Goal: Obtain resource: Download file/media

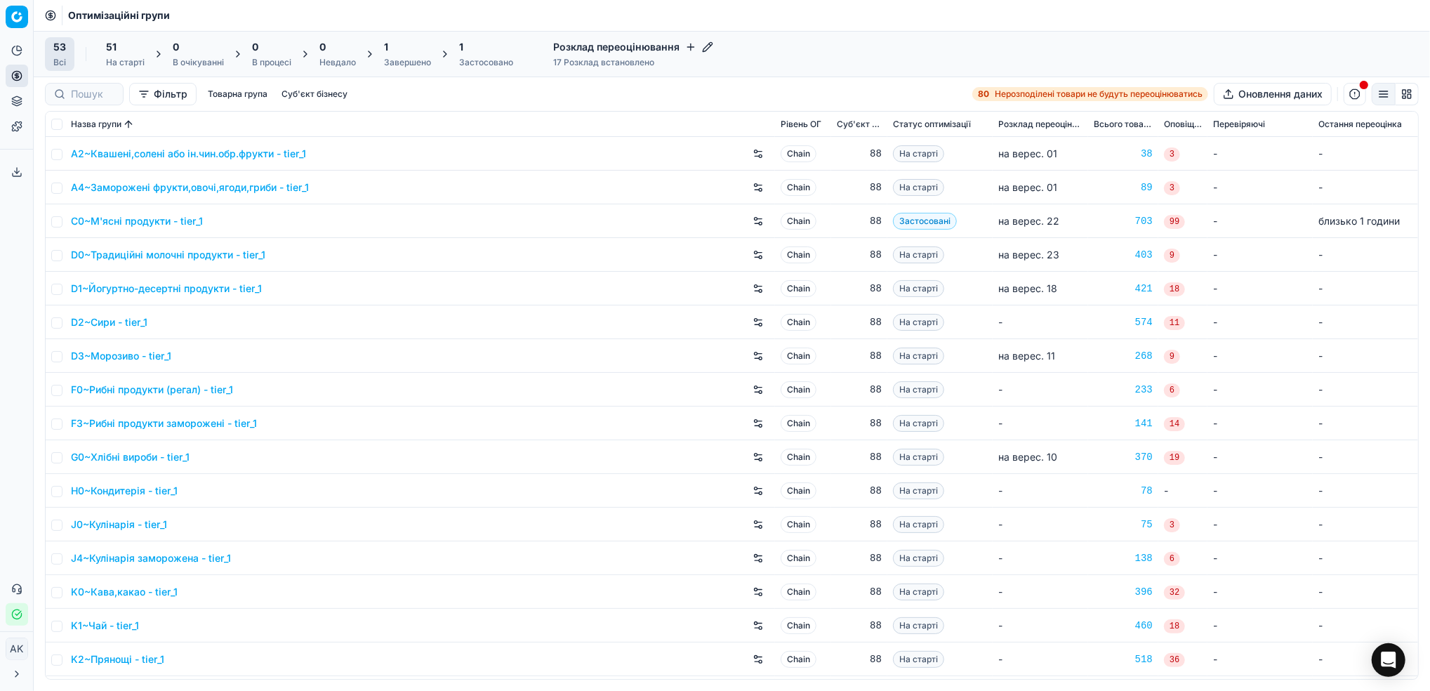
click at [411, 62] on div "Завершено" at bounding box center [407, 62] width 47 height 11
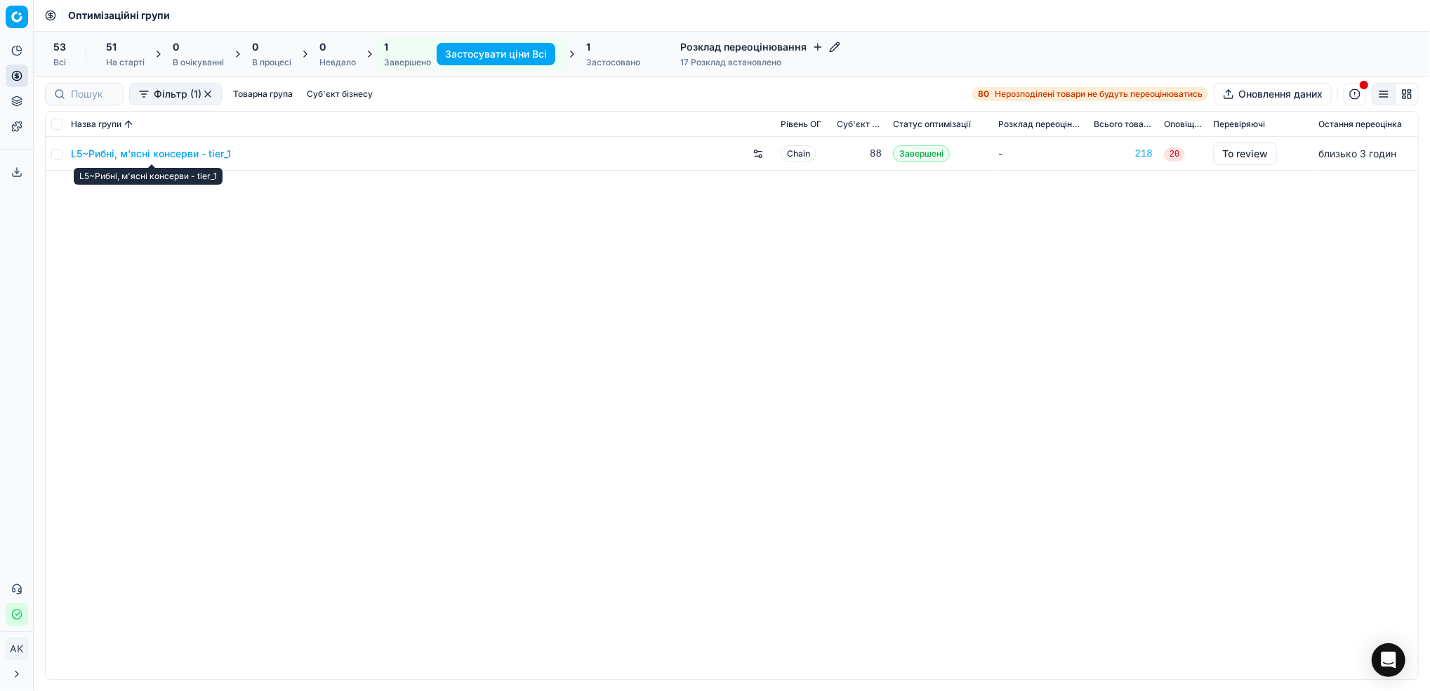
click at [120, 152] on link "L5~Рибні, м'ясні консерви - tier_1" at bounding box center [151, 154] width 160 height 14
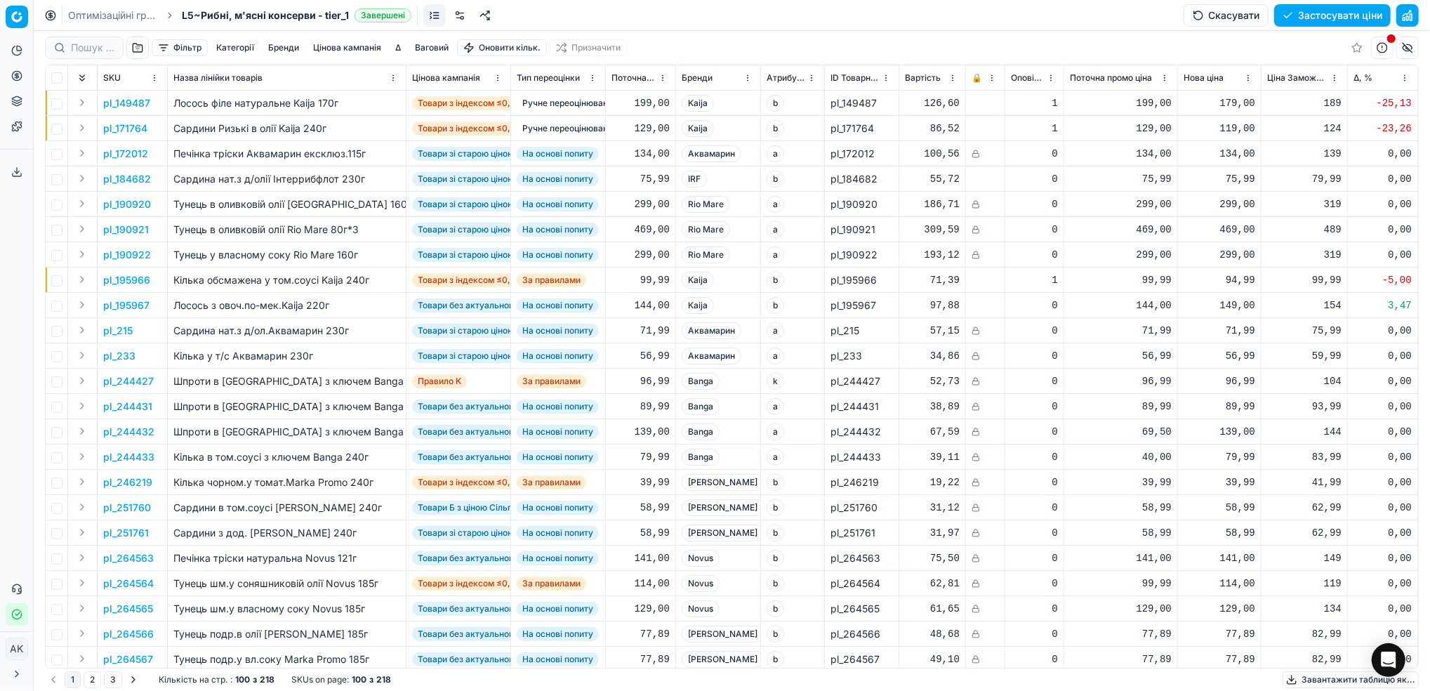
click at [1412, 18] on button "button" at bounding box center [1407, 15] width 22 height 22
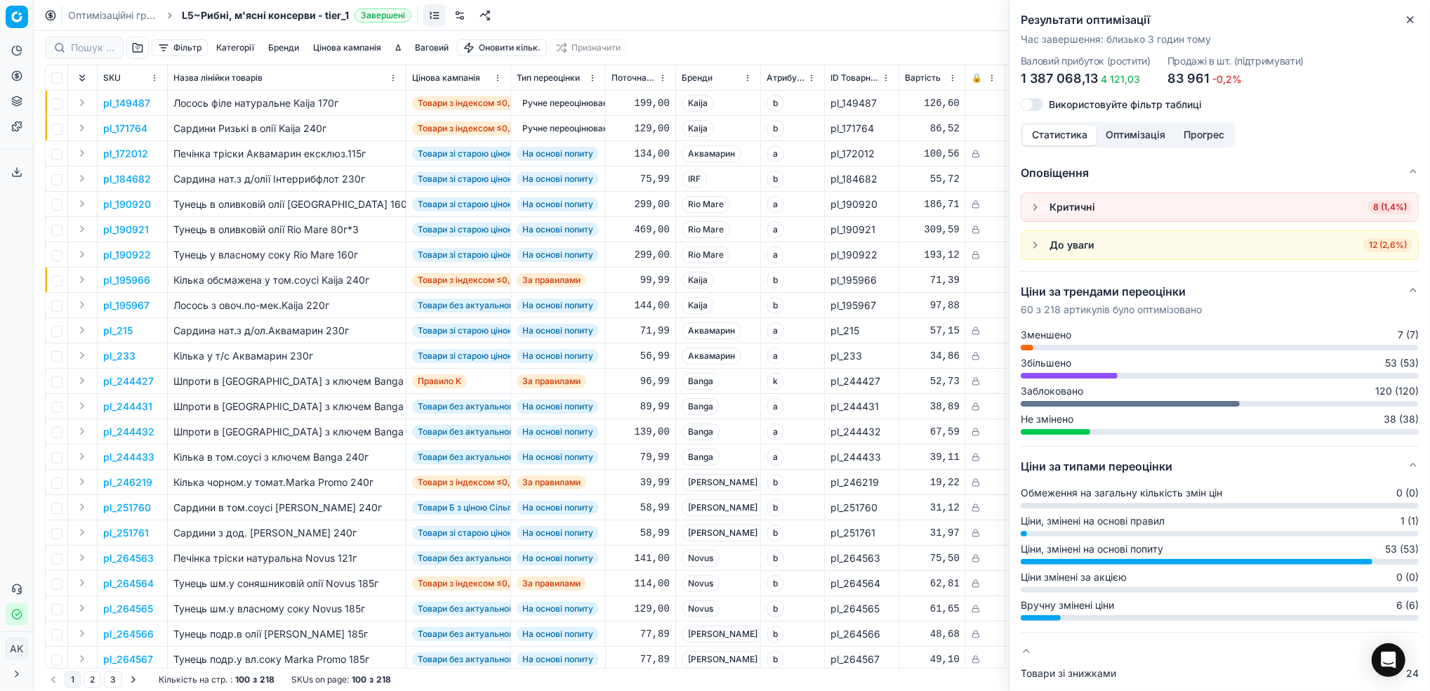
click at [1417, 18] on button "Close" at bounding box center [1410, 19] width 17 height 17
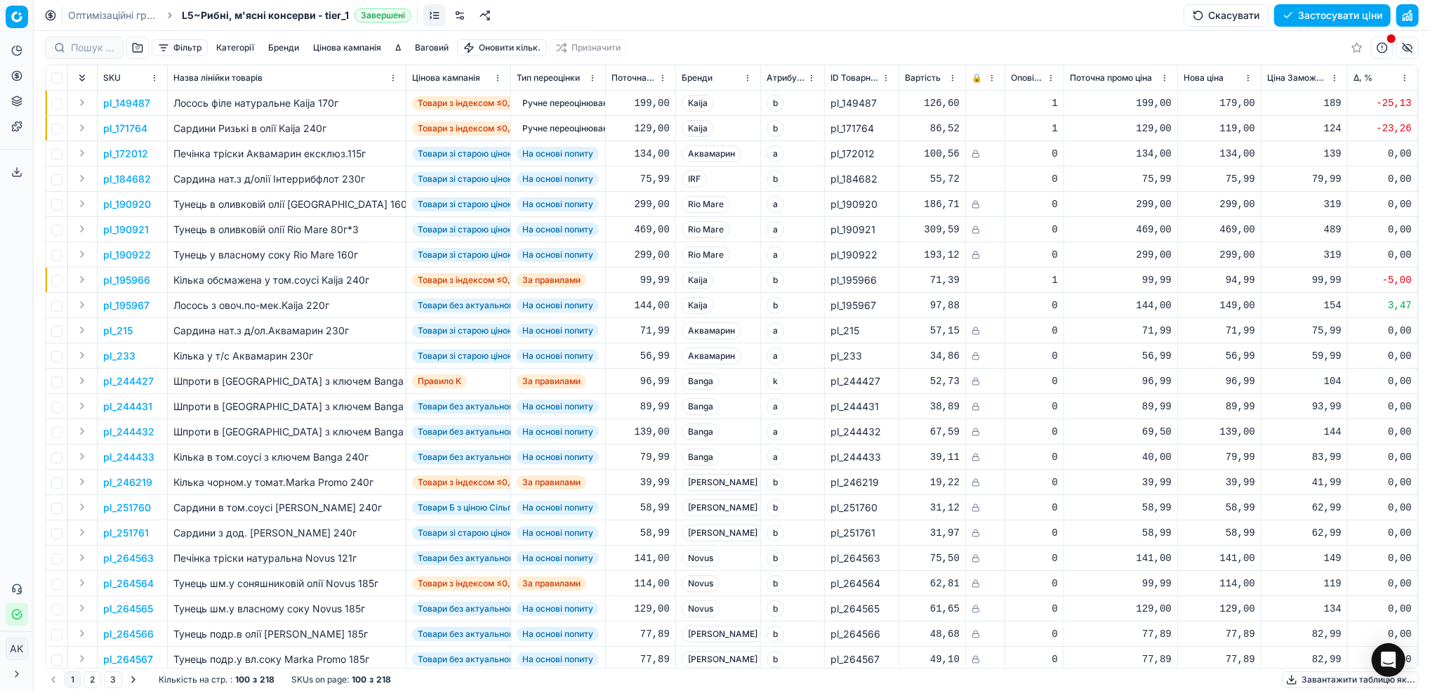
click at [328, 54] on button "Цінова кампанія" at bounding box center [347, 47] width 79 height 17
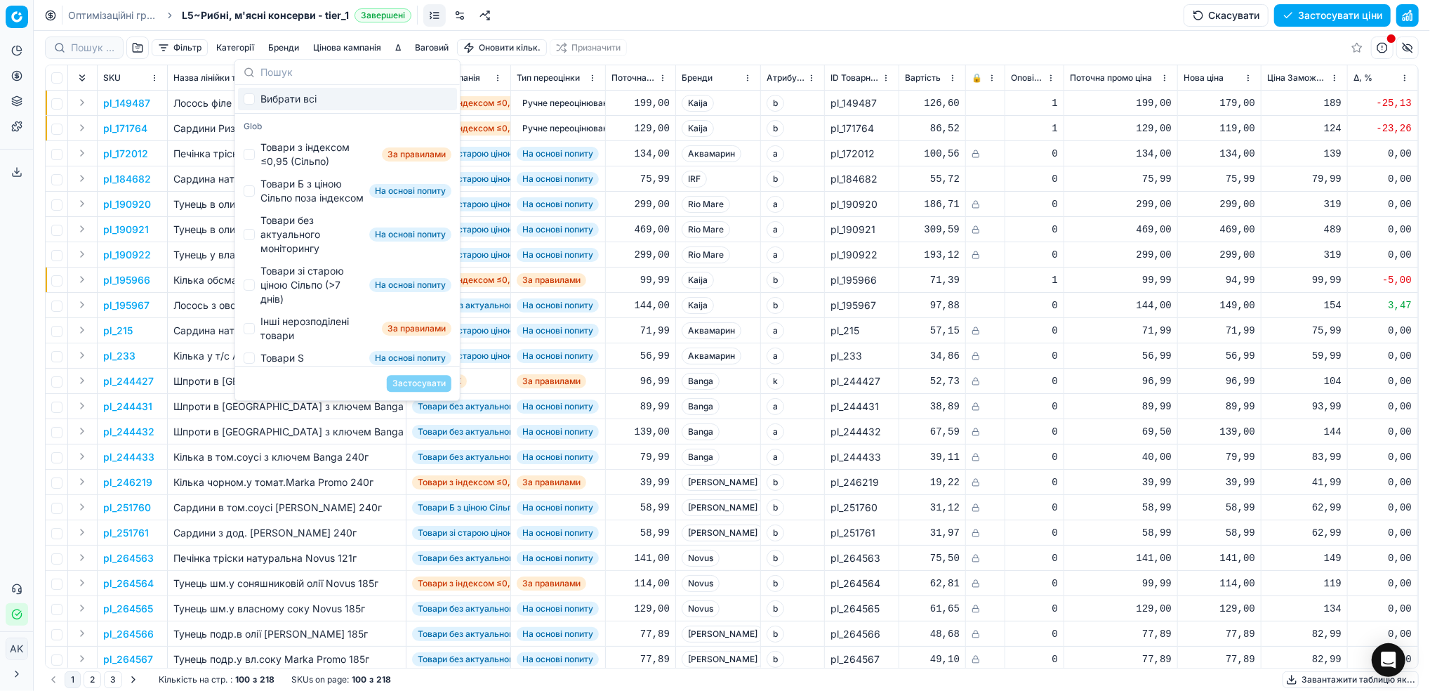
click at [664, 54] on div "Фільтр Категорії [PERSON_NAME] кампанія Δ Ваговий Оновити кільк. Призначити" at bounding box center [732, 48] width 1374 height 34
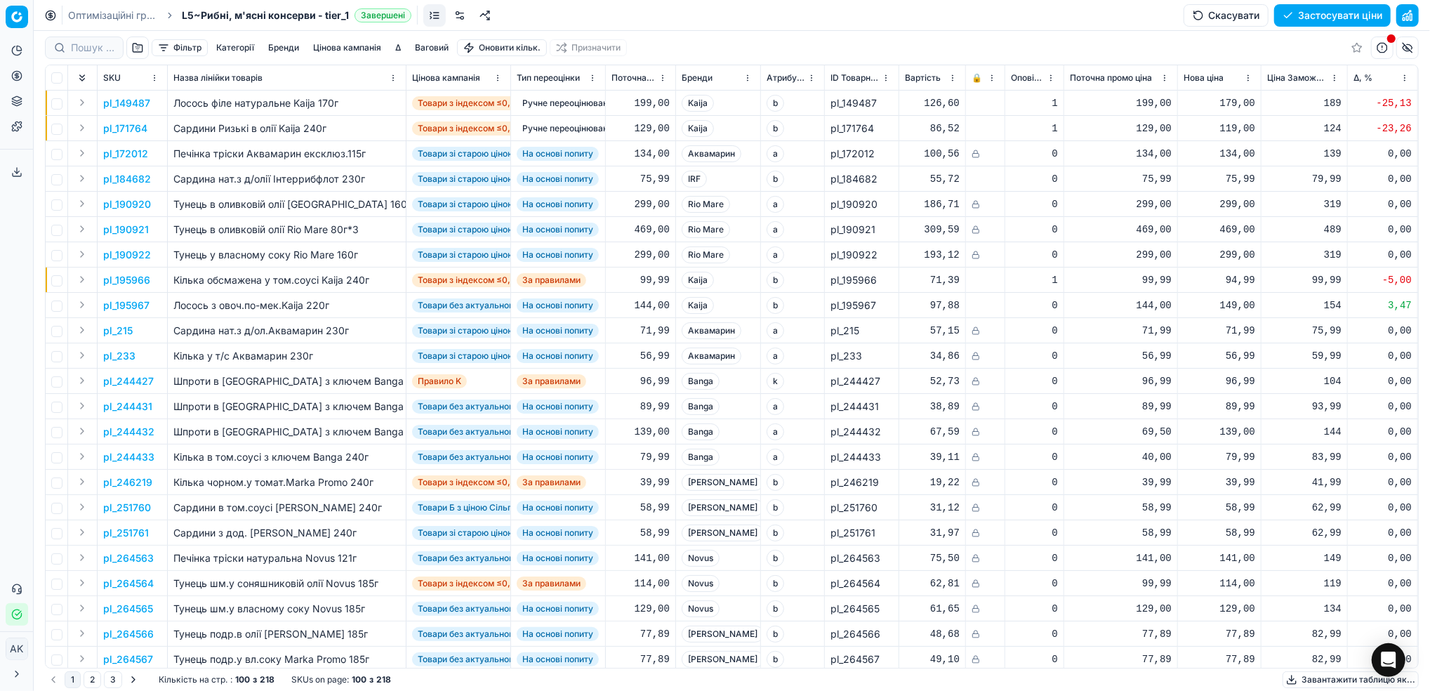
click at [1326, 20] on button "Застосувати ціни" at bounding box center [1332, 15] width 117 height 22
click at [1327, 13] on button "Завантажити звіт" at bounding box center [1331, 15] width 119 height 22
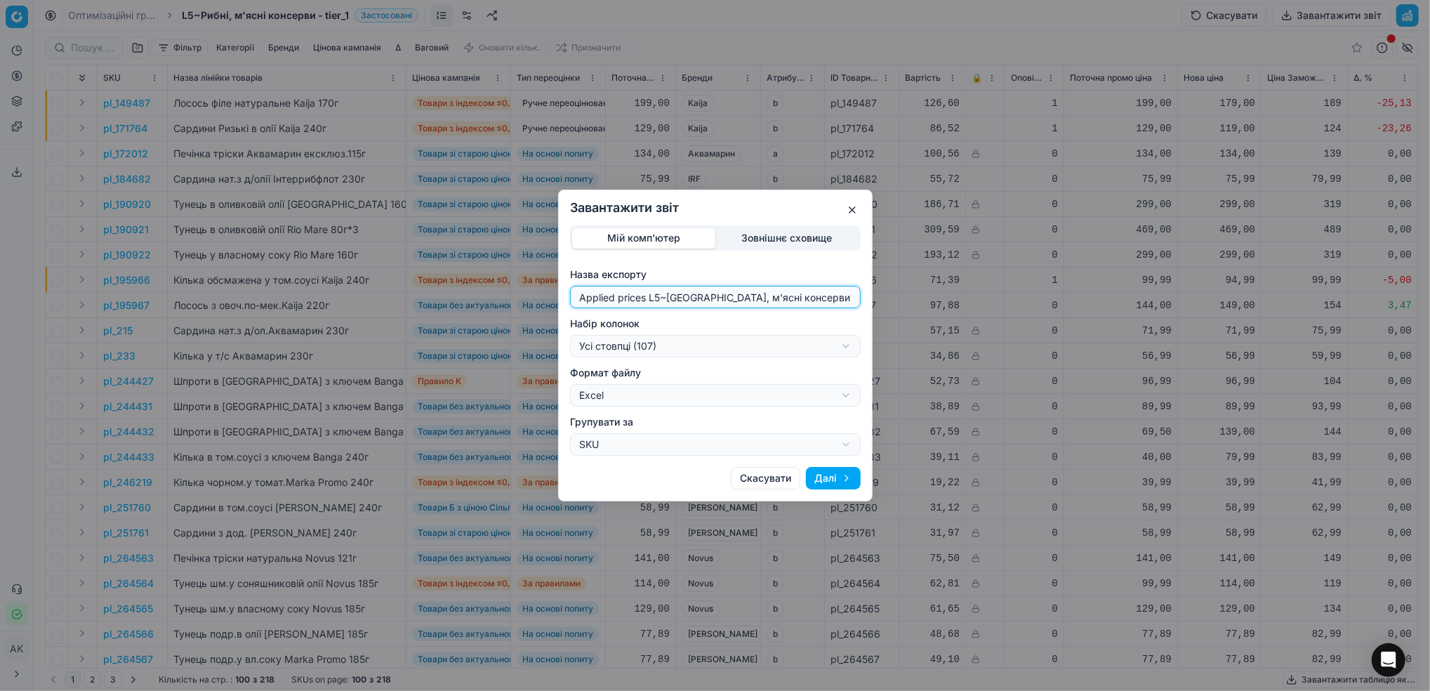
drag, startPoint x: 645, startPoint y: 296, endPoint x: 542, endPoint y: 300, distance: 103.3
click at [542, 300] on div "Завантажити звіт Мій комп'ютер Зовнішнє сховище Назва експорту Applied prices L…" at bounding box center [715, 345] width 1430 height 691
type input "20250922 L5~Рибні, м'ясні консерви - tier_1"
click at [843, 351] on div "Завантажити звіт Мій комп'ютер Зовнішнє сховище Назва експорту 20250922 L5~[GEO…" at bounding box center [715, 345] width 1430 height 691
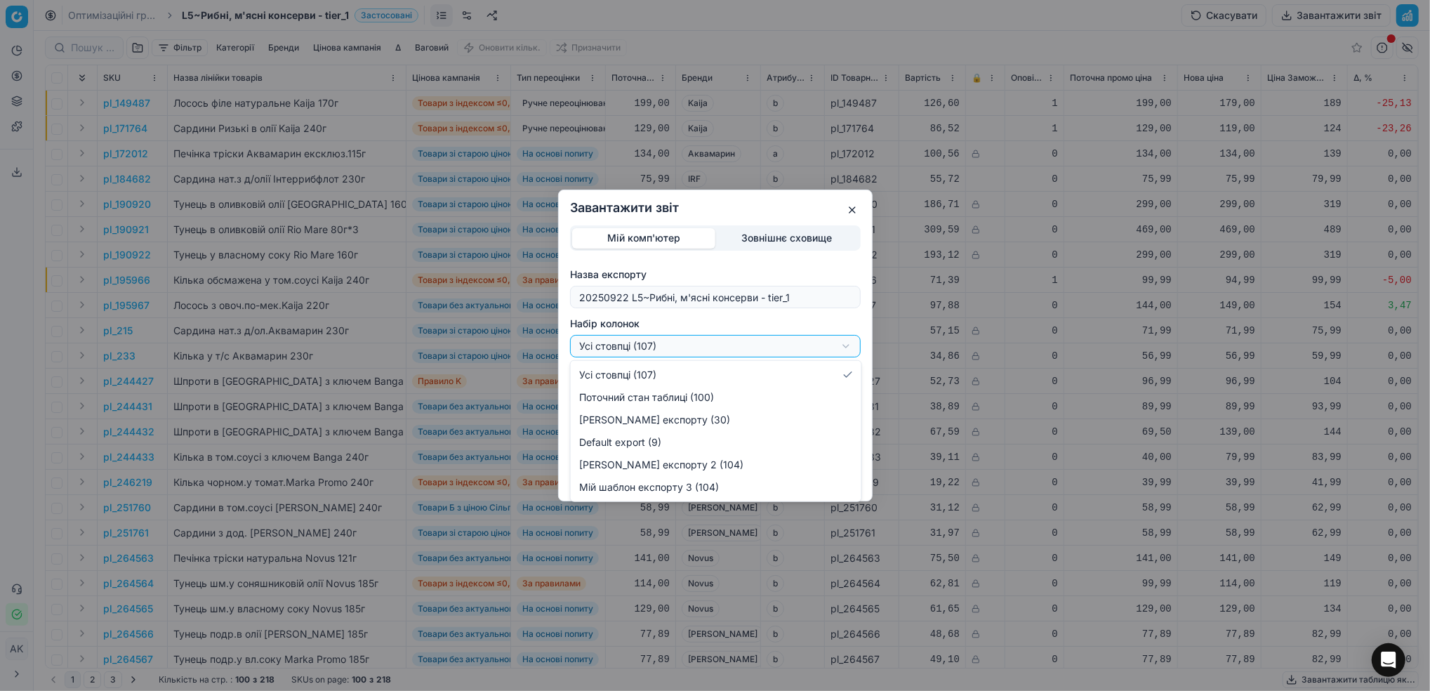
select select "eba7961c-6af5-4892-92b1-61e14a45d140"
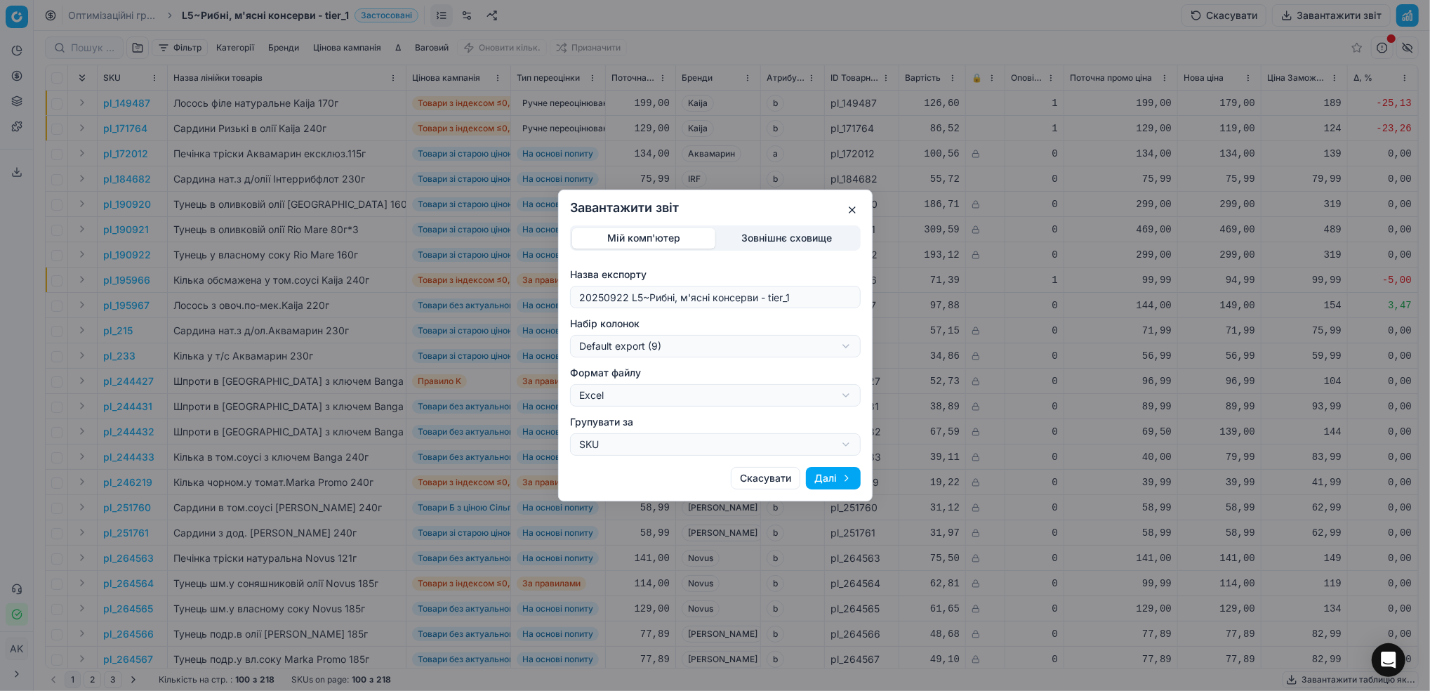
click at [832, 480] on button "Далі" at bounding box center [833, 478] width 55 height 22
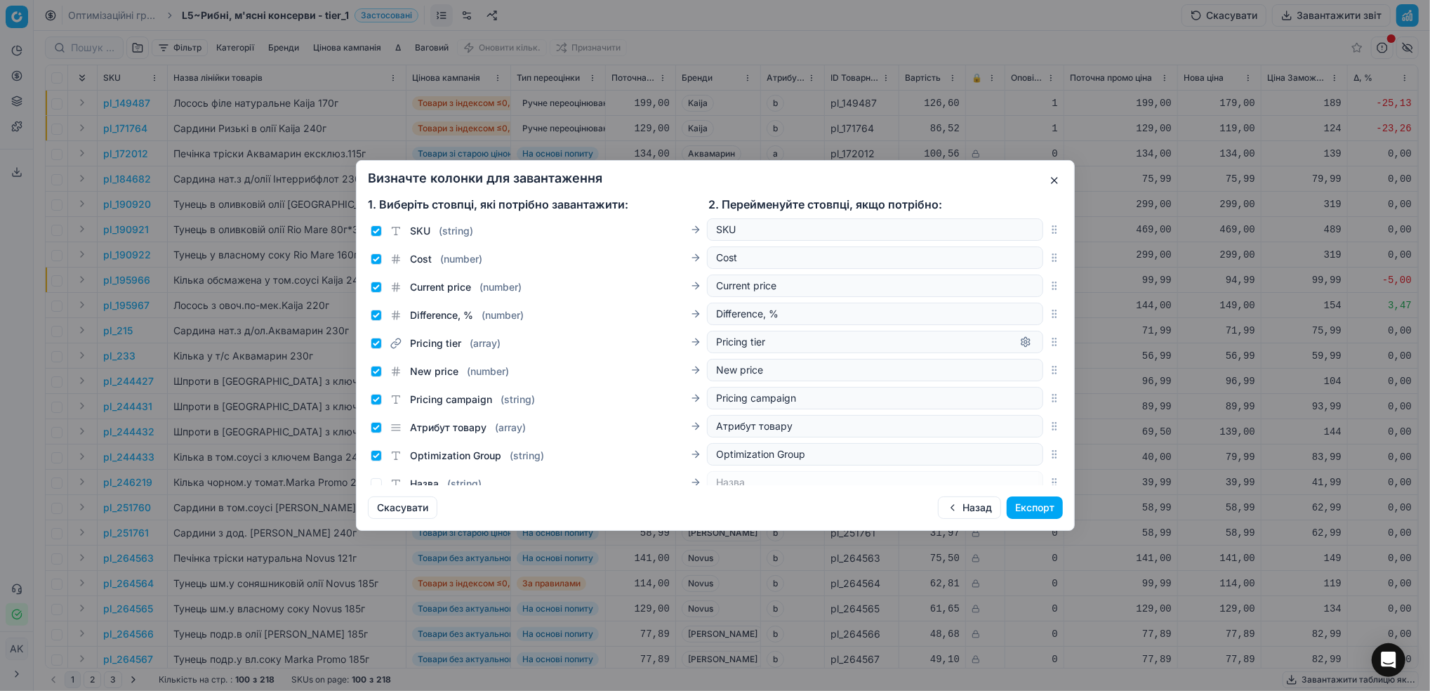
click at [946, 495] on div "Визначте колонки для завантаження 1. Виберіть стовпці, які потрібно завантажити…" at bounding box center [715, 345] width 719 height 371
click at [961, 509] on button "Назад" at bounding box center [969, 507] width 63 height 22
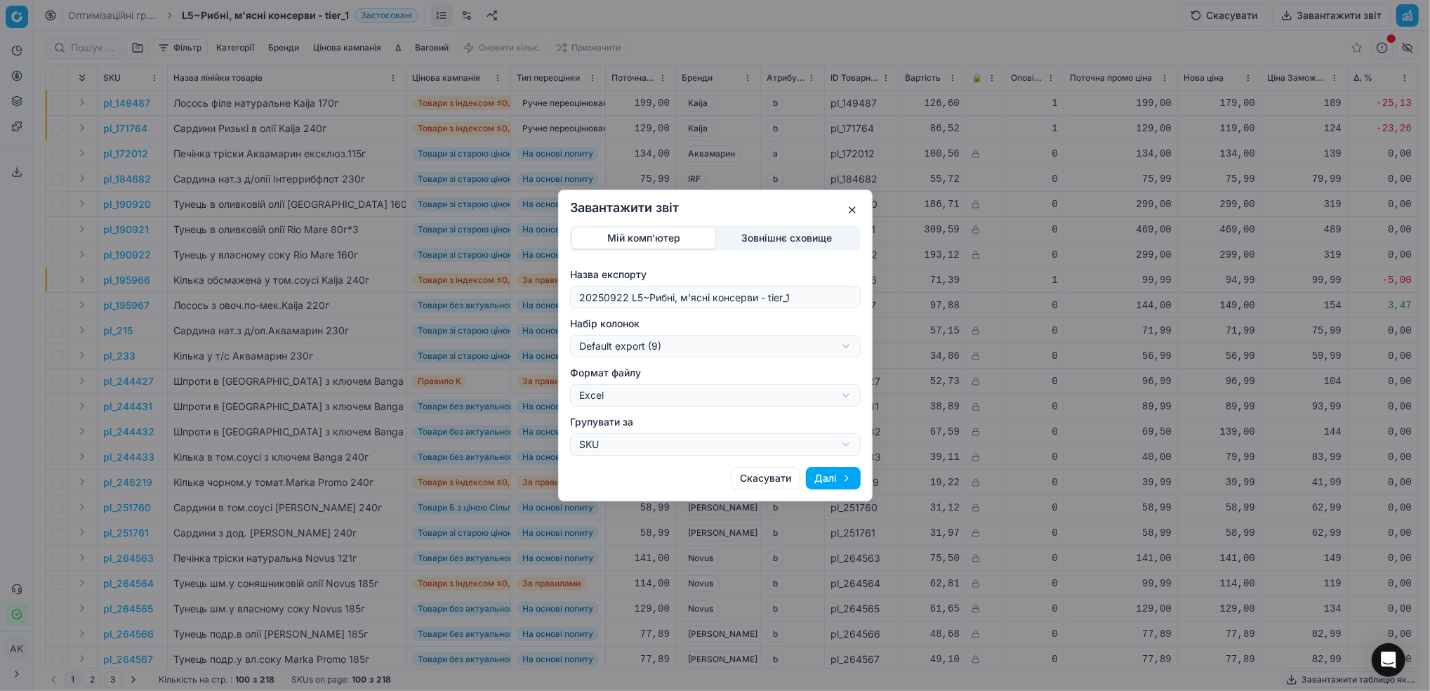
click at [787, 480] on button "Скасувати" at bounding box center [766, 478] width 70 height 22
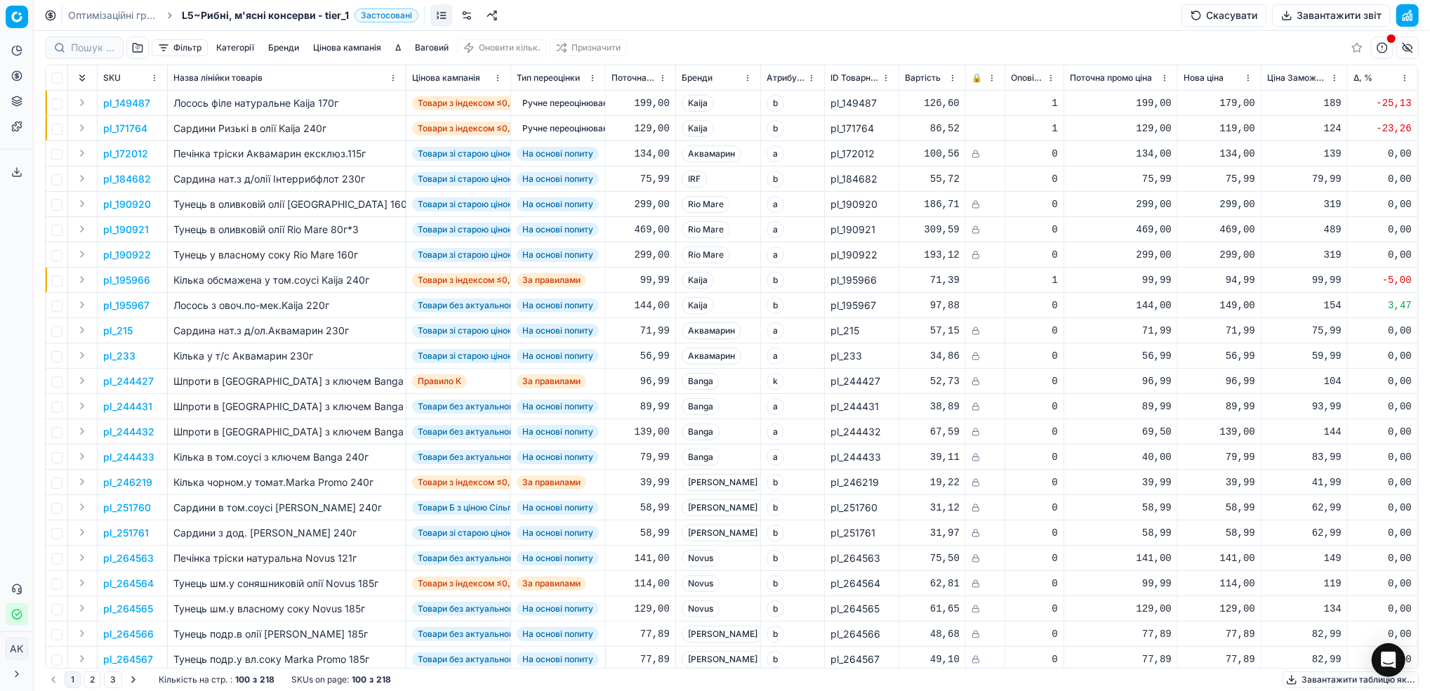
click at [1324, 17] on button "Завантажити звіт" at bounding box center [1331, 15] width 119 height 22
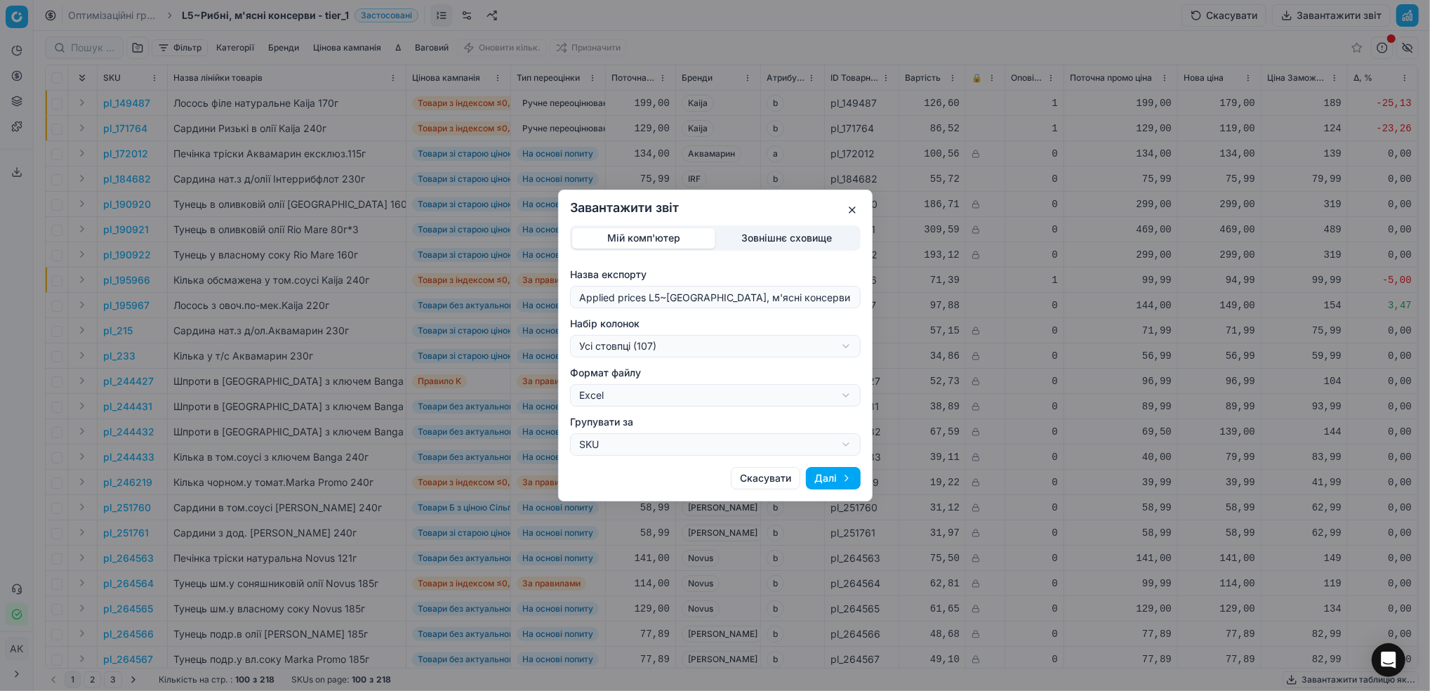
click at [858, 211] on button "button" at bounding box center [852, 209] width 17 height 17
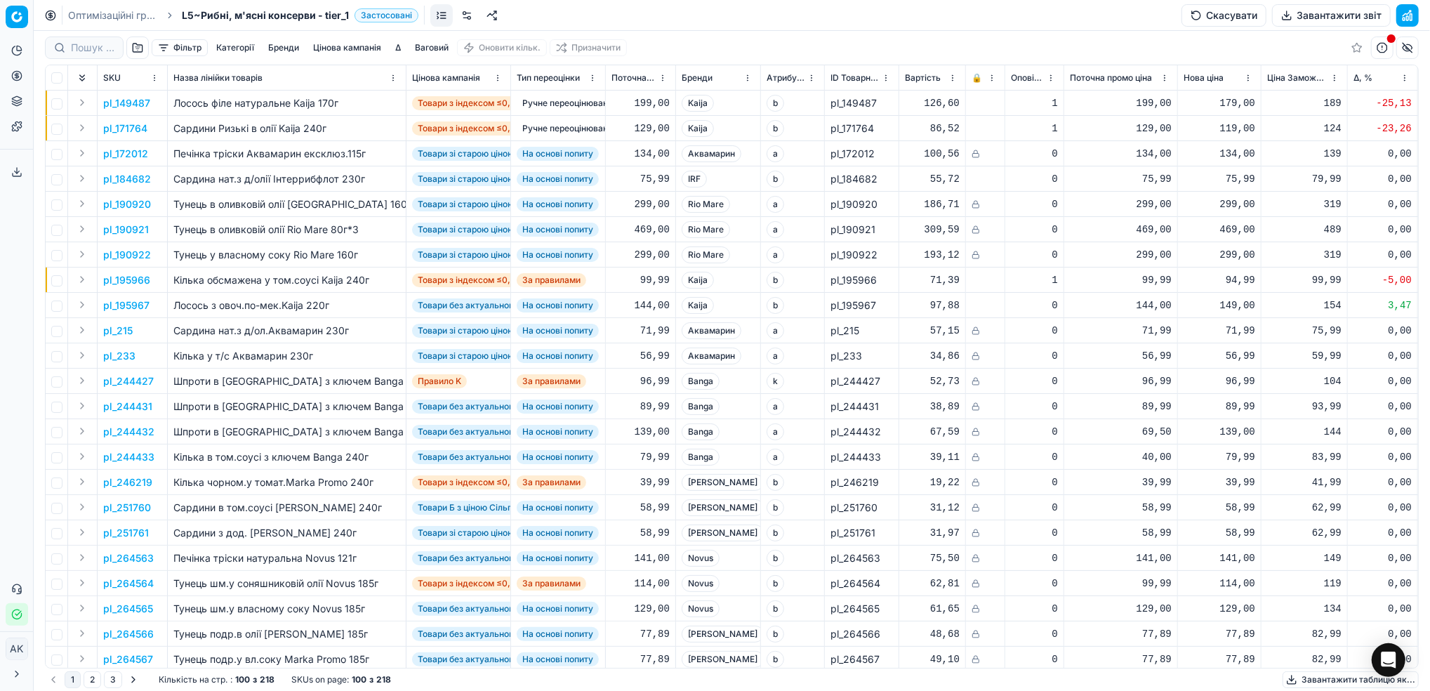
click at [1309, 681] on button "Завантажити таблицю як..." at bounding box center [1351, 679] width 136 height 17
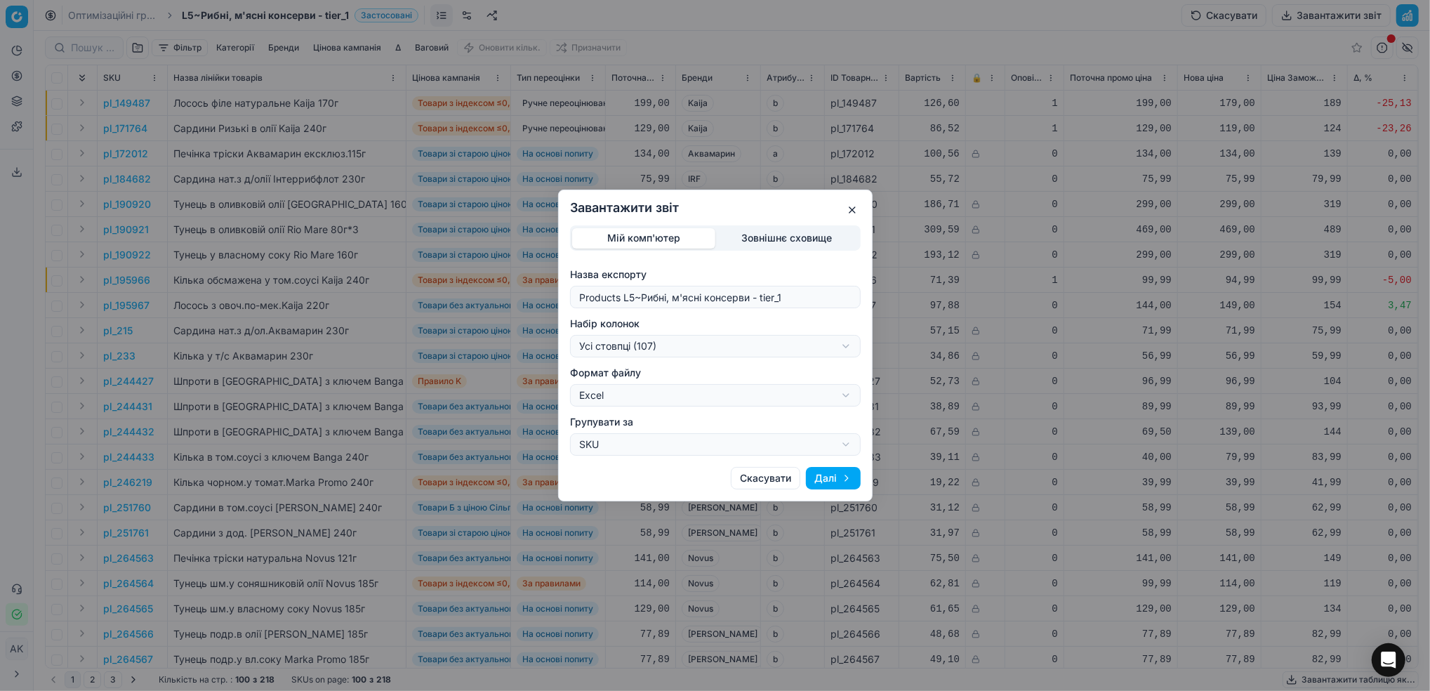
click at [826, 478] on button "Далі" at bounding box center [833, 478] width 55 height 22
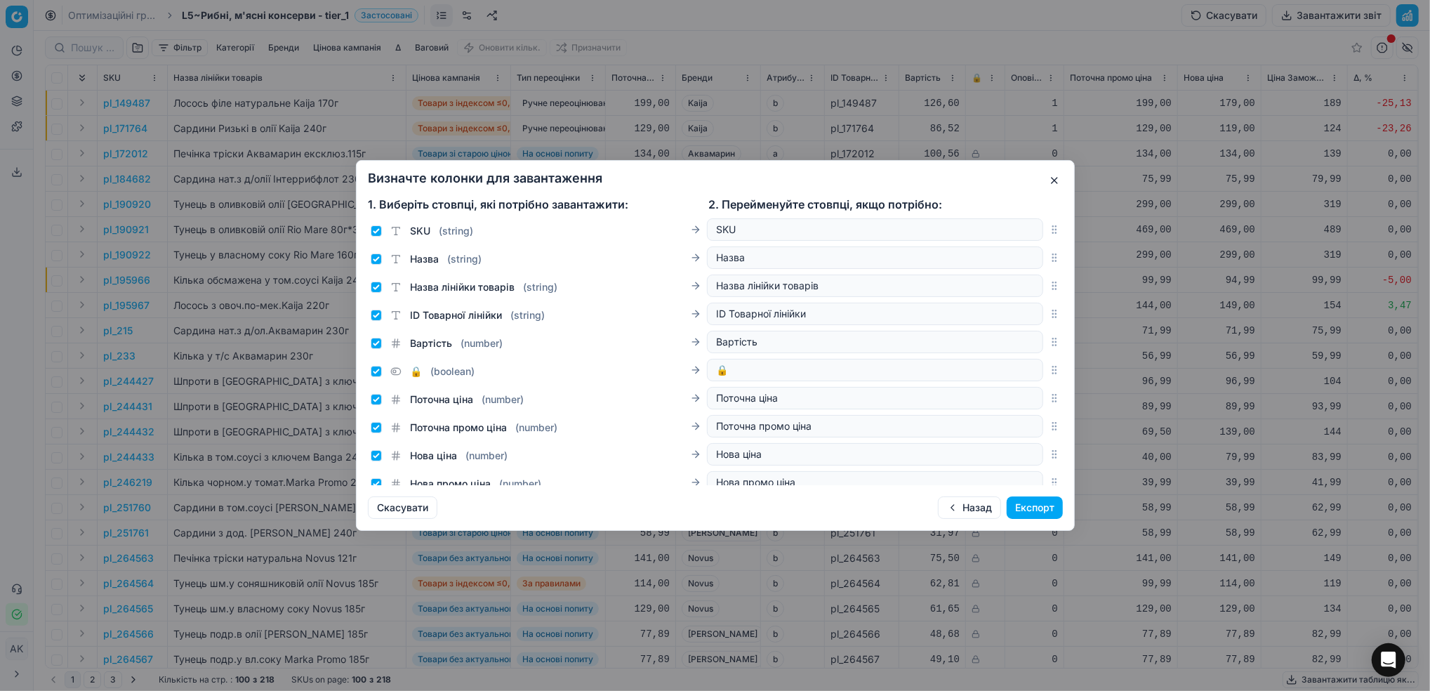
click at [968, 508] on button "Назад" at bounding box center [969, 507] width 63 height 22
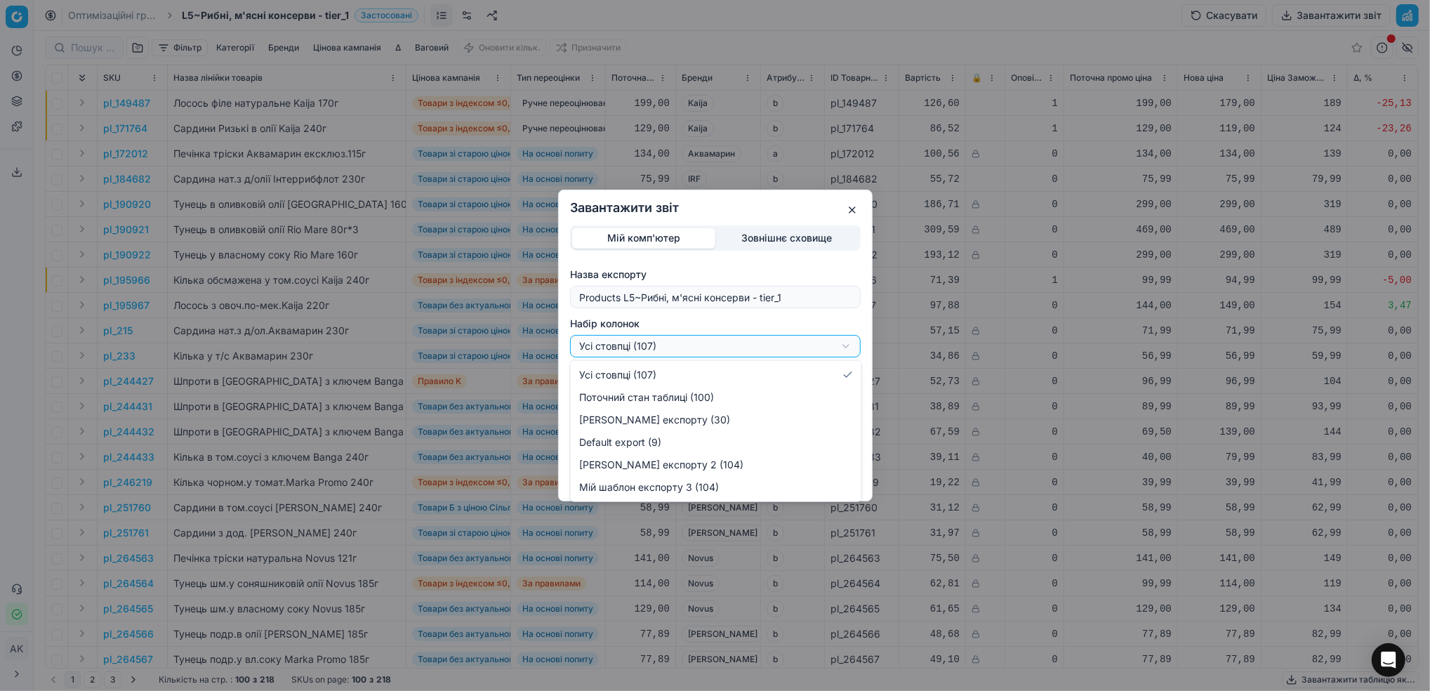
click at [849, 349] on div "Завантажити звіт Мій комп'ютер Зовнішнє сховище Назва експорту Products L5~[GEO…" at bounding box center [715, 345] width 1430 height 691
select select "bc72122b-30a3-4b32-8b32-eb62ec05a251"
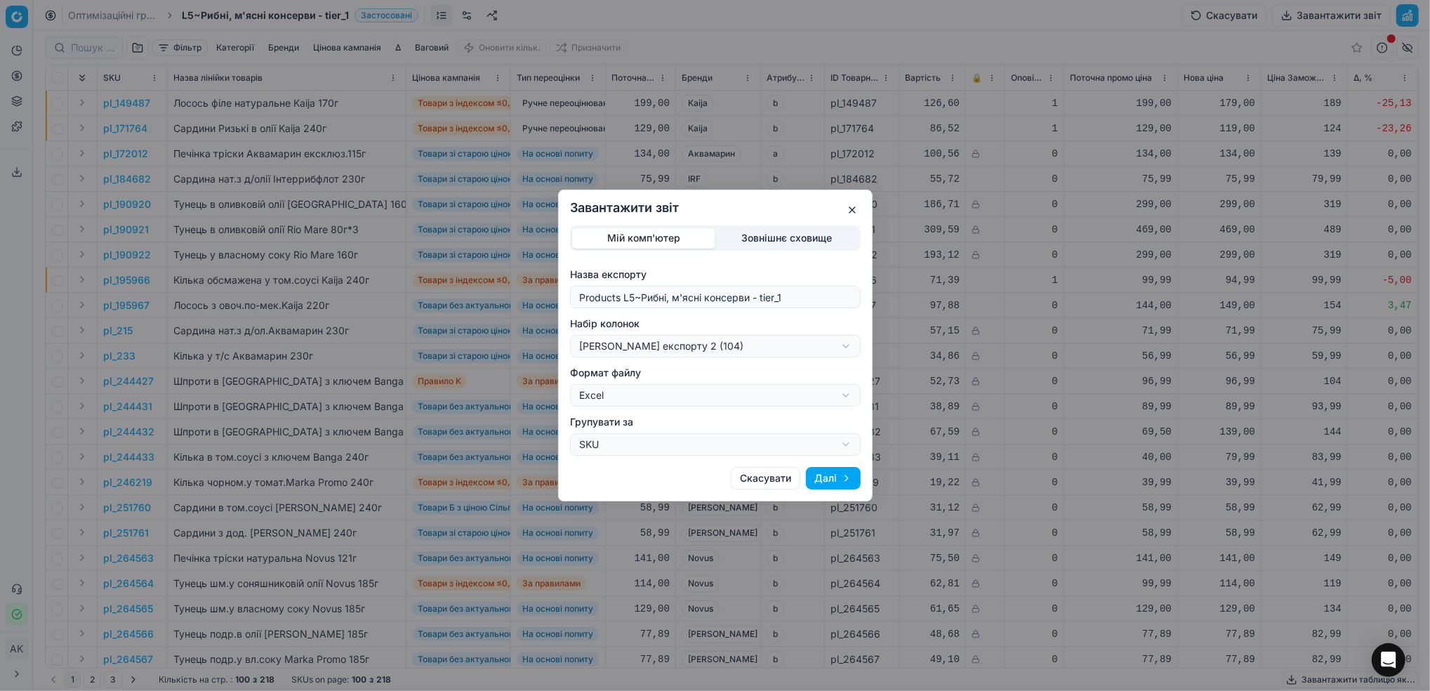
click at [840, 487] on button "Далі" at bounding box center [833, 478] width 55 height 22
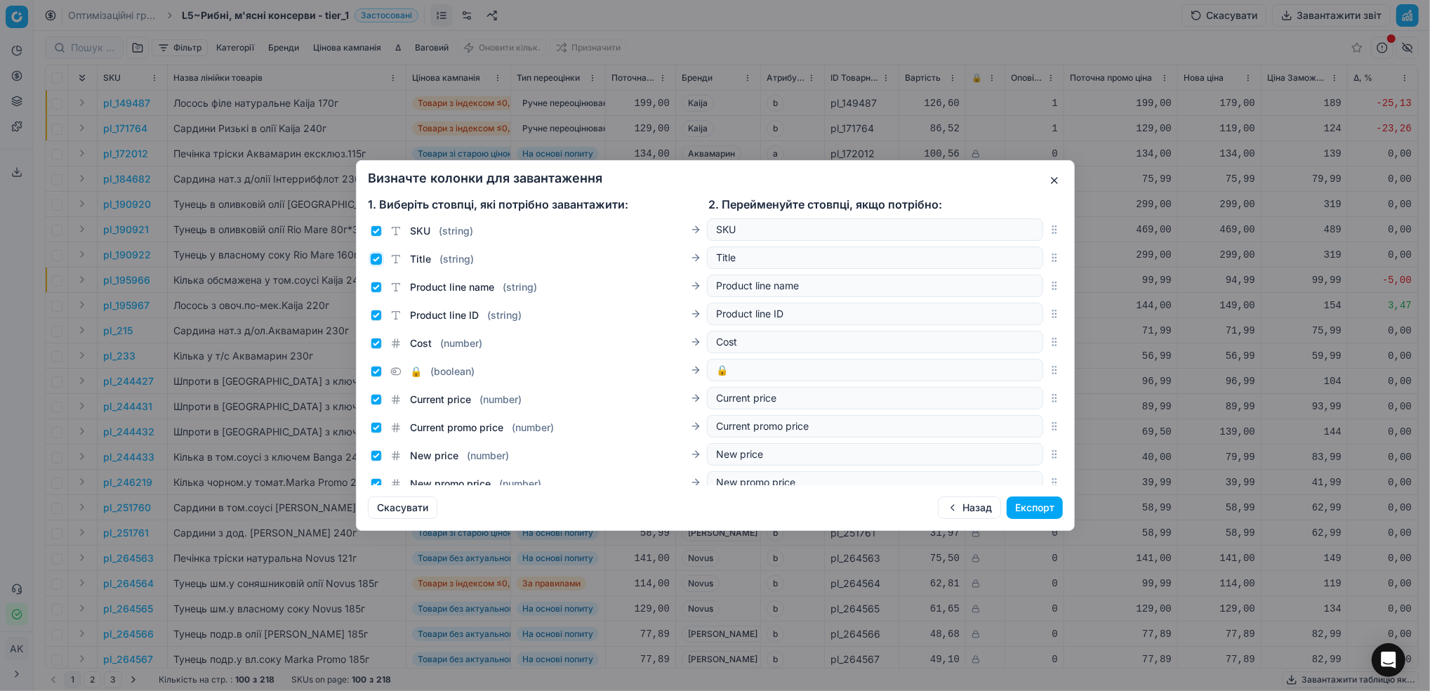
click at [376, 263] on input "Title ( string )" at bounding box center [376, 258] width 11 height 11
checkbox input "false"
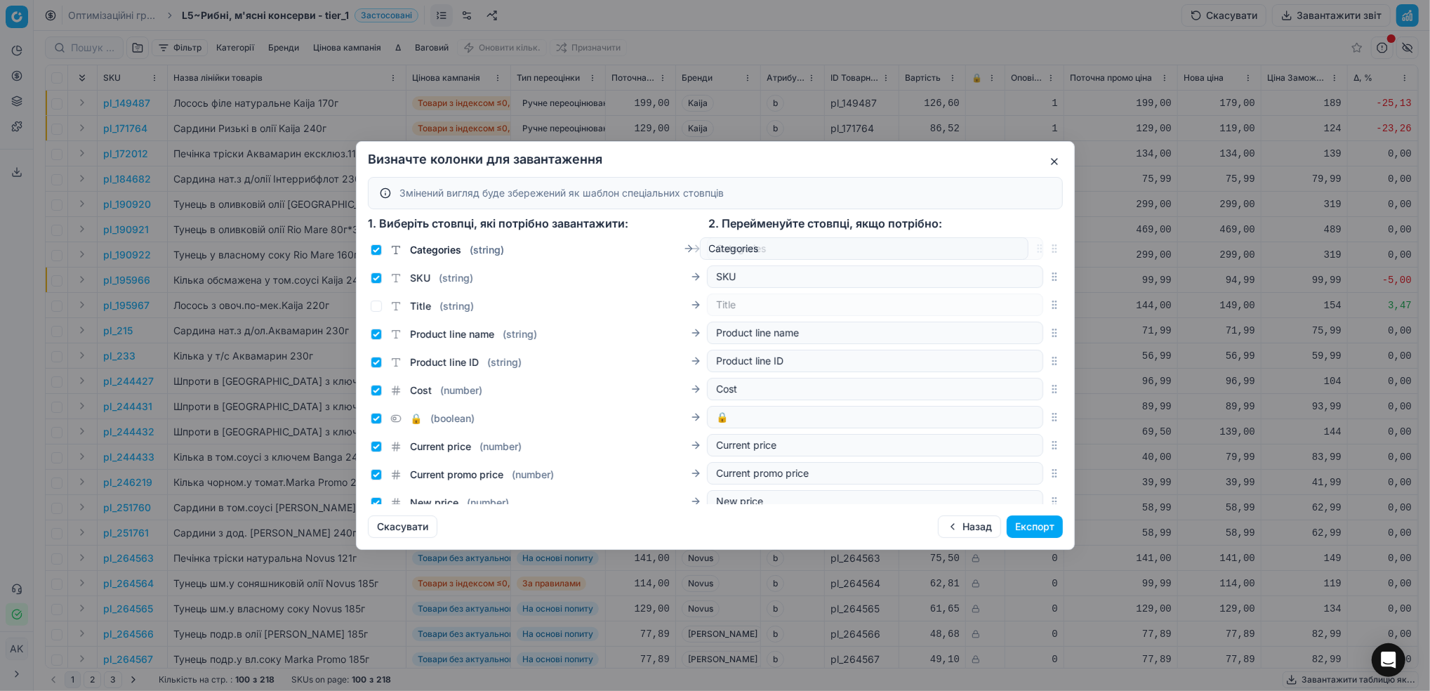
drag, startPoint x: 1043, startPoint y: 437, endPoint x: 1029, endPoint y: 249, distance: 188.7
click at [1029, 249] on div "Categories ( string ) Categories" at bounding box center [715, 248] width 695 height 28
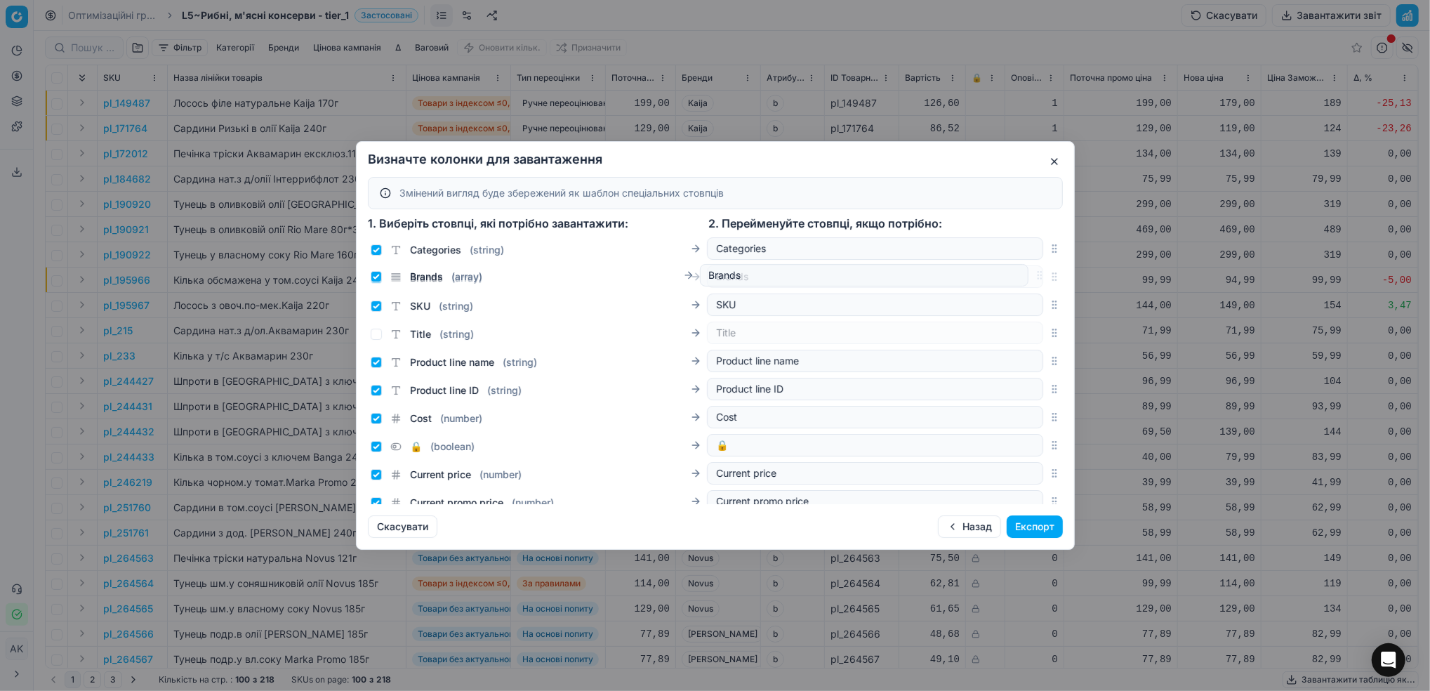
drag, startPoint x: 1038, startPoint y: 468, endPoint x: 1037, endPoint y: 279, distance: 188.9
click at [1049, 279] on icon "button" at bounding box center [1054, 276] width 11 height 11
drag, startPoint x: 1037, startPoint y: 366, endPoint x: 1037, endPoint y: 333, distance: 32.3
click at [1049, 333] on icon "button" at bounding box center [1054, 332] width 11 height 11
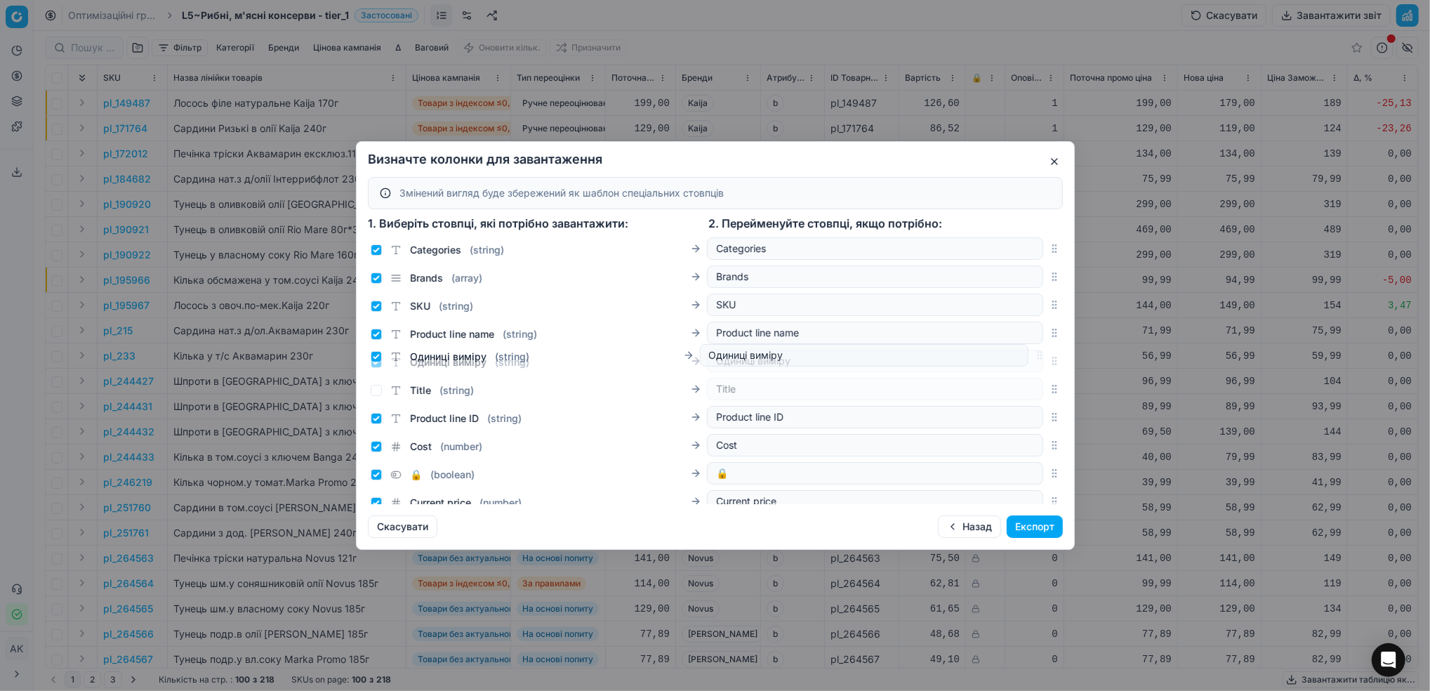
drag, startPoint x: 1038, startPoint y: 292, endPoint x: 1011, endPoint y: 355, distance: 68.6
click at [1011, 355] on div "Одиниці виміру ( string ) Одиниці виміру" at bounding box center [715, 361] width 695 height 28
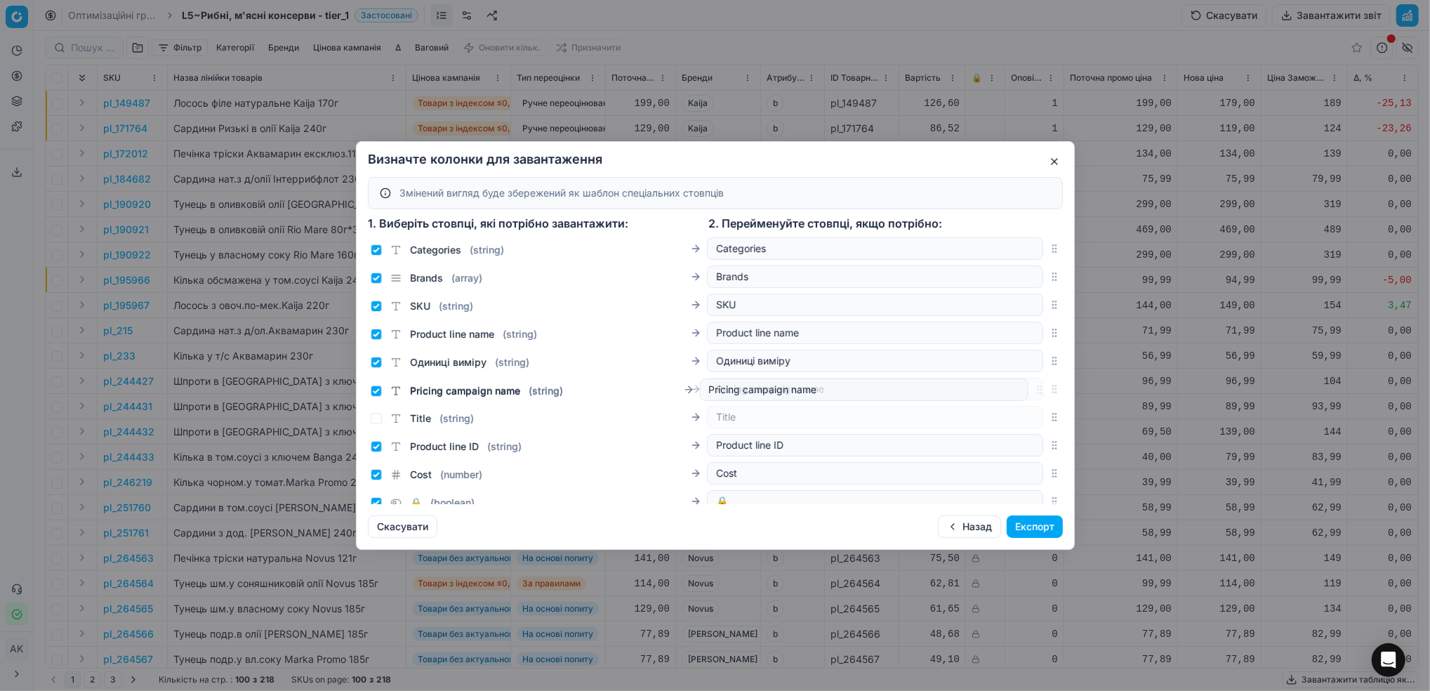
drag, startPoint x: 1038, startPoint y: 482, endPoint x: 996, endPoint y: 391, distance: 100.5
click at [998, 389] on div "Pricing campaign name ( string ) Pricing campaign name" at bounding box center [715, 389] width 695 height 28
drag, startPoint x: 1042, startPoint y: 436, endPoint x: 1003, endPoint y: 425, distance: 40.2
click at [1003, 425] on div "Атрибут товару ( array ) Атрибут товару" at bounding box center [715, 417] width 695 height 28
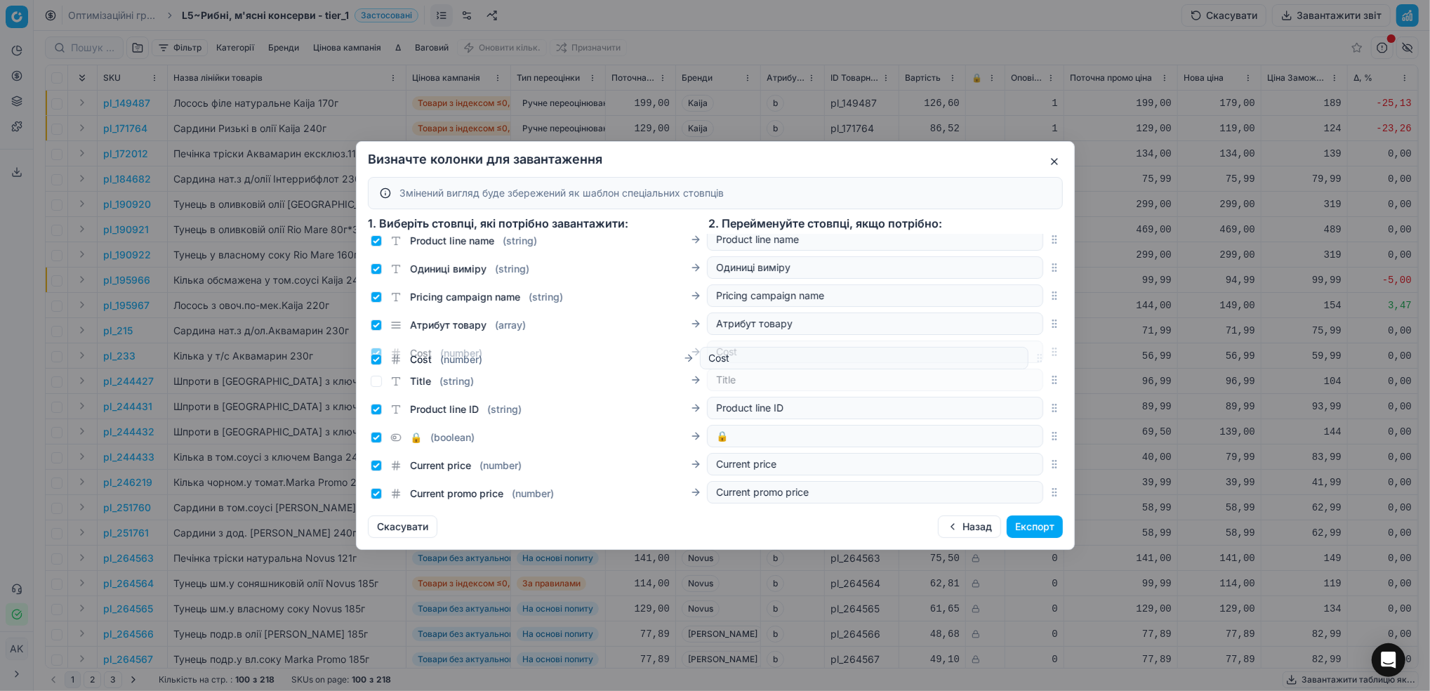
drag, startPoint x: 1038, startPoint y: 407, endPoint x: 1026, endPoint y: 357, distance: 51.1
click at [1026, 357] on div "Cost ( number ) Cost" at bounding box center [715, 352] width 695 height 28
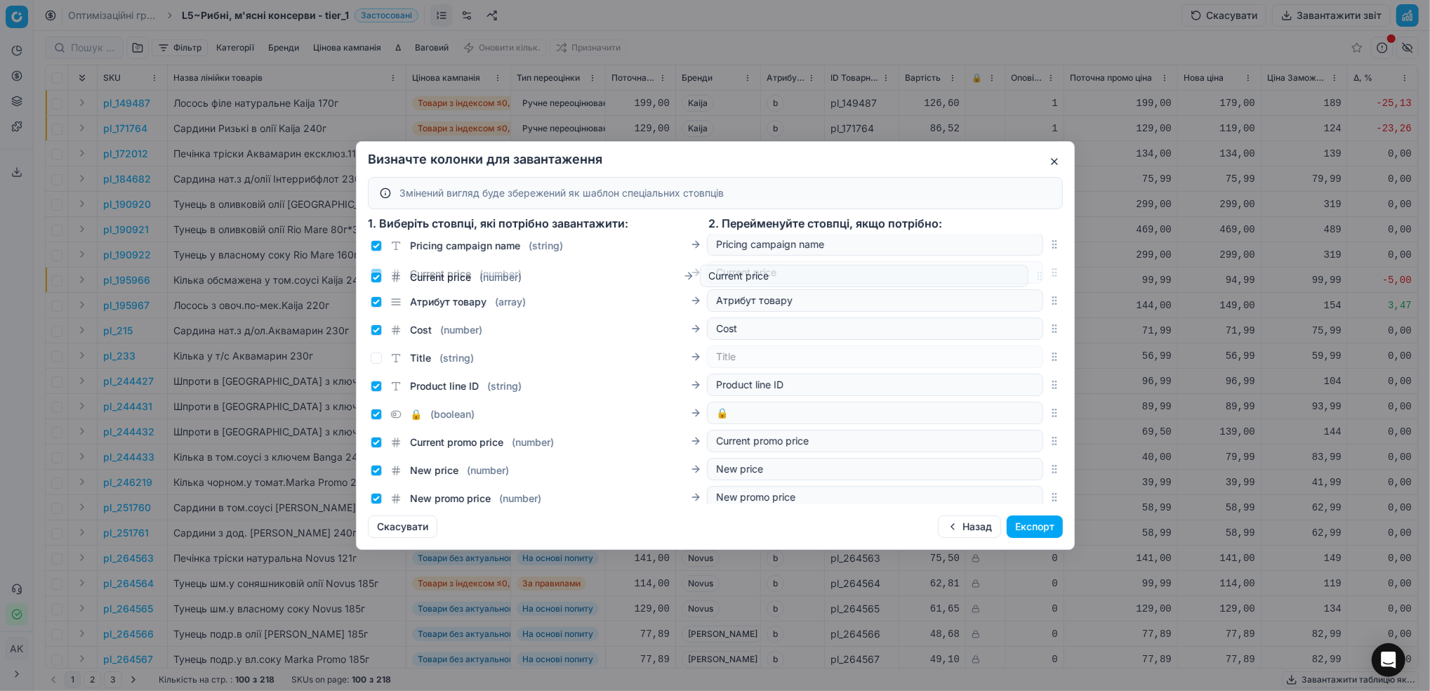
scroll to position [128, 0]
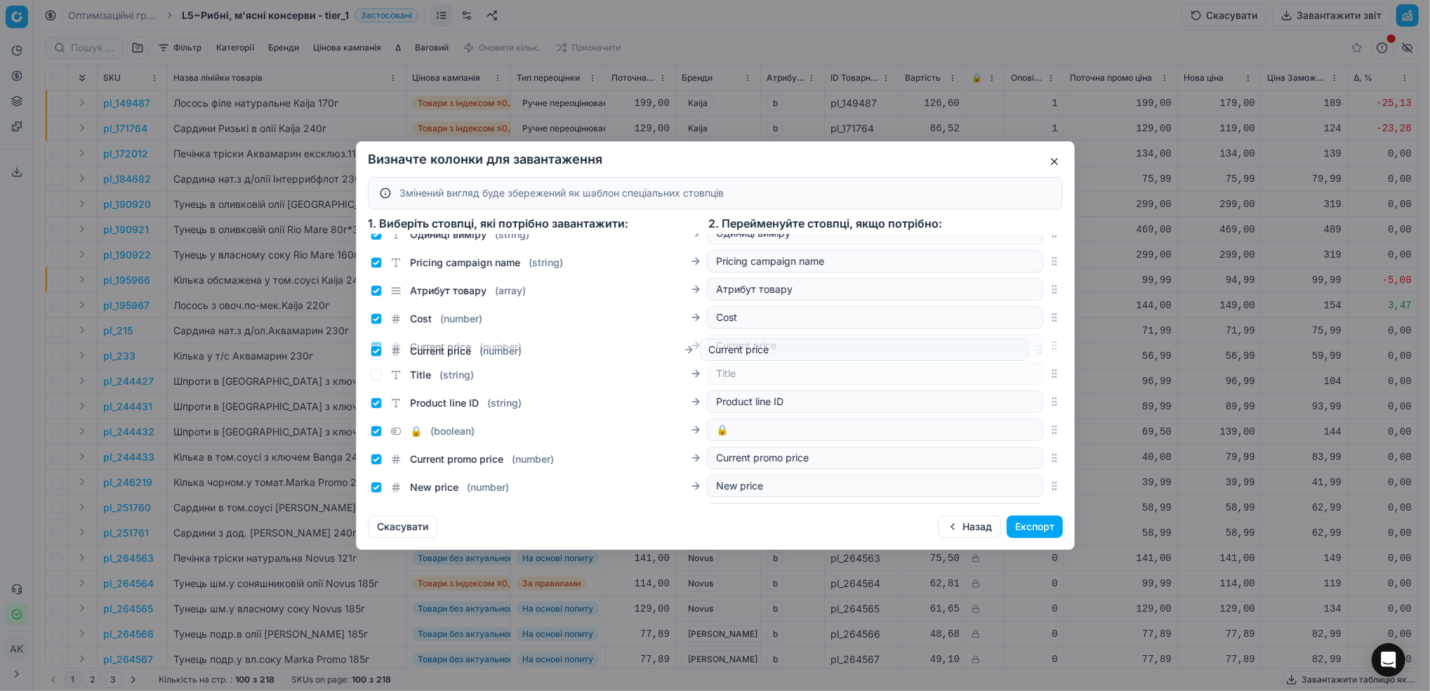
drag, startPoint x: 1035, startPoint y: 374, endPoint x: 1021, endPoint y: 352, distance: 25.3
click at [1021, 352] on div "Current price ( number ) Current price" at bounding box center [715, 345] width 695 height 28
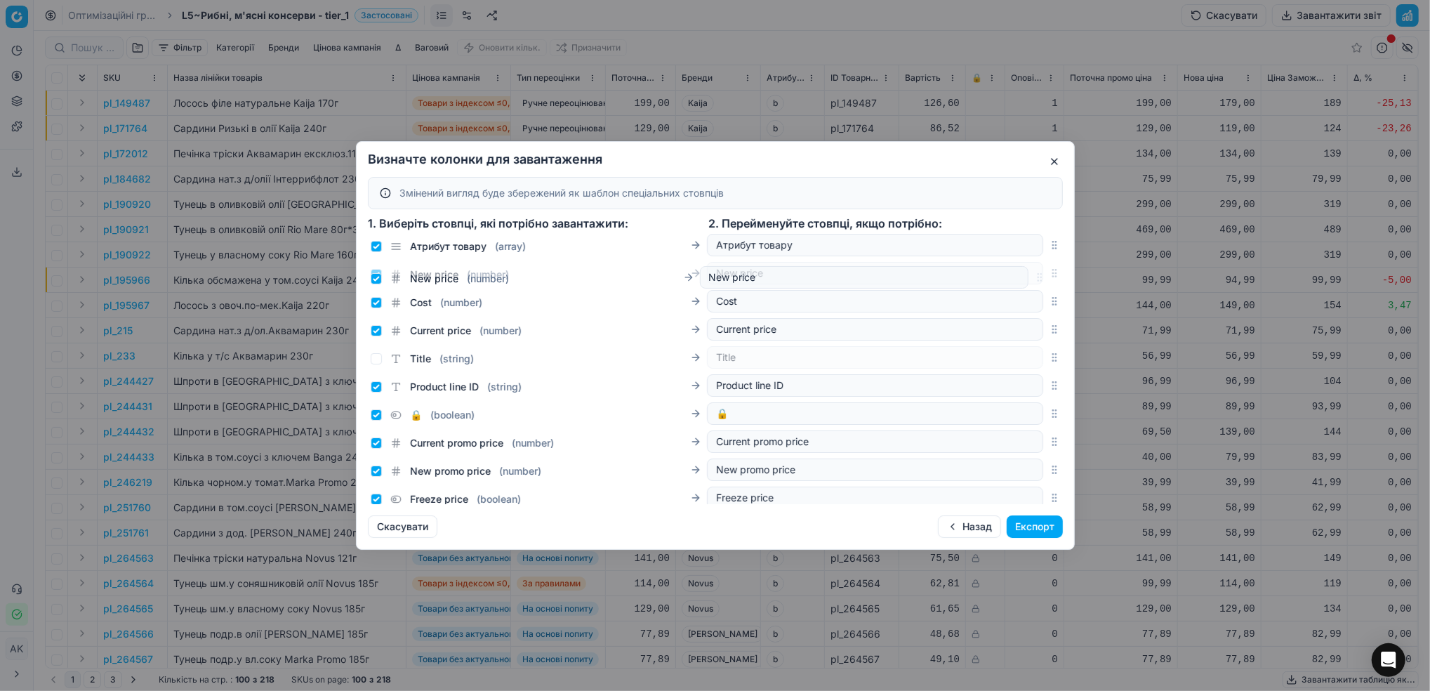
scroll to position [164, 0]
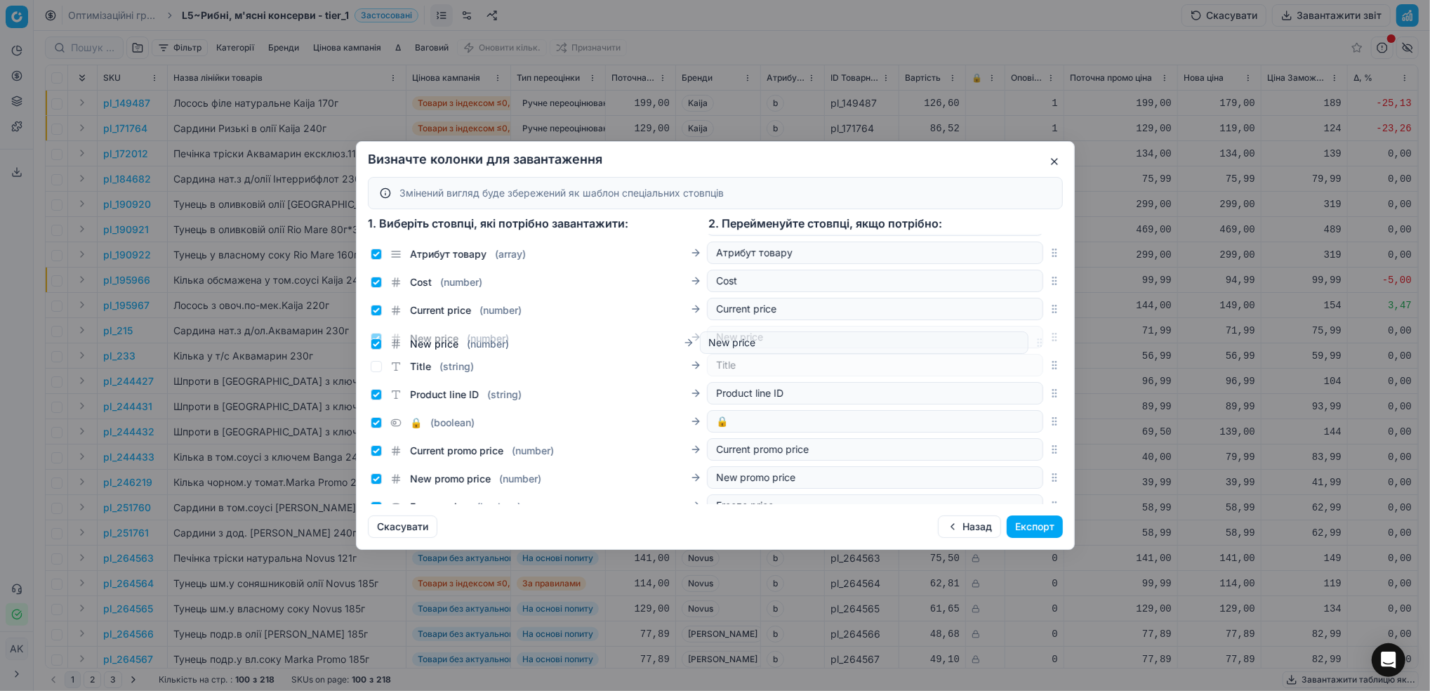
drag, startPoint x: 1037, startPoint y: 394, endPoint x: 995, endPoint y: 344, distance: 65.3
click at [995, 344] on div "New price ( number ) New price" at bounding box center [715, 337] width 695 height 28
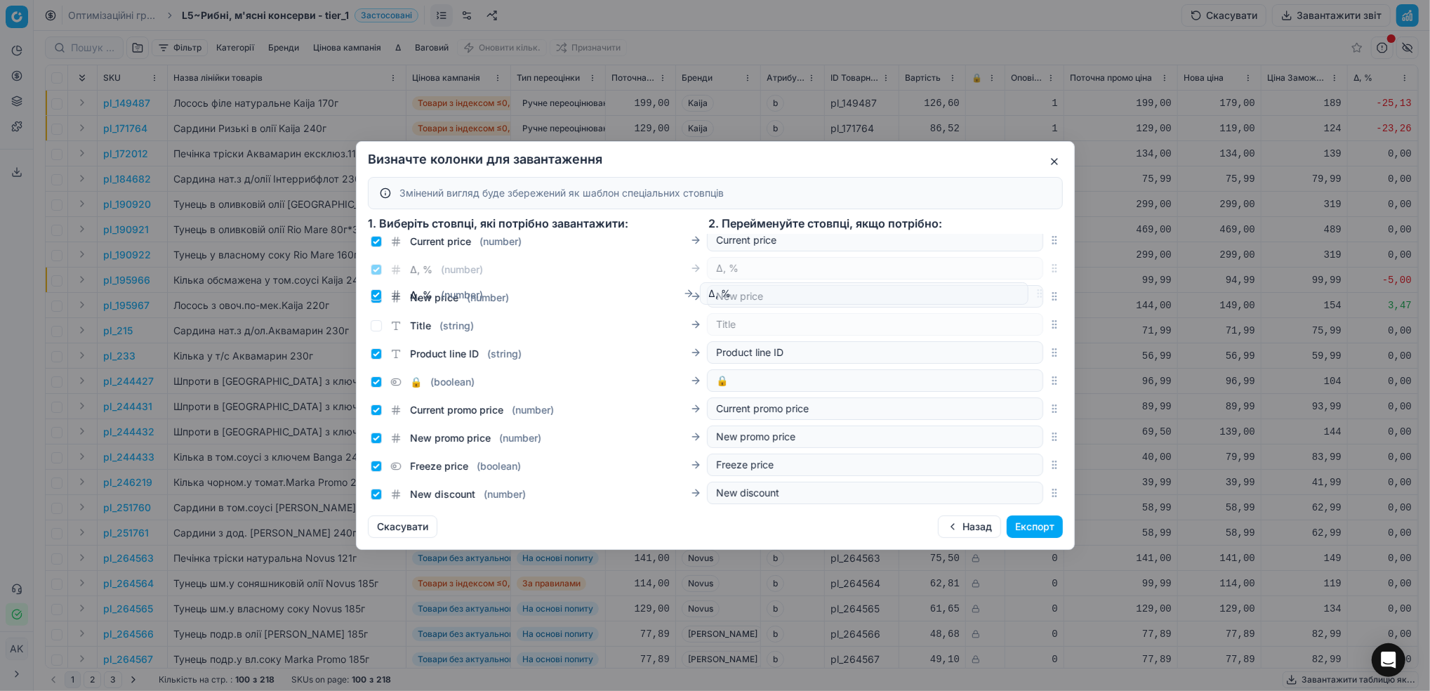
scroll to position [215, 0]
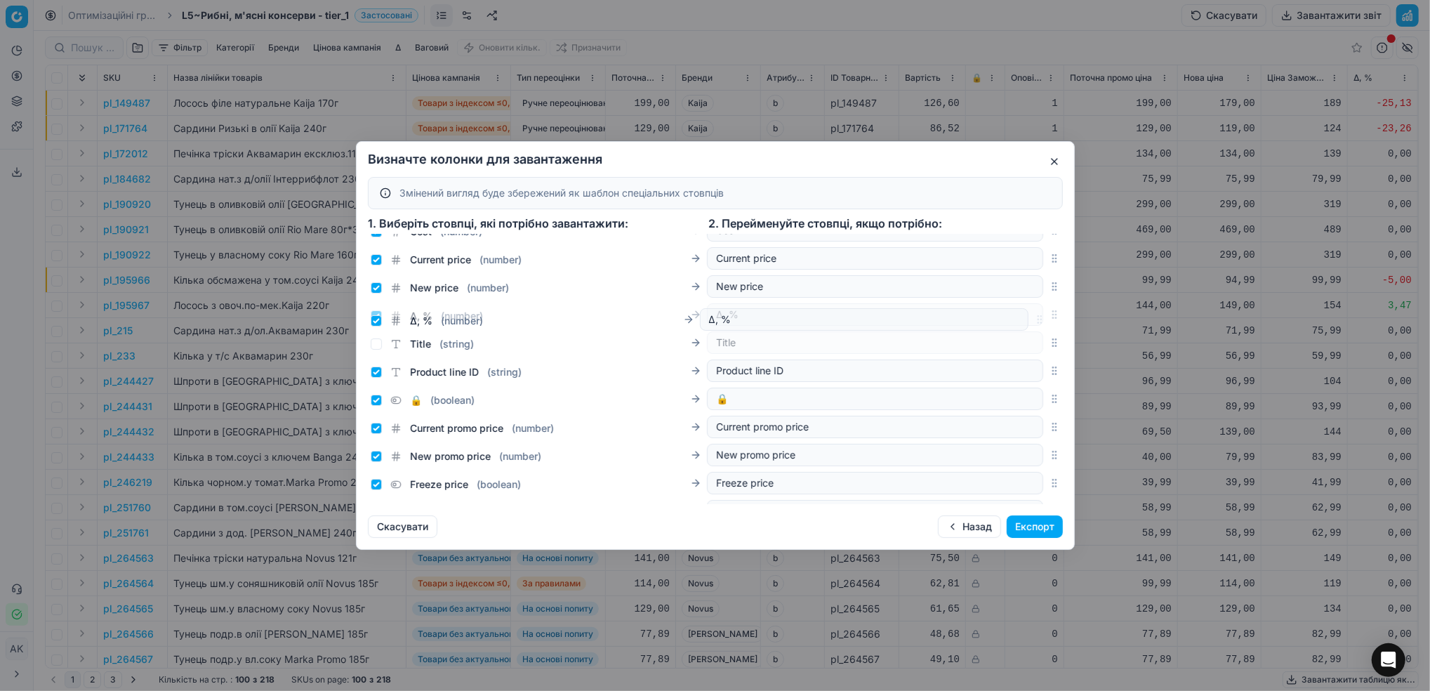
drag, startPoint x: 1039, startPoint y: 361, endPoint x: 1018, endPoint y: 315, distance: 50.3
click at [1018, 315] on div "Δ, % ( number ) Δ, %" at bounding box center [715, 314] width 695 height 28
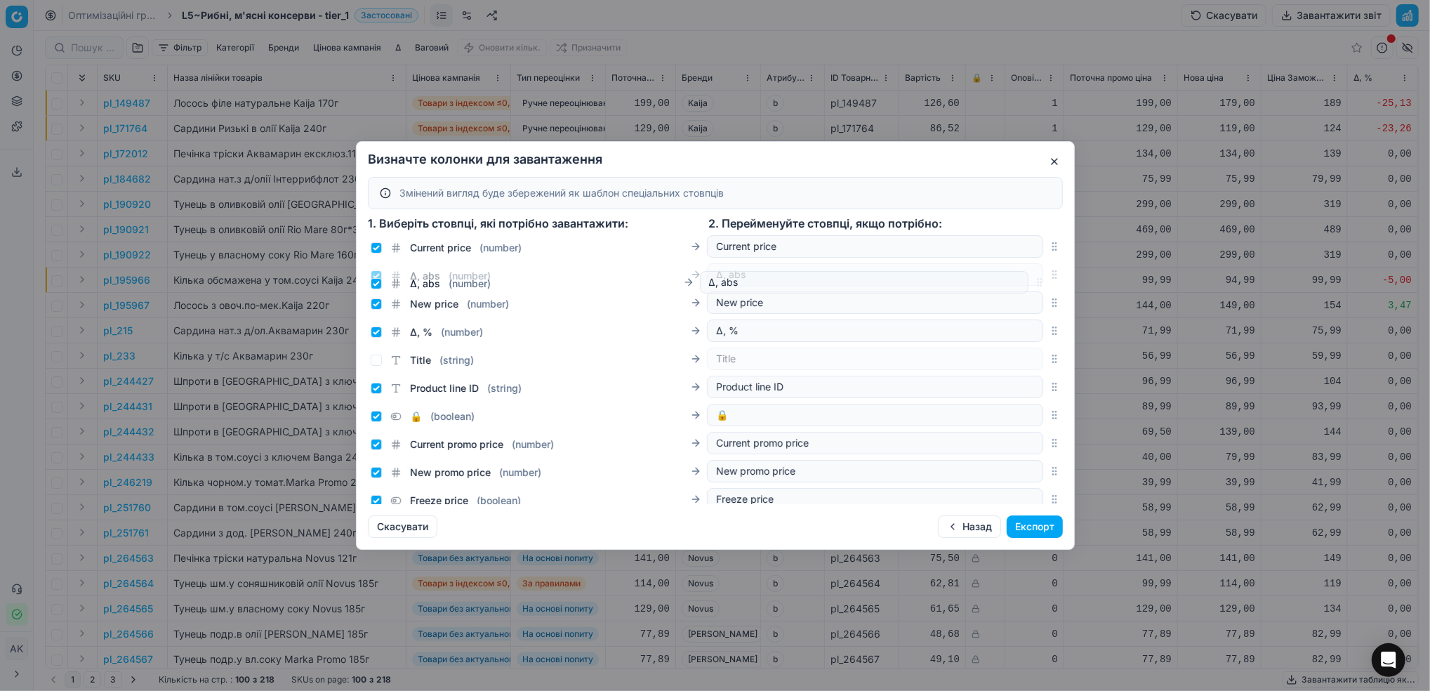
scroll to position [220, 0]
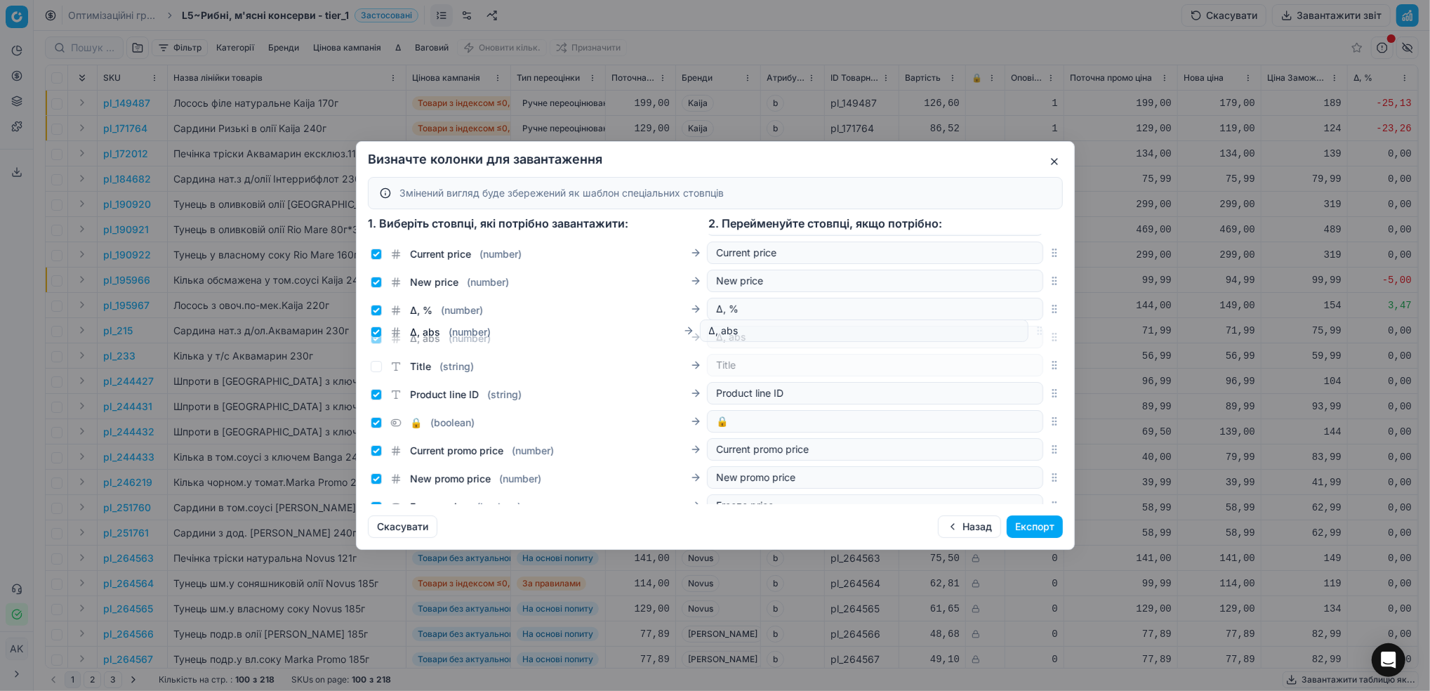
drag, startPoint x: 1036, startPoint y: 437, endPoint x: 990, endPoint y: 331, distance: 115.4
click at [990, 331] on div "Δ, abs ( number ) Δ, abs" at bounding box center [715, 337] width 695 height 28
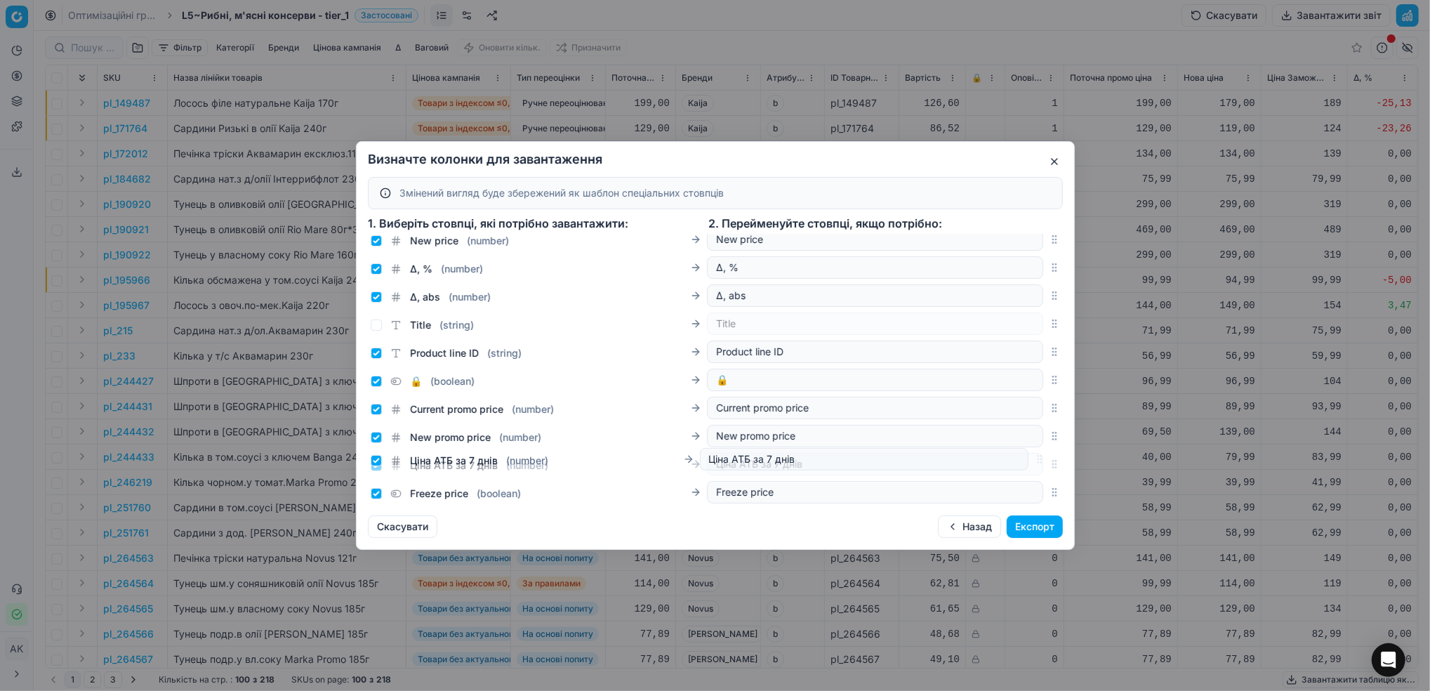
scroll to position [264, 0]
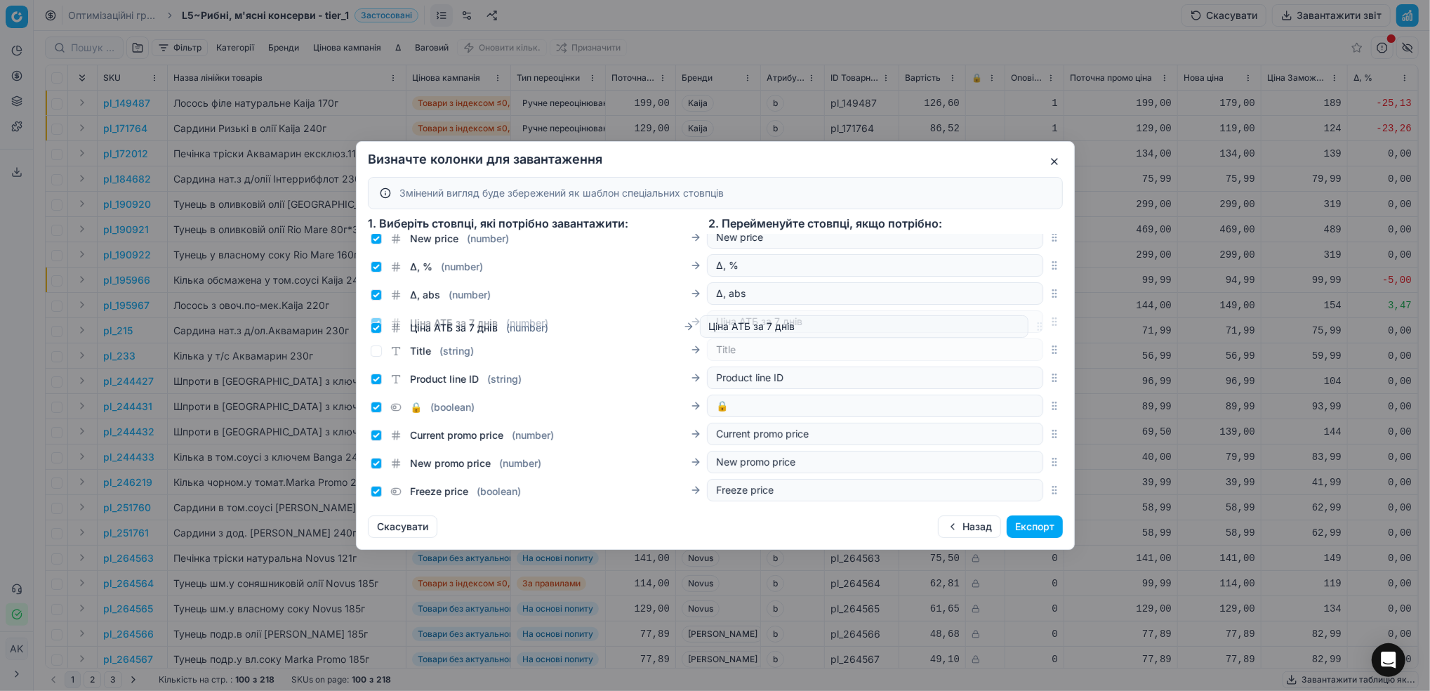
drag, startPoint x: 1040, startPoint y: 371, endPoint x: 998, endPoint y: 327, distance: 60.6
click at [998, 327] on div "Ціна АТБ за 7 днів ( number ) Ціна АТБ за 7 днів" at bounding box center [715, 322] width 695 height 28
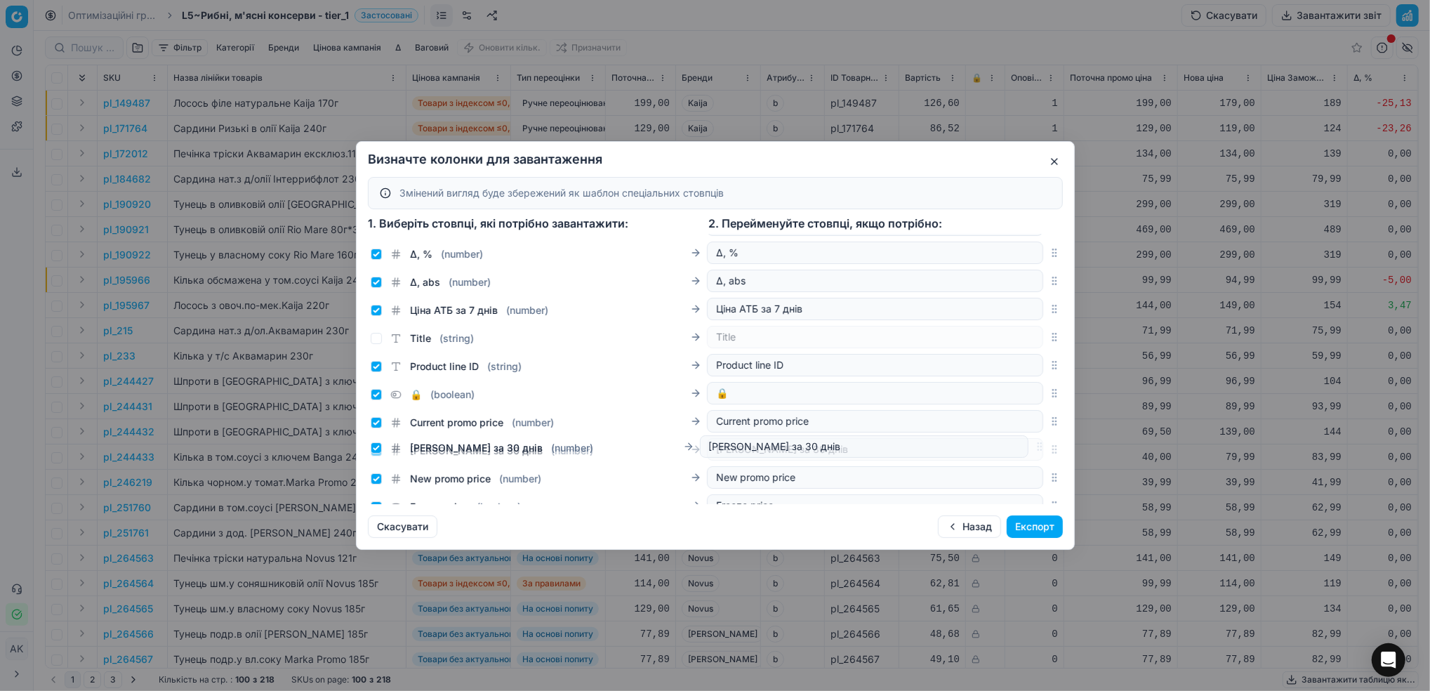
scroll to position [287, 0]
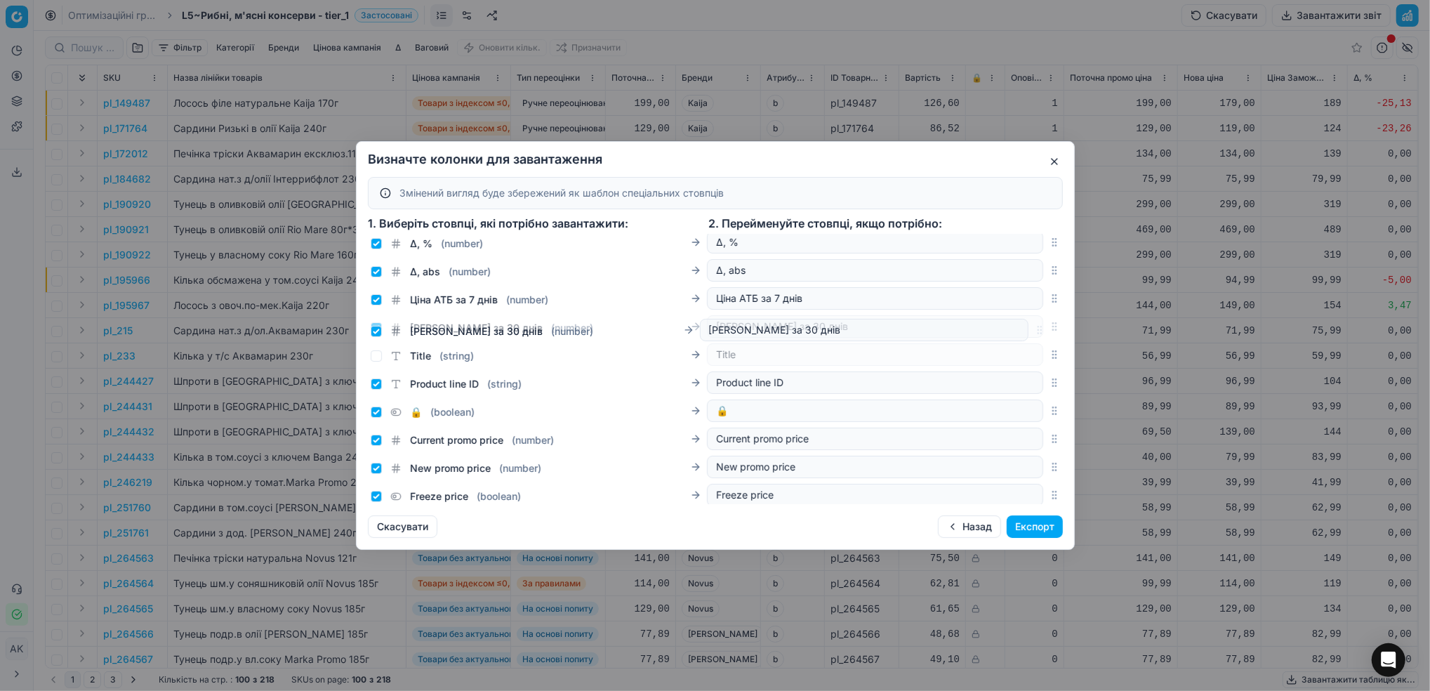
drag, startPoint x: 1040, startPoint y: 350, endPoint x: 1000, endPoint y: 330, distance: 45.2
click at [1000, 330] on div "Ціна Сільпо за 30 днів ( number ) [PERSON_NAME] за 30 днів" at bounding box center [715, 326] width 695 height 28
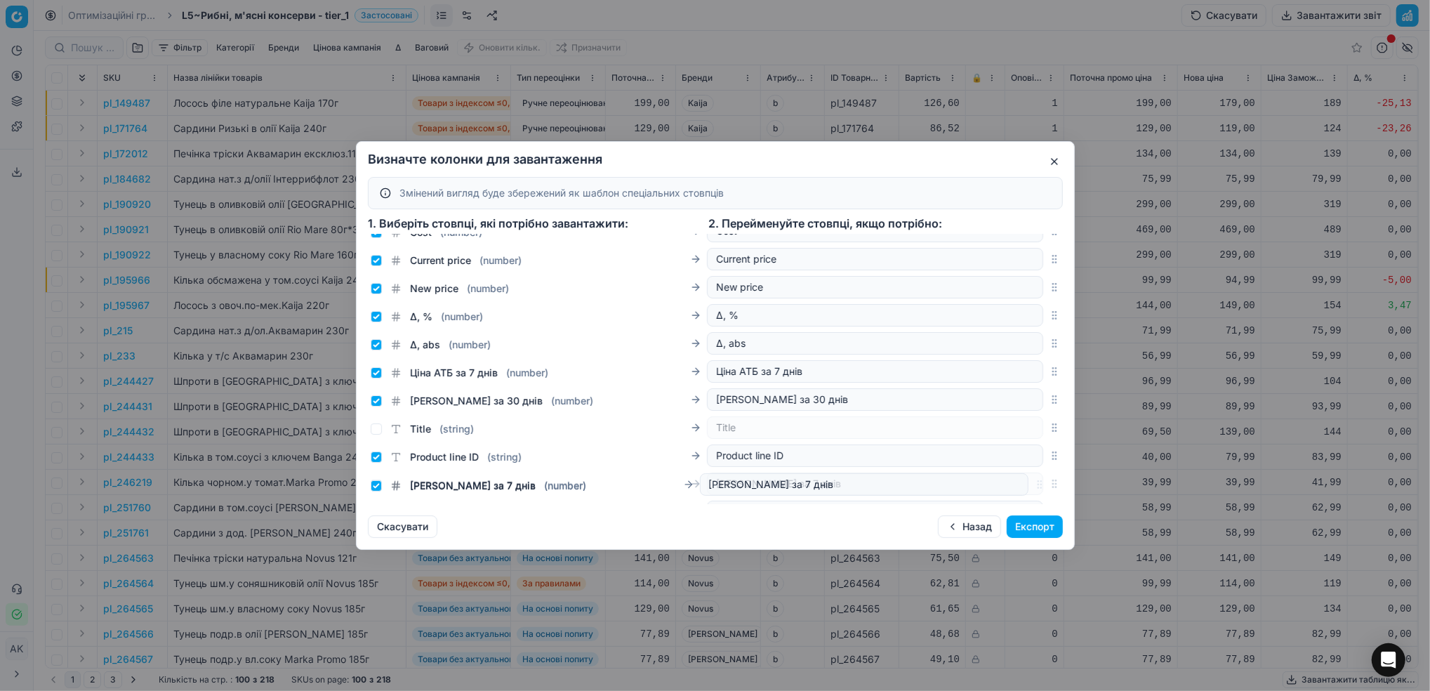
scroll to position [234, 0]
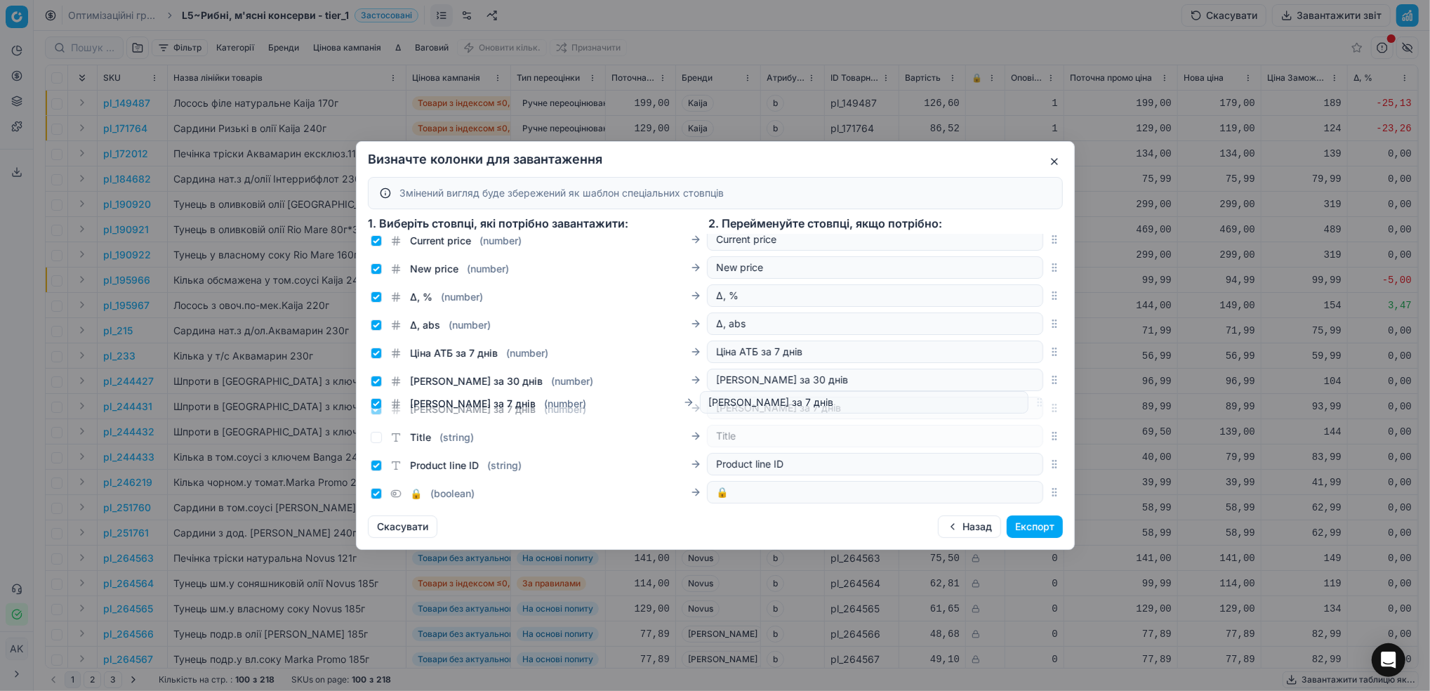
drag, startPoint x: 1043, startPoint y: 394, endPoint x: 1002, endPoint y: 404, distance: 42.1
click at [1002, 404] on div "[PERSON_NAME] за 7 днів ( number ) [PERSON_NAME] за 7 днів" at bounding box center [715, 408] width 695 height 28
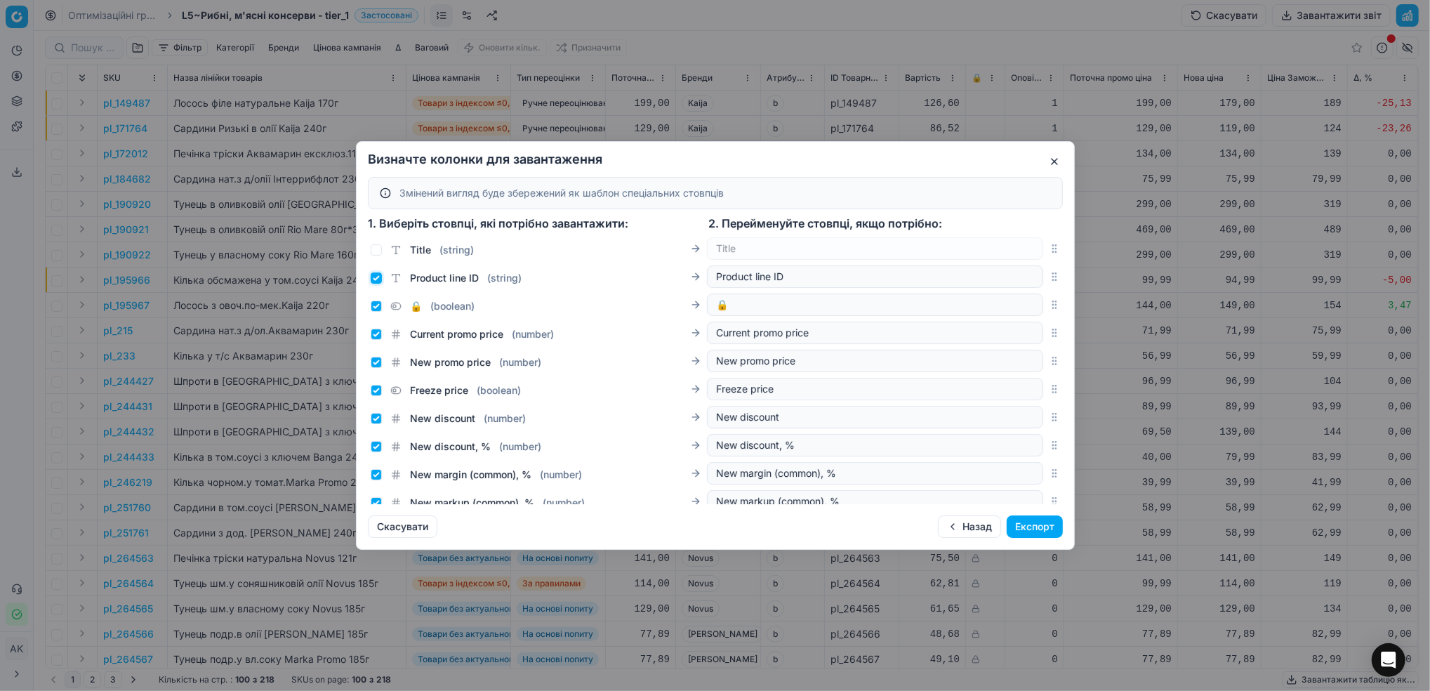
click at [374, 277] on input "Product line ID ( string )" at bounding box center [376, 277] width 11 height 11
checkbox input "false"
click at [377, 305] on input "🔒 ( boolean )" at bounding box center [376, 305] width 11 height 11
checkbox input "false"
click at [376, 341] on div "Current promo price ( number ) Current promo price" at bounding box center [707, 333] width 673 height 22
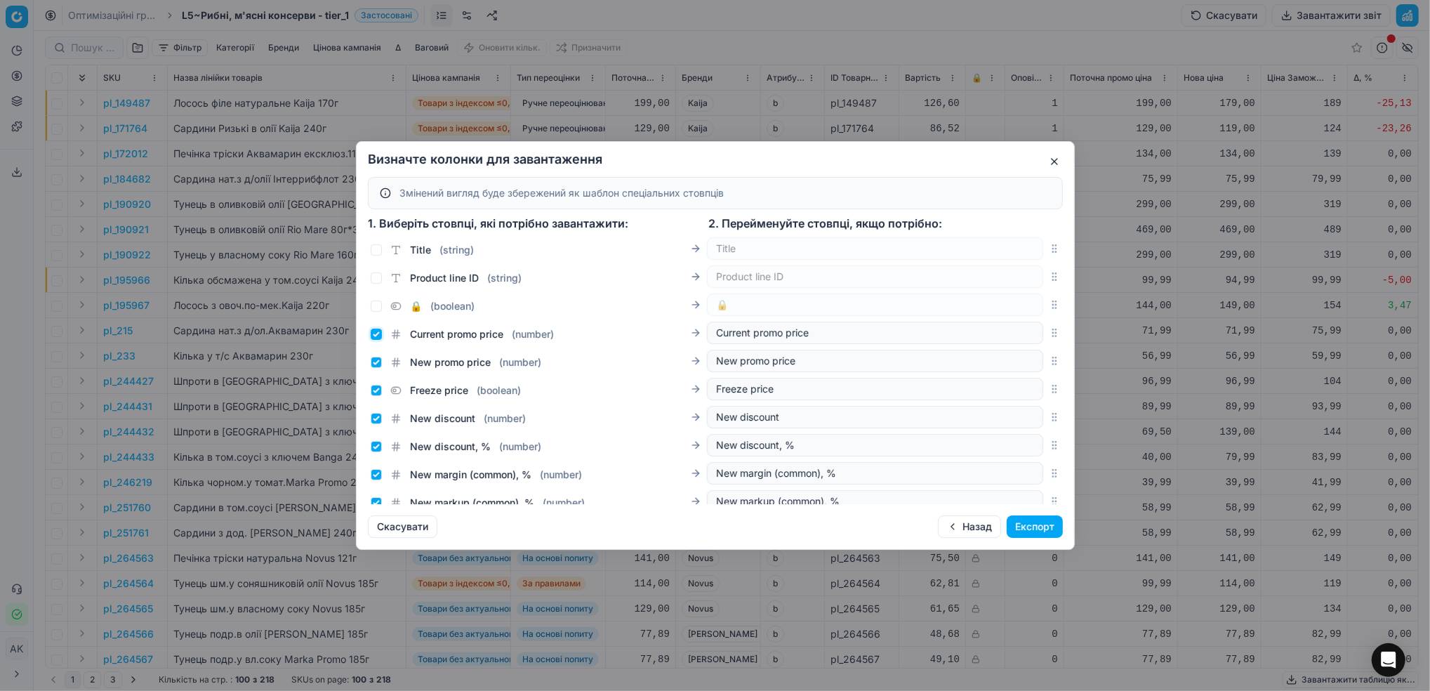
click at [374, 335] on input "Current promo price ( number )" at bounding box center [376, 334] width 11 height 11
checkbox input "false"
click at [376, 364] on input "New promo price ( number )" at bounding box center [376, 362] width 11 height 11
checkbox input "false"
drag, startPoint x: 374, startPoint y: 394, endPoint x: 381, endPoint y: 402, distance: 10.5
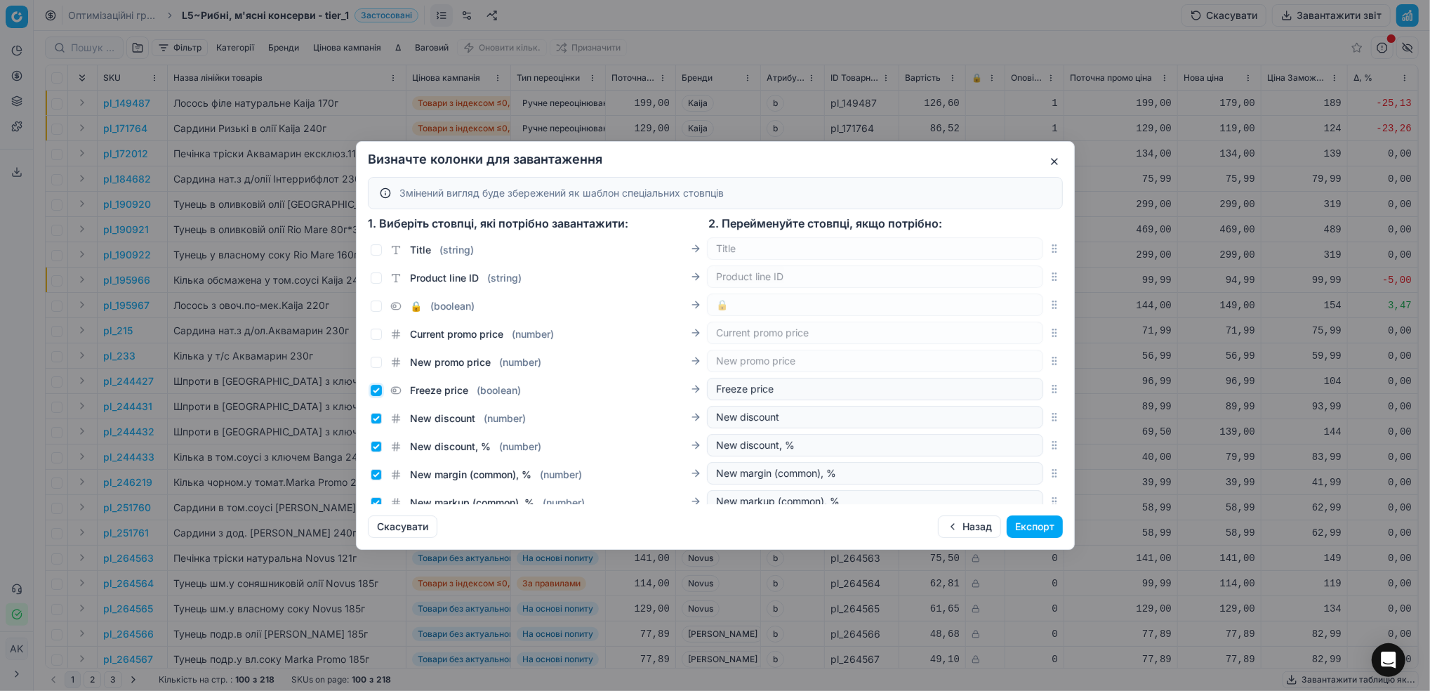
click at [376, 394] on input "Freeze price ( boolean )" at bounding box center [376, 390] width 11 height 11
checkbox input "false"
click at [378, 421] on input "New discount ( number )" at bounding box center [376, 418] width 11 height 11
checkbox input "false"
click at [377, 452] on div "New discount, % ( number )" at bounding box center [456, 447] width 171 height 14
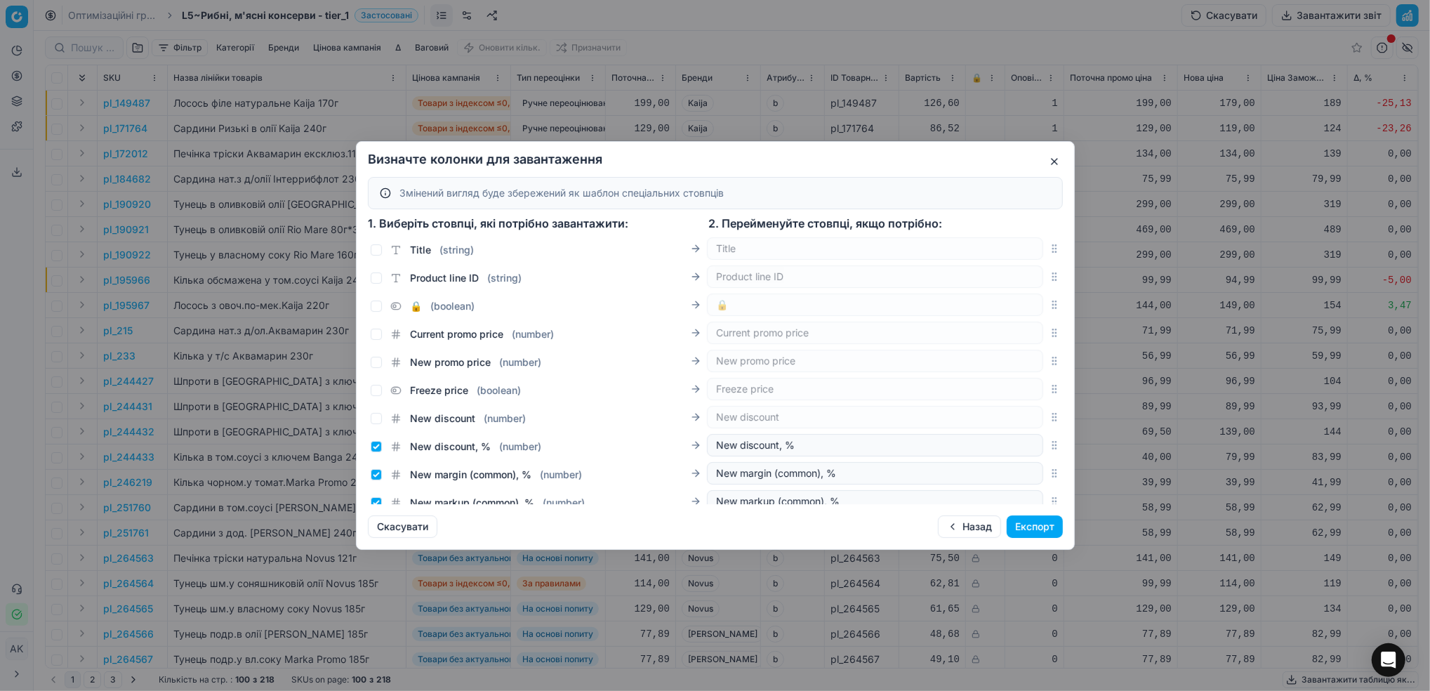
click at [379, 452] on div "New discount, % ( number )" at bounding box center [456, 447] width 171 height 14
click at [374, 446] on input "New discount, % ( number )" at bounding box center [376, 446] width 11 height 11
checkbox input "false"
click at [374, 479] on input "New margin (common), % ( number )" at bounding box center [376, 474] width 11 height 11
checkbox input "false"
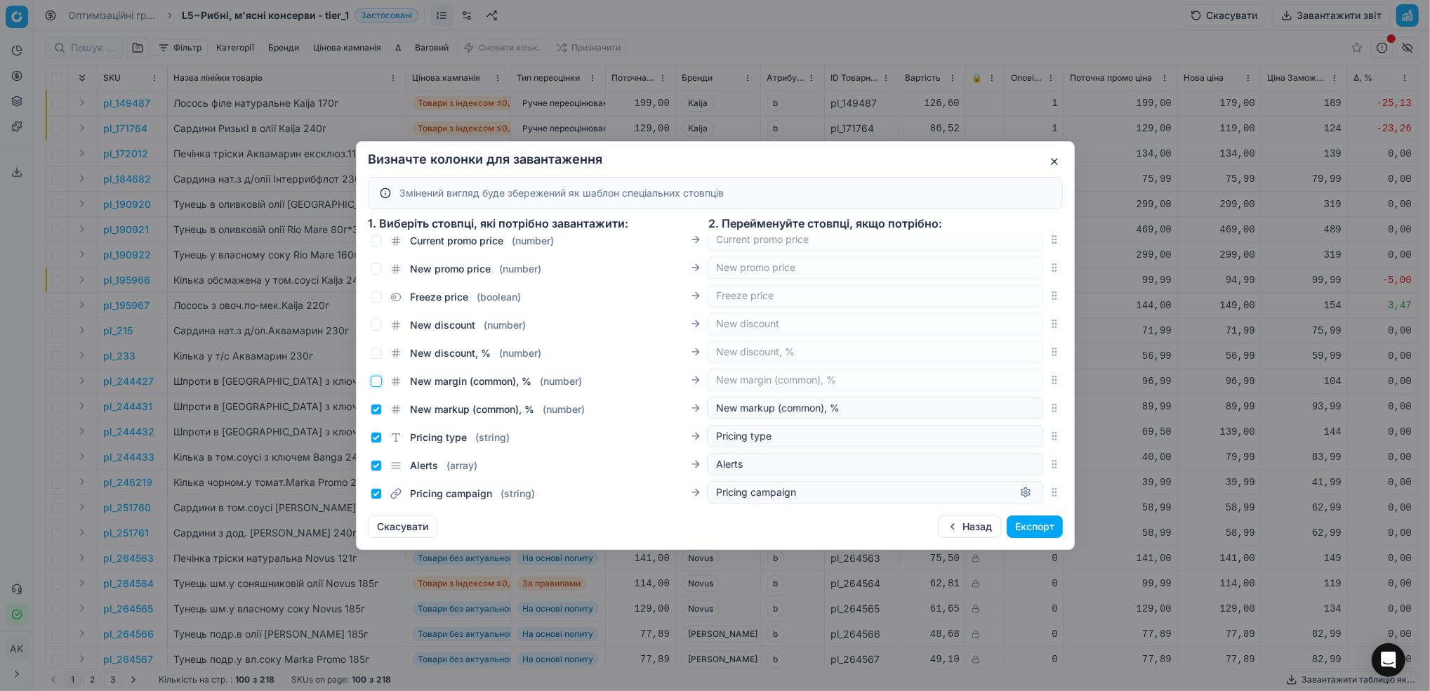
scroll to position [609, 0]
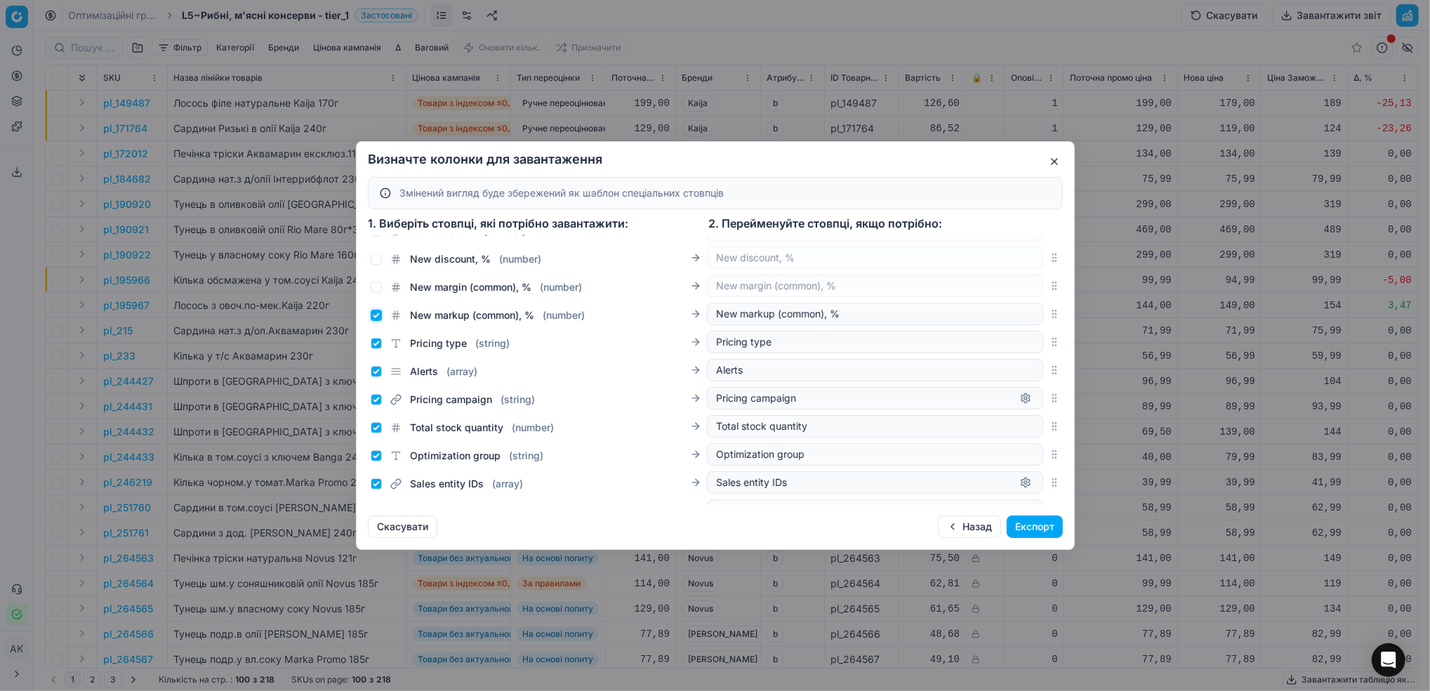
click at [375, 318] on input "New markup (common), % ( number )" at bounding box center [376, 315] width 11 height 11
checkbox input "false"
click at [371, 343] on input "Pricing type ( string )" at bounding box center [376, 343] width 11 height 11
checkbox input "false"
click at [379, 369] on input "Alerts ( array )" at bounding box center [376, 371] width 11 height 11
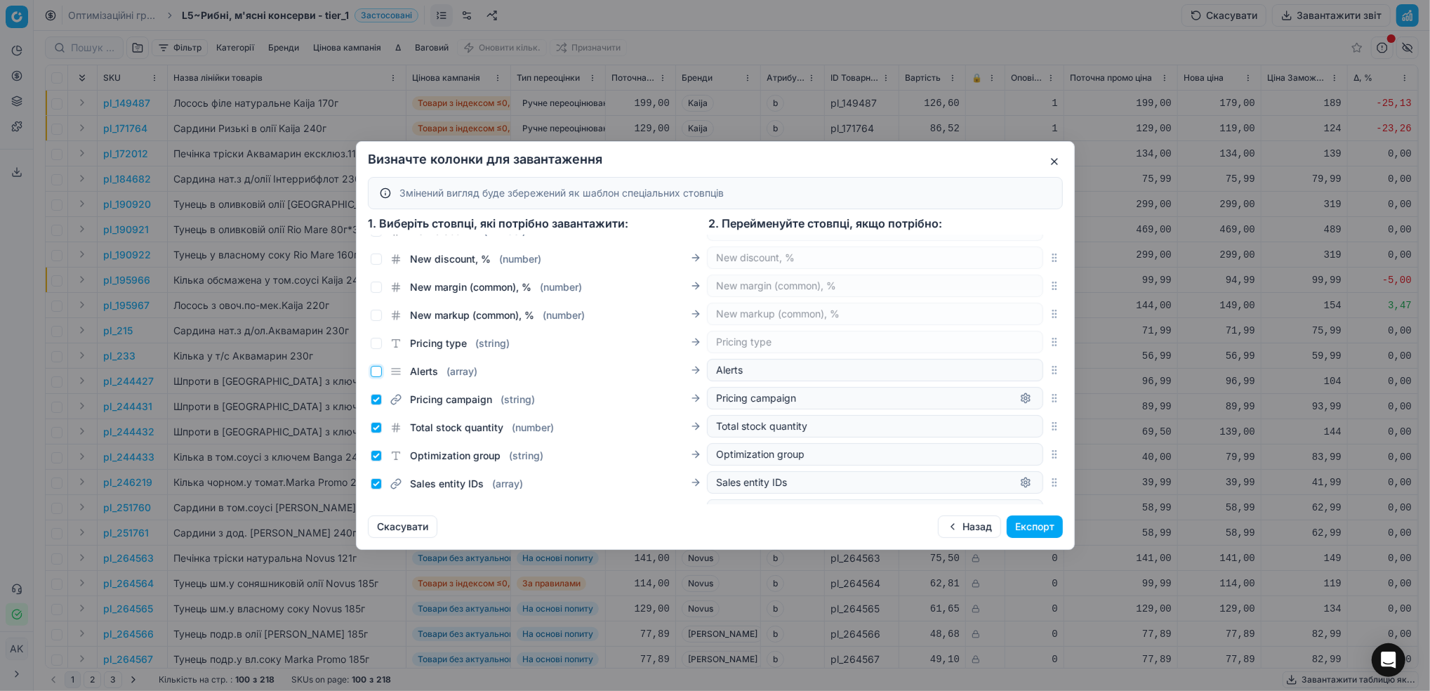
checkbox input "false"
click at [376, 404] on input "Pricing campaign ( string )" at bounding box center [376, 399] width 11 height 11
checkbox input "false"
click at [377, 431] on input "Total stock quantity ( number )" at bounding box center [376, 427] width 11 height 11
checkbox input "false"
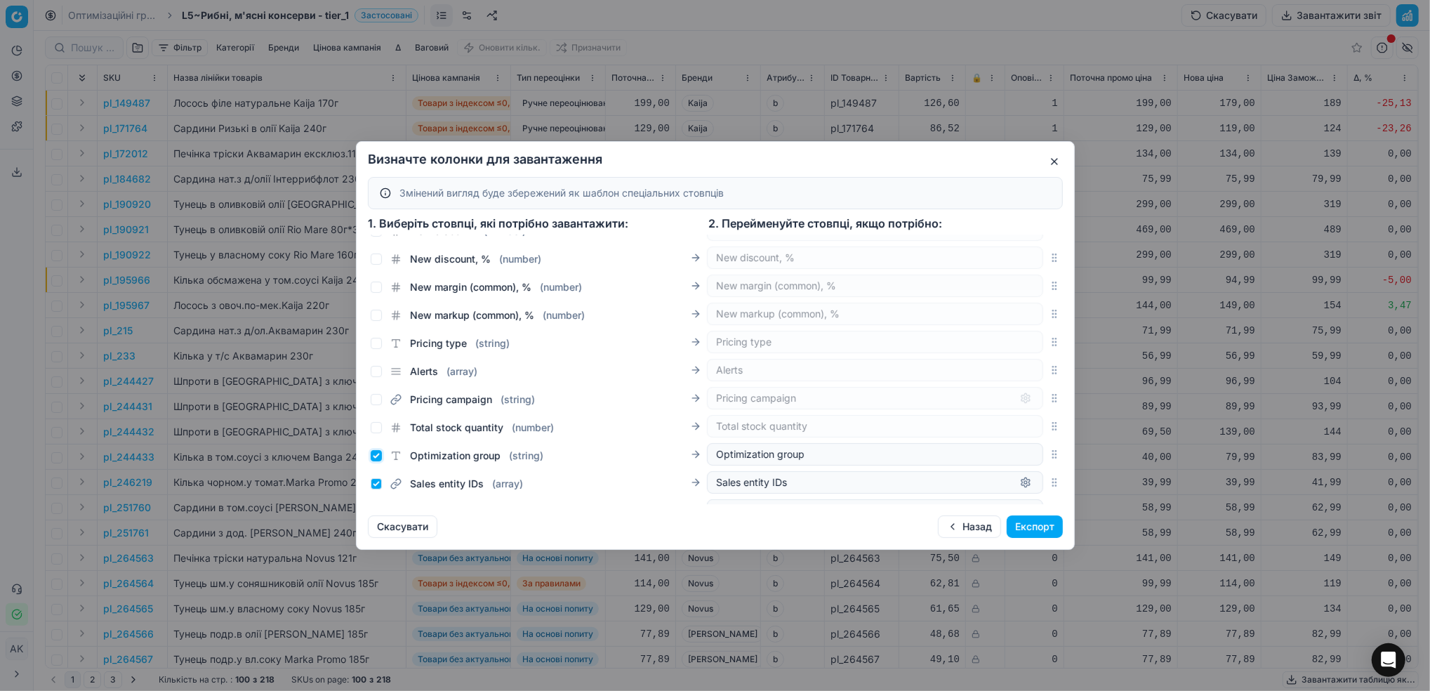
click at [376, 461] on input "Optimization group ( string )" at bounding box center [376, 455] width 11 height 11
checkbox input "false"
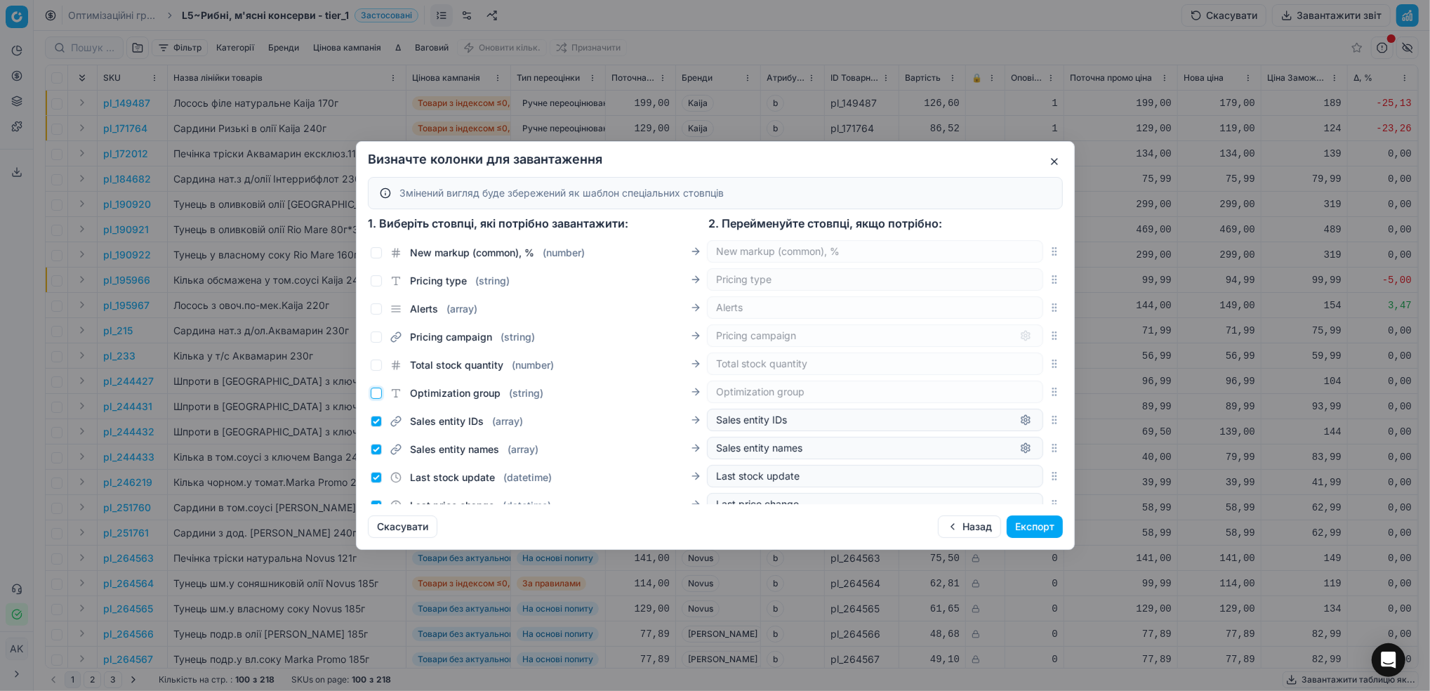
scroll to position [702, 0]
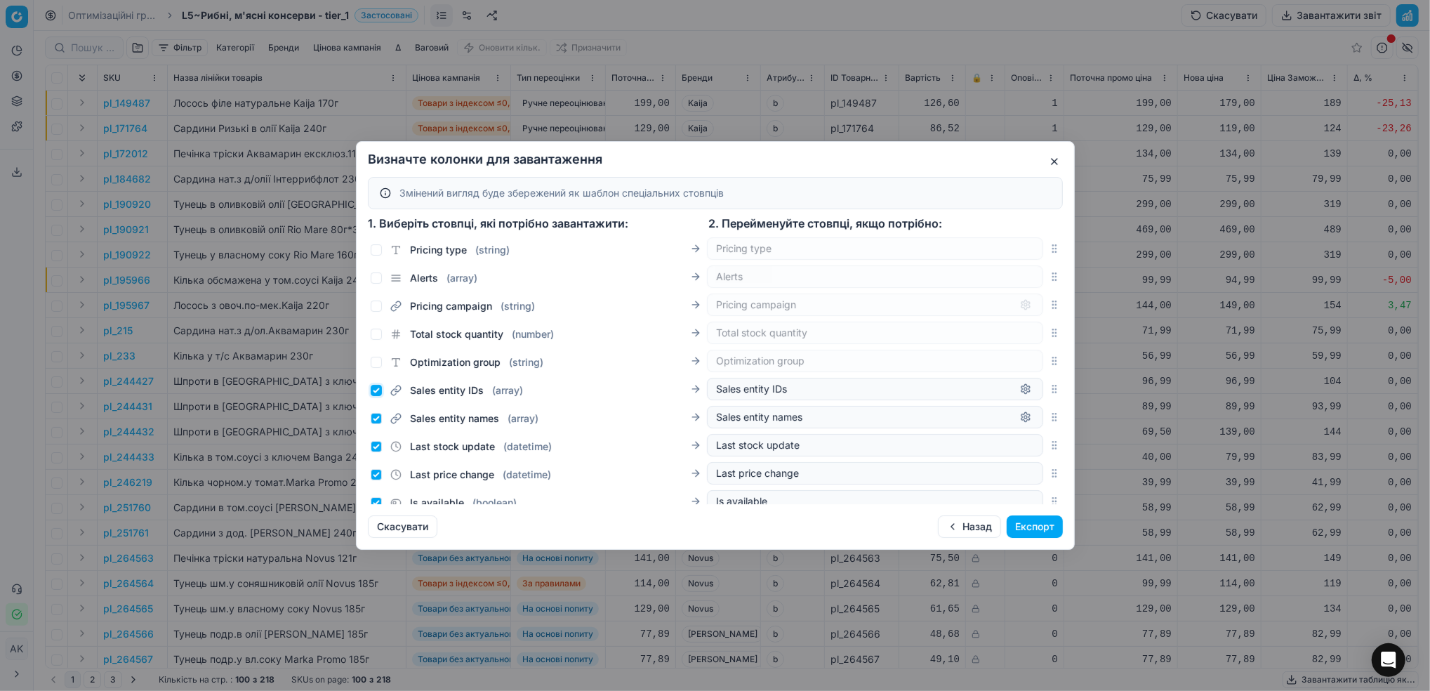
drag, startPoint x: 376, startPoint y: 388, endPoint x: 379, endPoint y: 399, distance: 11.8
click at [375, 388] on input "Sales entity IDs ( array )" at bounding box center [376, 390] width 11 height 11
checkbox input "false"
click at [380, 423] on input "Sales entity names ( array )" at bounding box center [376, 418] width 11 height 11
checkbox input "false"
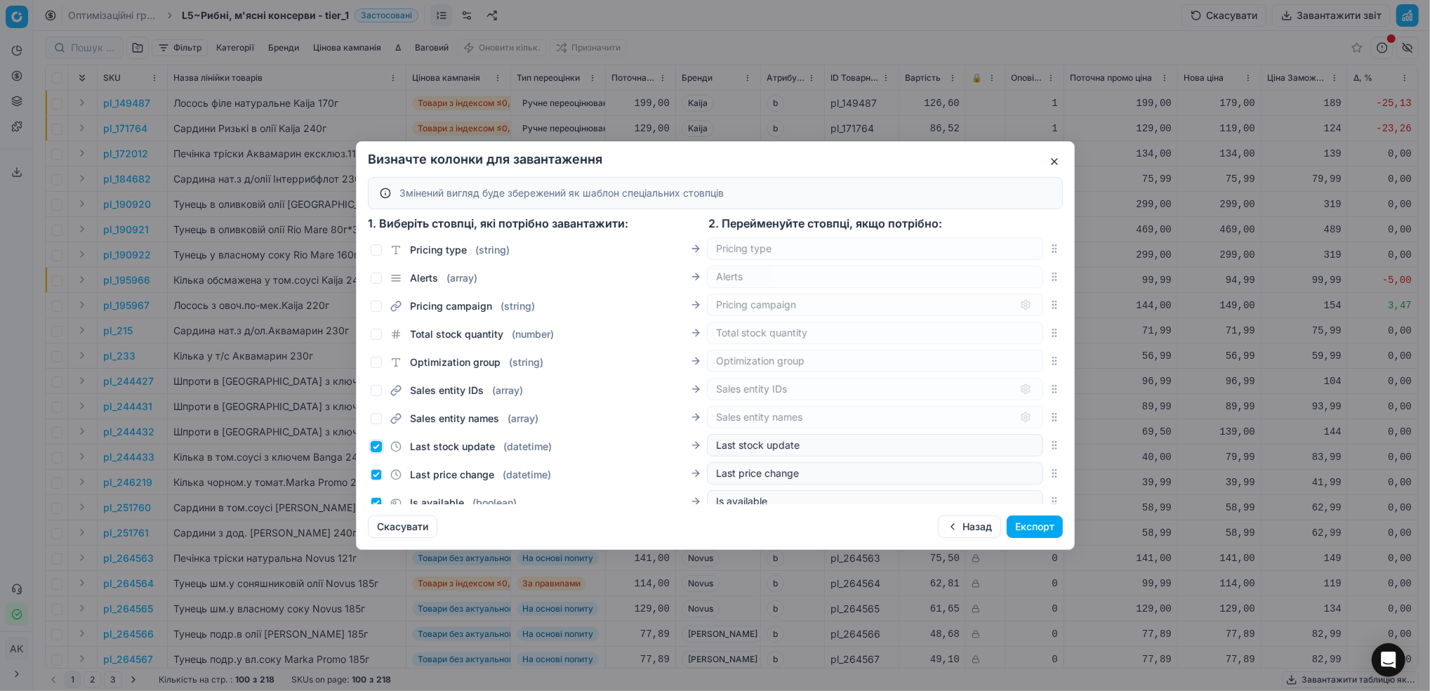
click at [374, 449] on input "Last stock update ( datetime )" at bounding box center [376, 446] width 11 height 11
checkbox input "false"
click at [377, 478] on input "Last price change ( datetime )" at bounding box center [376, 474] width 11 height 11
checkbox input "false"
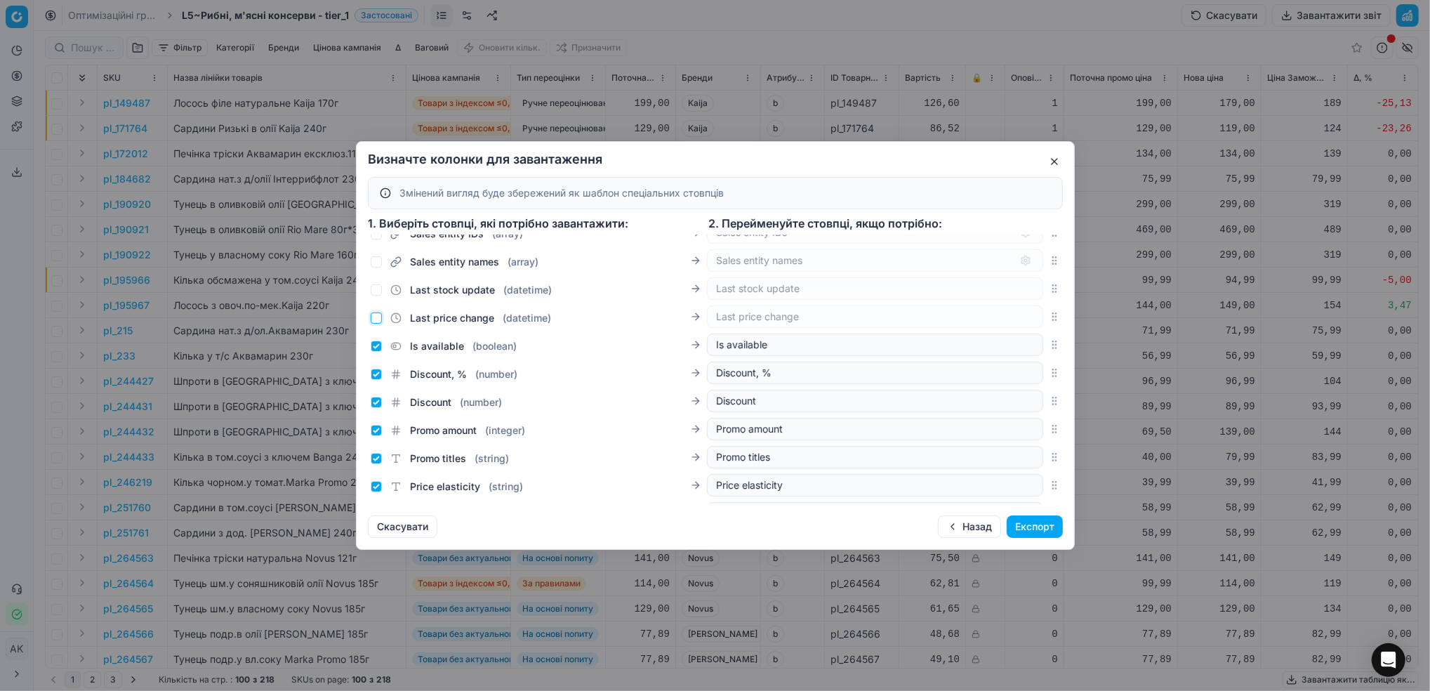
scroll to position [890, 0]
click at [376, 314] on input "Is available ( boolean )" at bounding box center [376, 315] width 11 height 11
checkbox input "false"
click at [377, 341] on input "Discount, % ( number )" at bounding box center [376, 343] width 11 height 11
checkbox input "false"
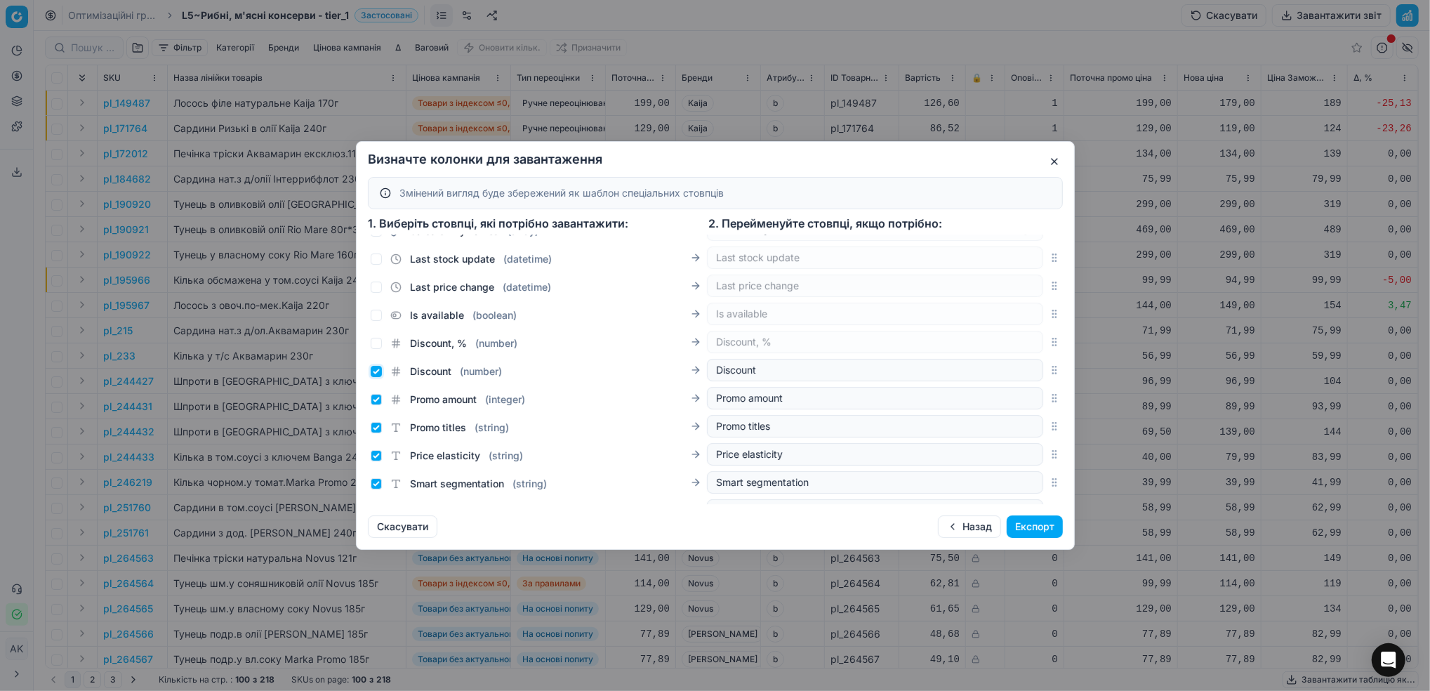
click at [377, 371] on input "Discount ( number )" at bounding box center [376, 371] width 11 height 11
checkbox input "false"
click at [377, 401] on input "Promo amount ( integer )" at bounding box center [376, 399] width 11 height 11
checkbox input "false"
click at [377, 425] on input "Promo titles ( string )" at bounding box center [376, 427] width 11 height 11
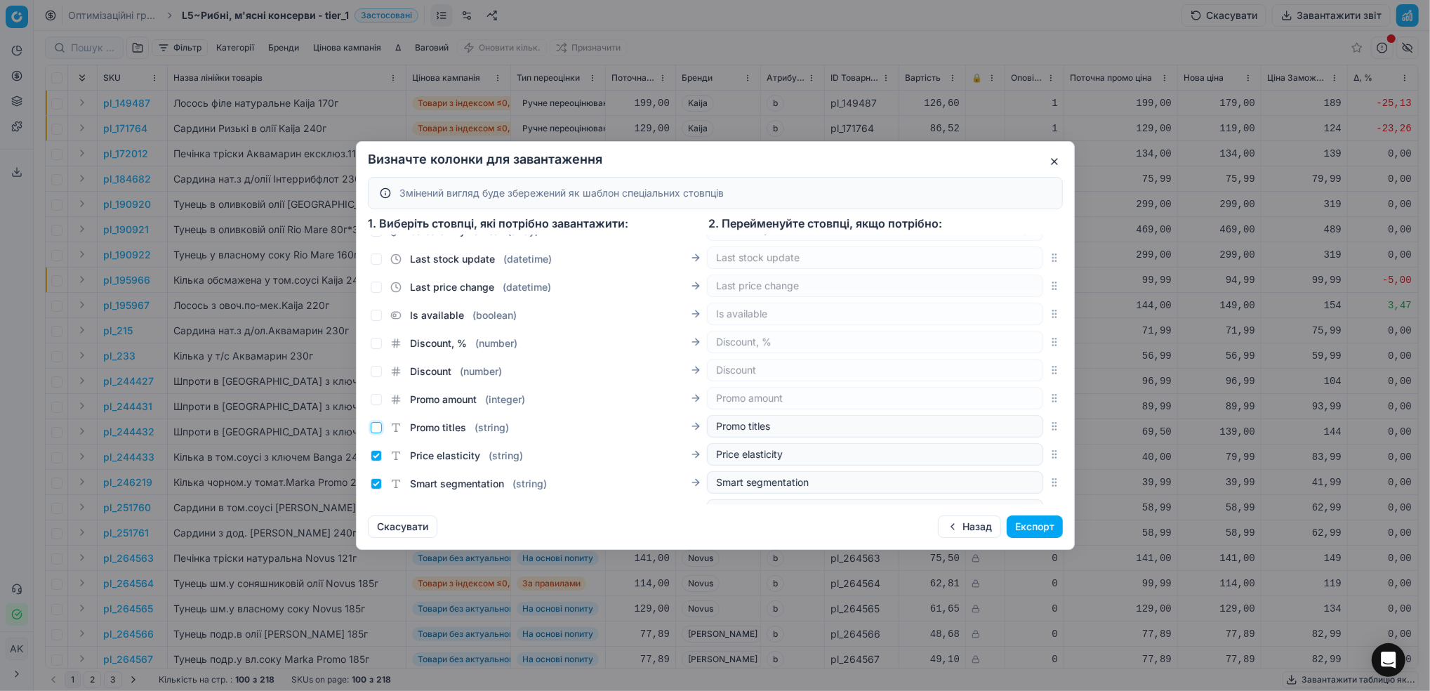
checkbox input "false"
click at [374, 457] on input "Price elasticity ( string )" at bounding box center [376, 455] width 11 height 11
checkbox input "false"
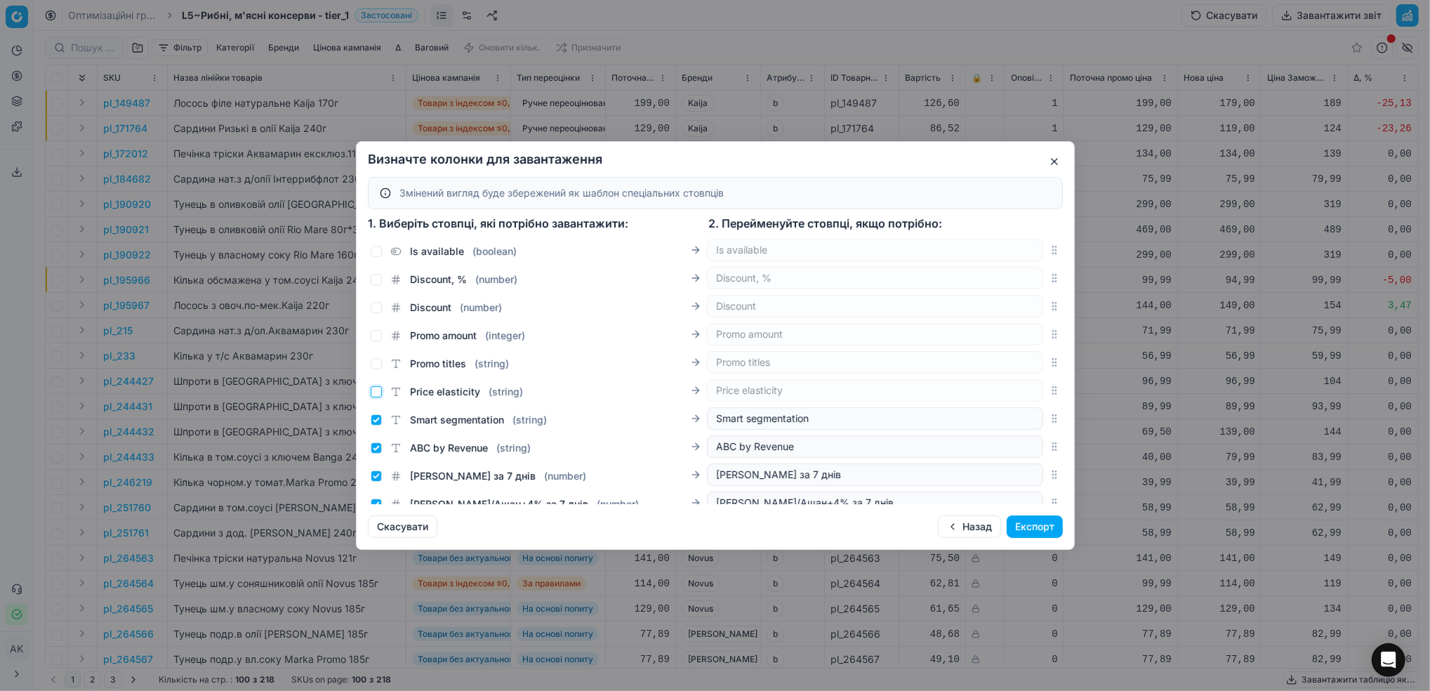
scroll to position [983, 0]
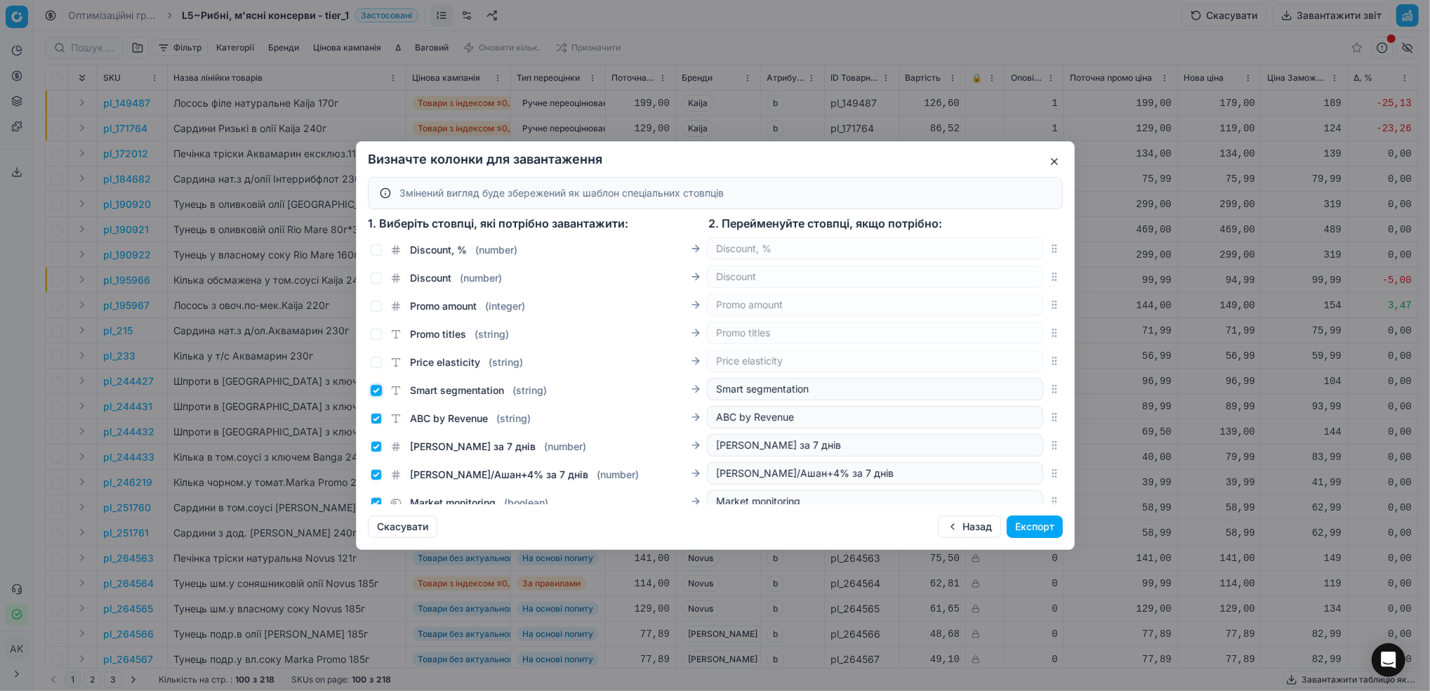
click at [379, 394] on input "Smart segmentation ( string )" at bounding box center [376, 390] width 11 height 11
checkbox input "false"
click at [378, 414] on input "ABC by Revenue ( string )" at bounding box center [376, 418] width 11 height 11
checkbox input "false"
click at [376, 455] on div "[PERSON_NAME] за 7 днів ( number ) [PERSON_NAME] за 7 днів" at bounding box center [707, 445] width 673 height 22
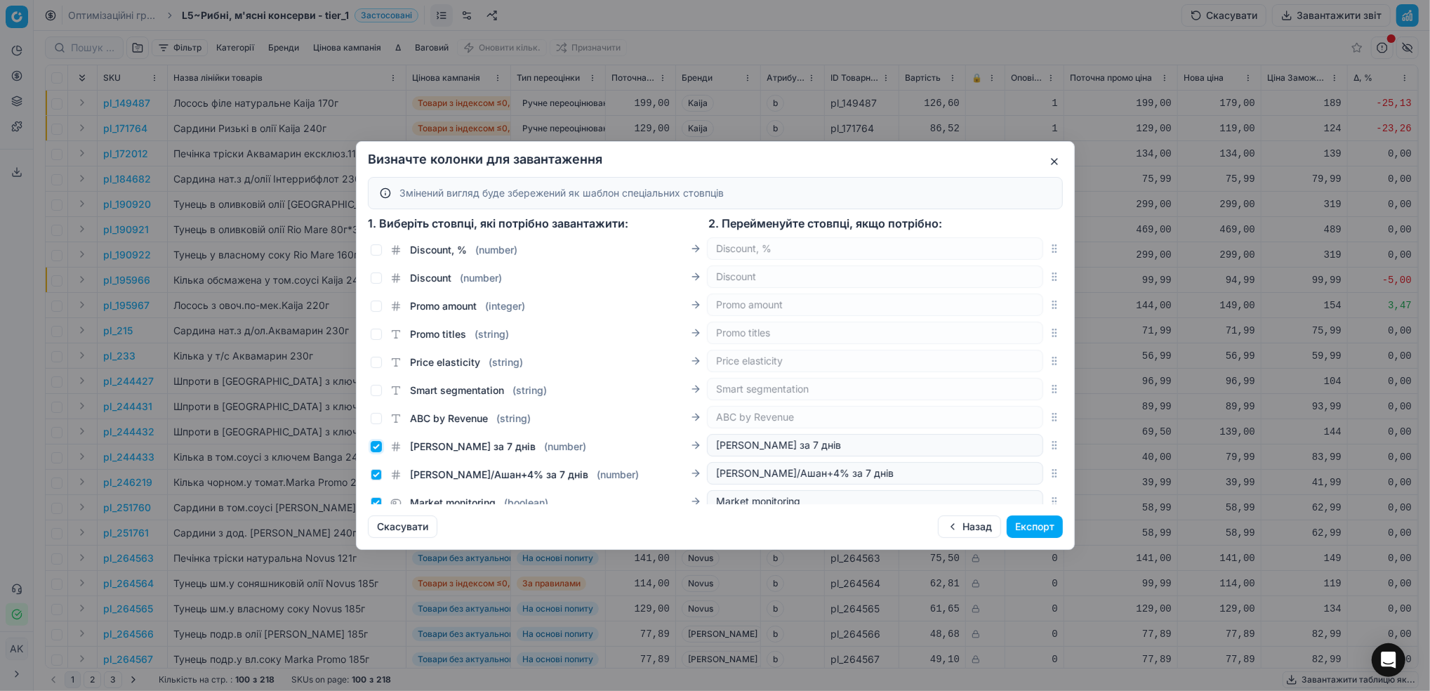
click at [378, 447] on input "[PERSON_NAME] за 7 днів ( number )" at bounding box center [376, 446] width 11 height 11
checkbox input "false"
click at [375, 469] on input "[PERSON_NAME]/Ашан+4% за 7 днів ( number )" at bounding box center [376, 474] width 11 height 11
checkbox input "false"
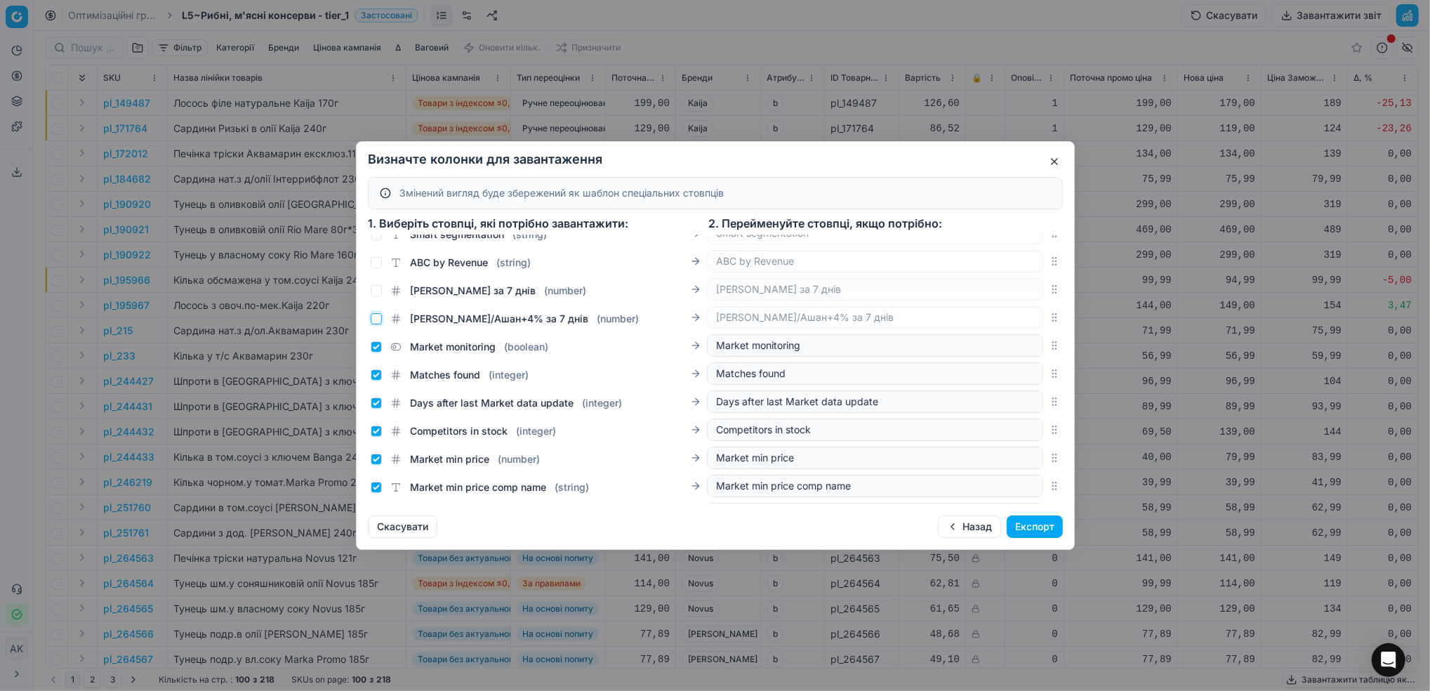
scroll to position [1170, 0]
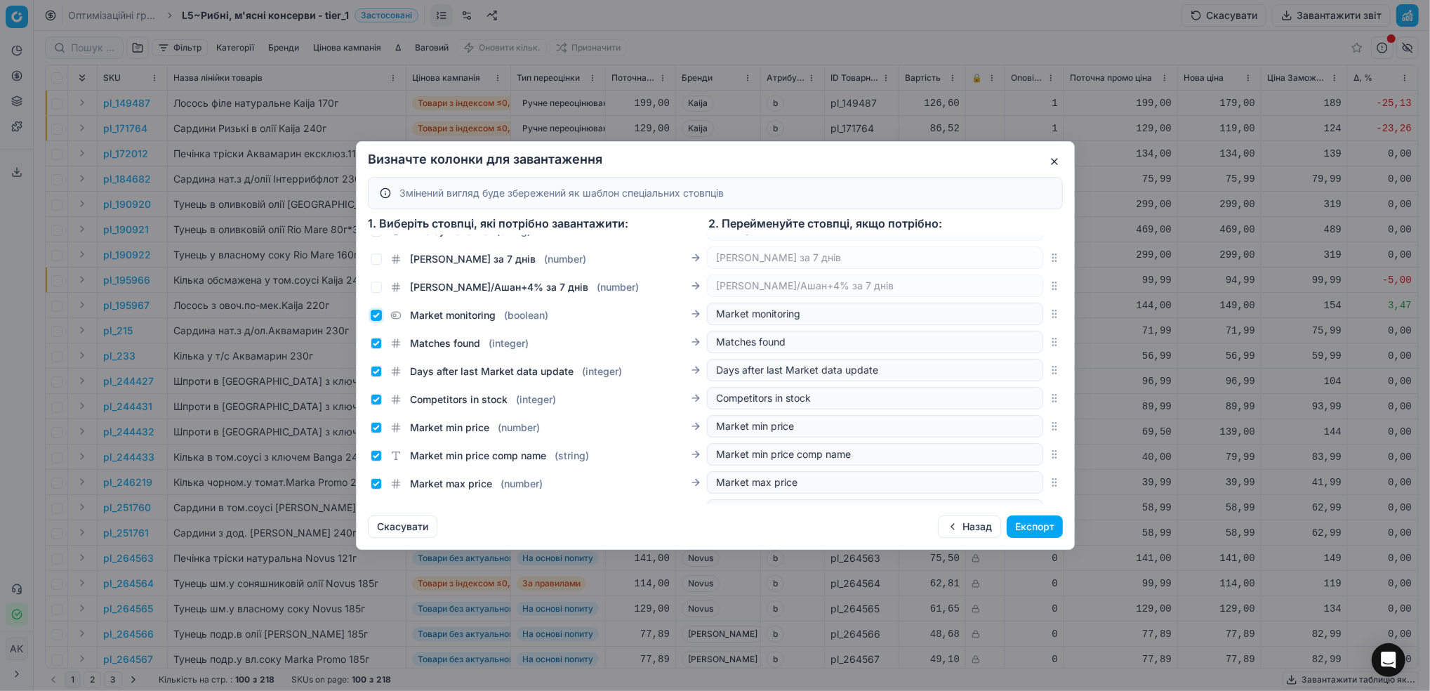
click at [376, 316] on input "Market monitoring ( boolean )" at bounding box center [376, 315] width 11 height 11
checkbox input "false"
click at [374, 349] on input "Matches found ( integer )" at bounding box center [376, 343] width 11 height 11
checkbox input "false"
click at [376, 373] on input "Days after last Market data update ( integer )" at bounding box center [376, 371] width 11 height 11
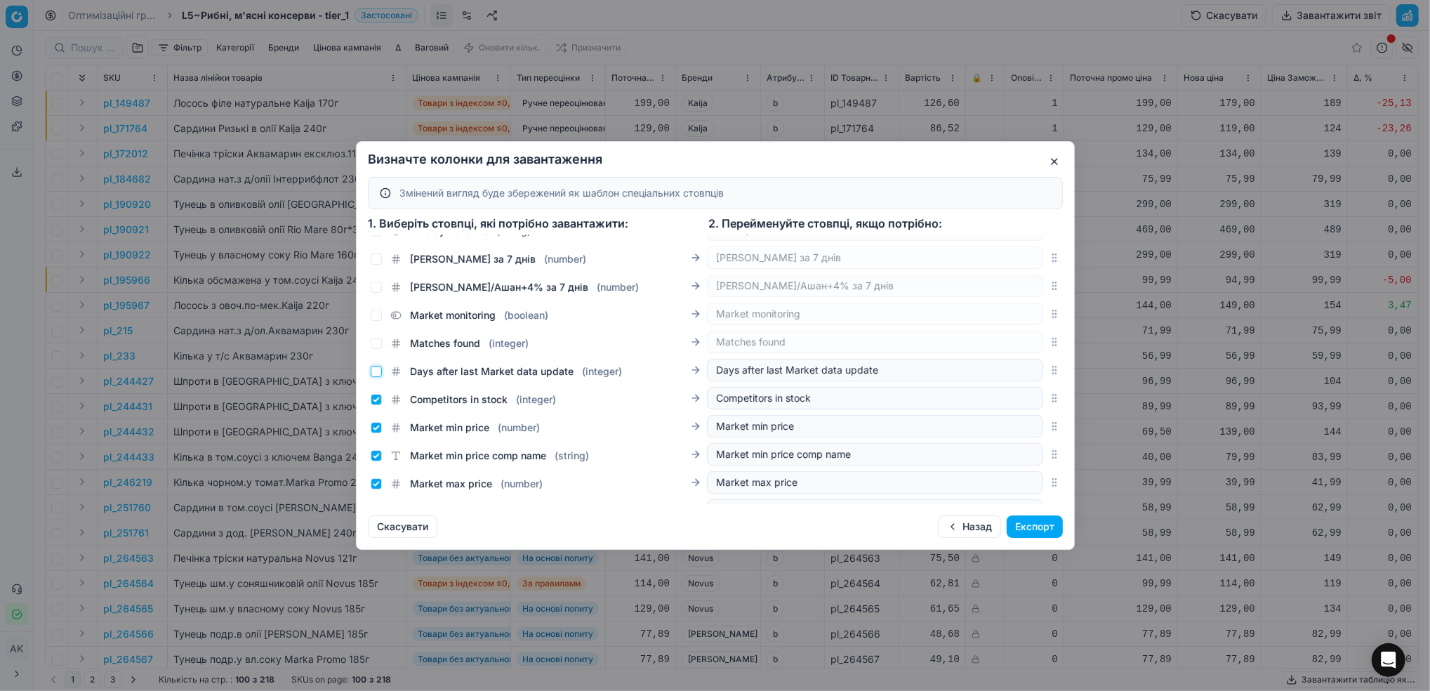
checkbox input "false"
click at [376, 403] on input "Competitors in stock ( integer )" at bounding box center [376, 399] width 11 height 11
checkbox input "false"
click at [373, 440] on div "Market min price comp name ( string ) Market min price comp name" at bounding box center [715, 454] width 695 height 28
drag, startPoint x: 374, startPoint y: 430, endPoint x: 376, endPoint y: 445, distance: 14.8
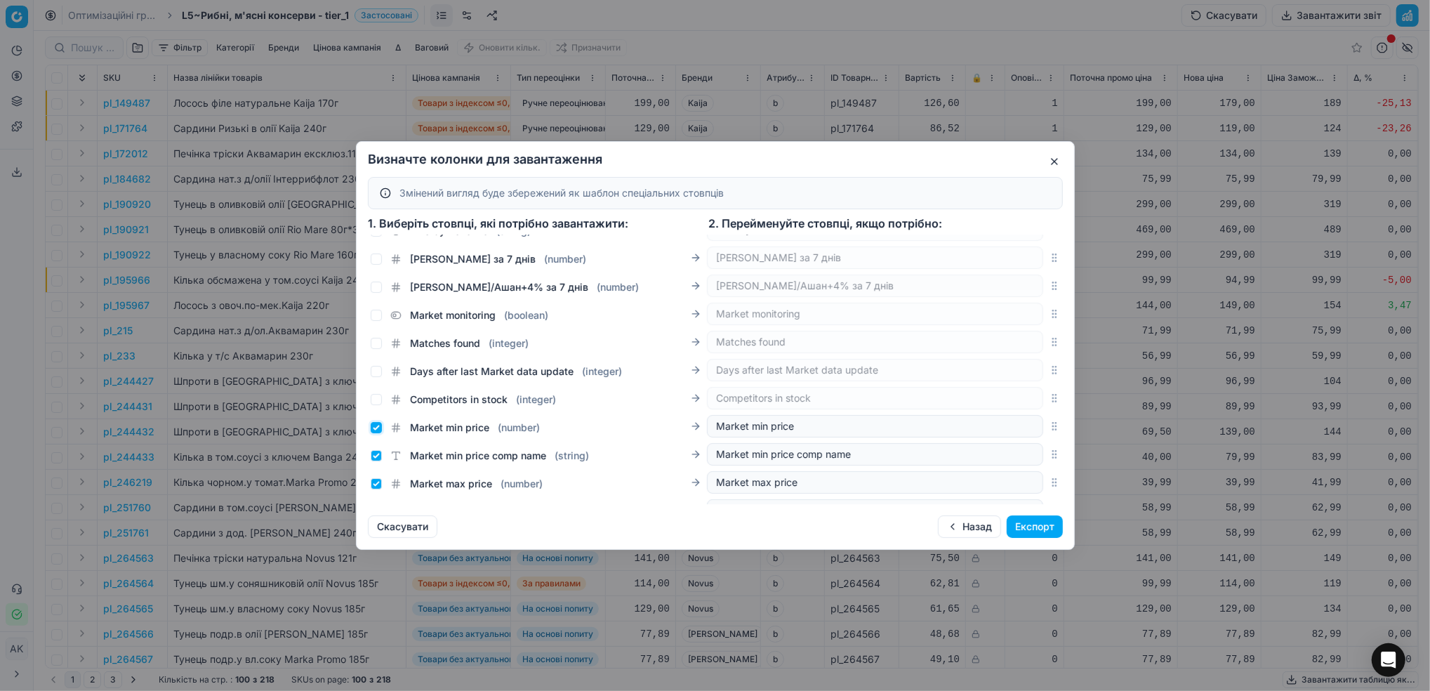
click at [376, 430] on input "Market min price ( number )" at bounding box center [376, 427] width 11 height 11
checkbox input "false"
click at [376, 456] on input "Market min price comp name ( string )" at bounding box center [376, 455] width 11 height 11
checkbox input "false"
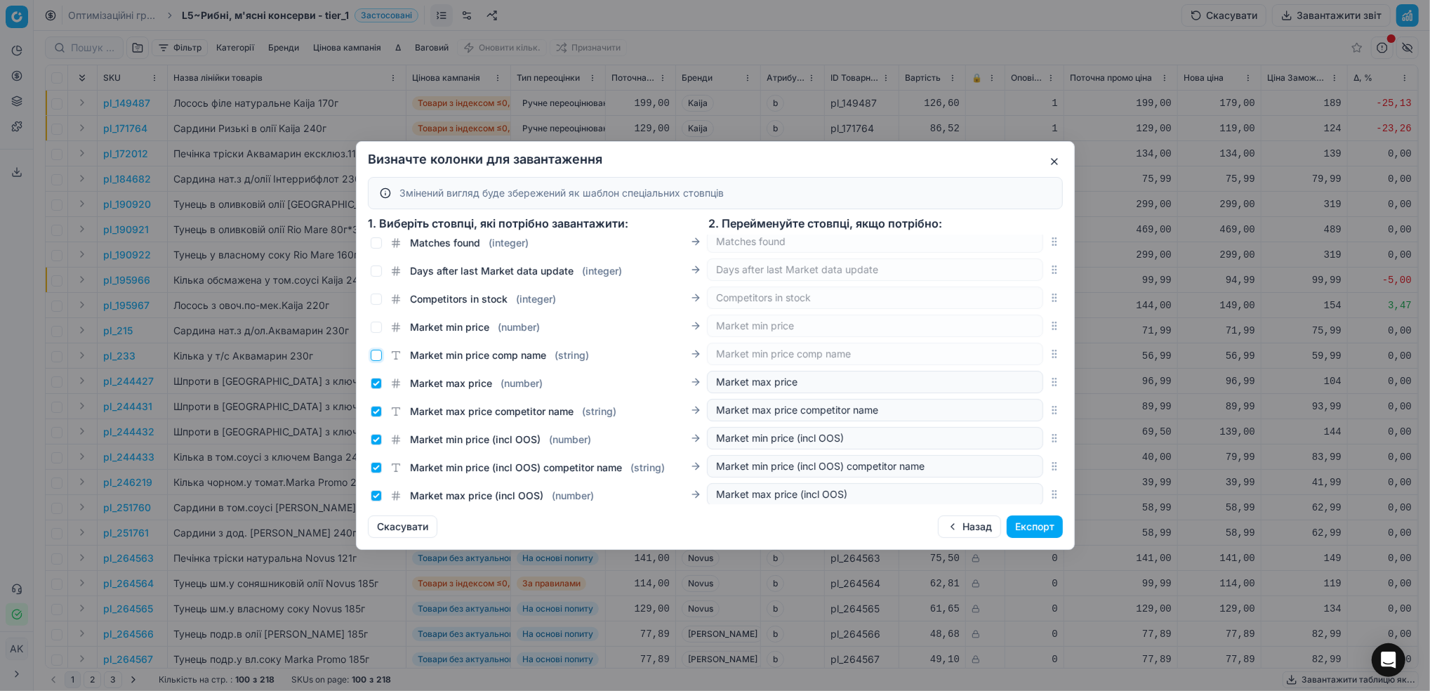
scroll to position [1357, 0]
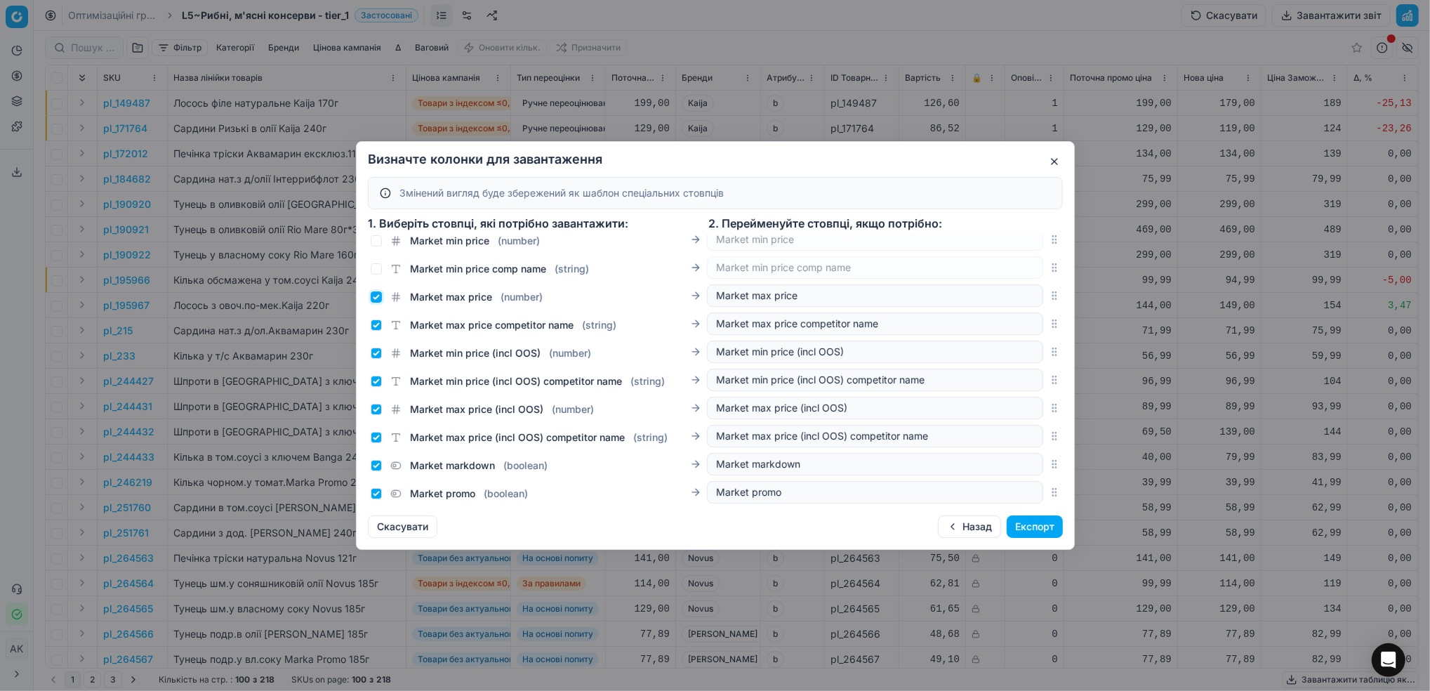
drag, startPoint x: 376, startPoint y: 296, endPoint x: 378, endPoint y: 309, distance: 13.5
click at [376, 296] on input "Market max price ( number )" at bounding box center [376, 296] width 11 height 11
checkbox input "false"
click at [379, 324] on input "Market max price competitor name ( string )" at bounding box center [376, 324] width 11 height 11
checkbox input "false"
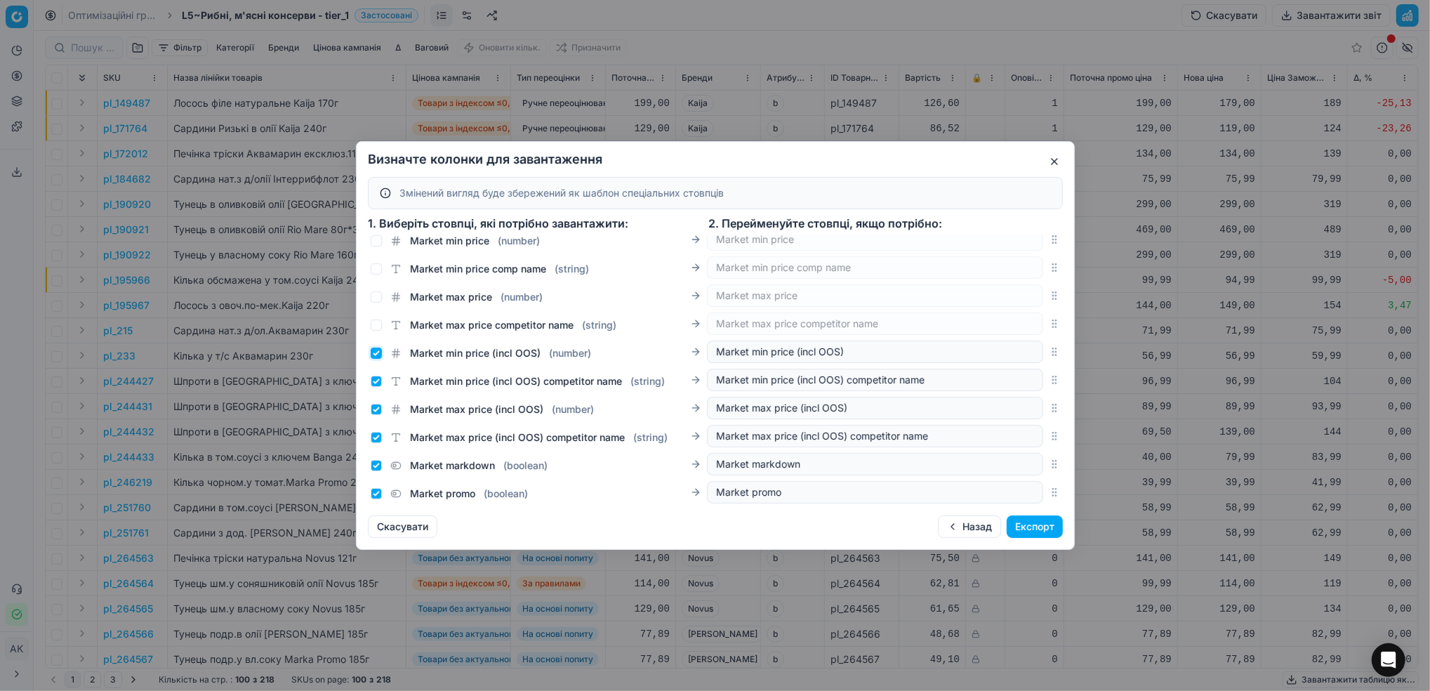
click at [377, 354] on input "Market min price (incl OOS) ( number )" at bounding box center [376, 353] width 11 height 11
checkbox input "false"
click at [374, 390] on div "Market min price (incl OOS) competitor name ( string ) Market min price (incl O…" at bounding box center [707, 380] width 673 height 22
click at [371, 381] on input "Market min price (incl OOS) competitor name ( string )" at bounding box center [376, 381] width 11 height 11
checkbox input "false"
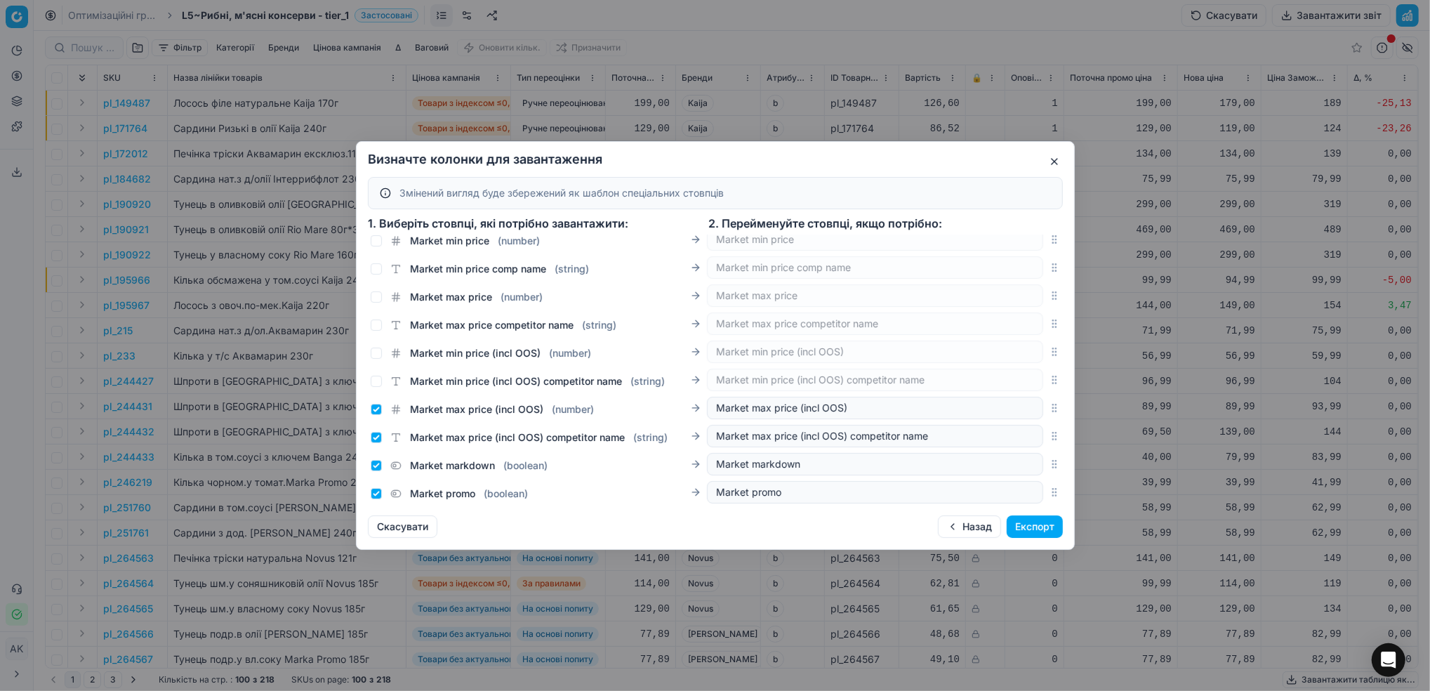
click at [382, 412] on div "Market max price (incl OOS) ( number )" at bounding box center [482, 409] width 223 height 14
click at [375, 407] on input "Market max price (incl OOS) ( number )" at bounding box center [376, 409] width 11 height 11
checkbox input "false"
click at [373, 437] on input "Market max price (incl OOS) competitor name ( string )" at bounding box center [376, 437] width 11 height 11
checkbox input "false"
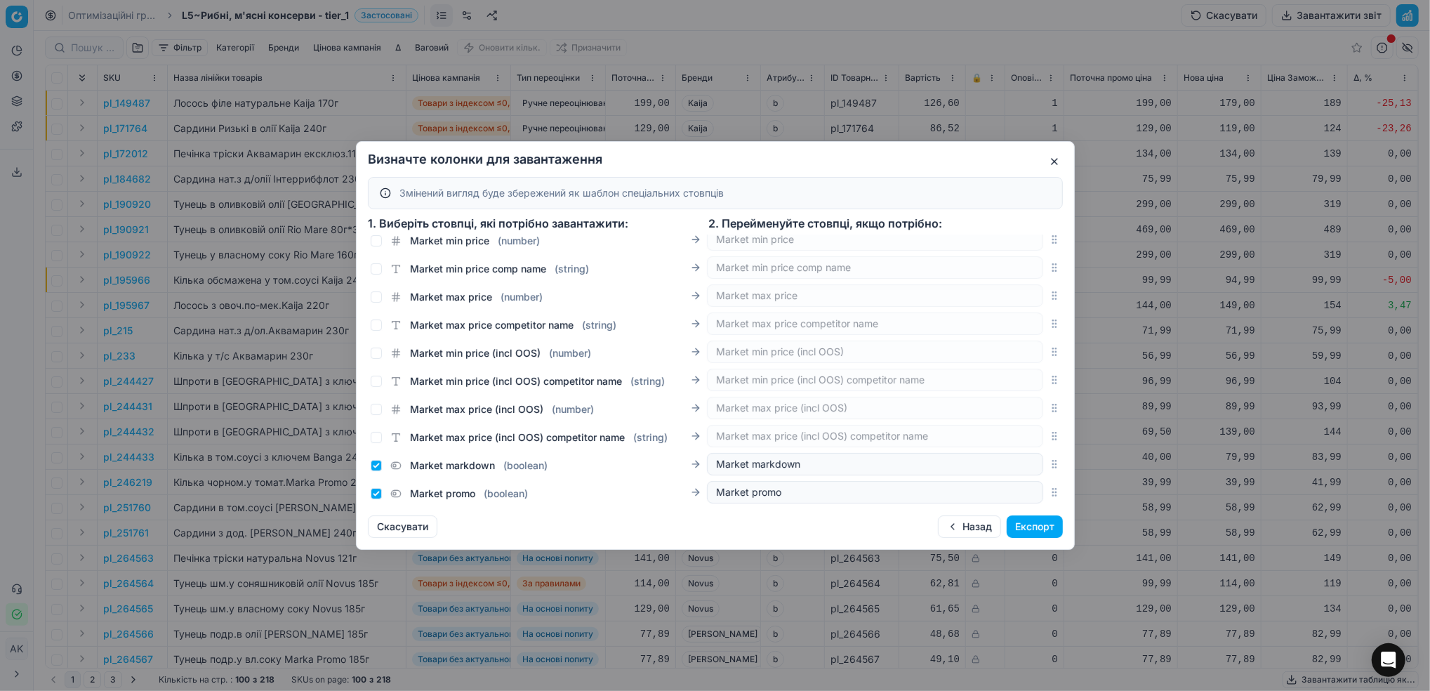
click at [374, 471] on div "Market markdown ( boolean )" at bounding box center [459, 465] width 177 height 14
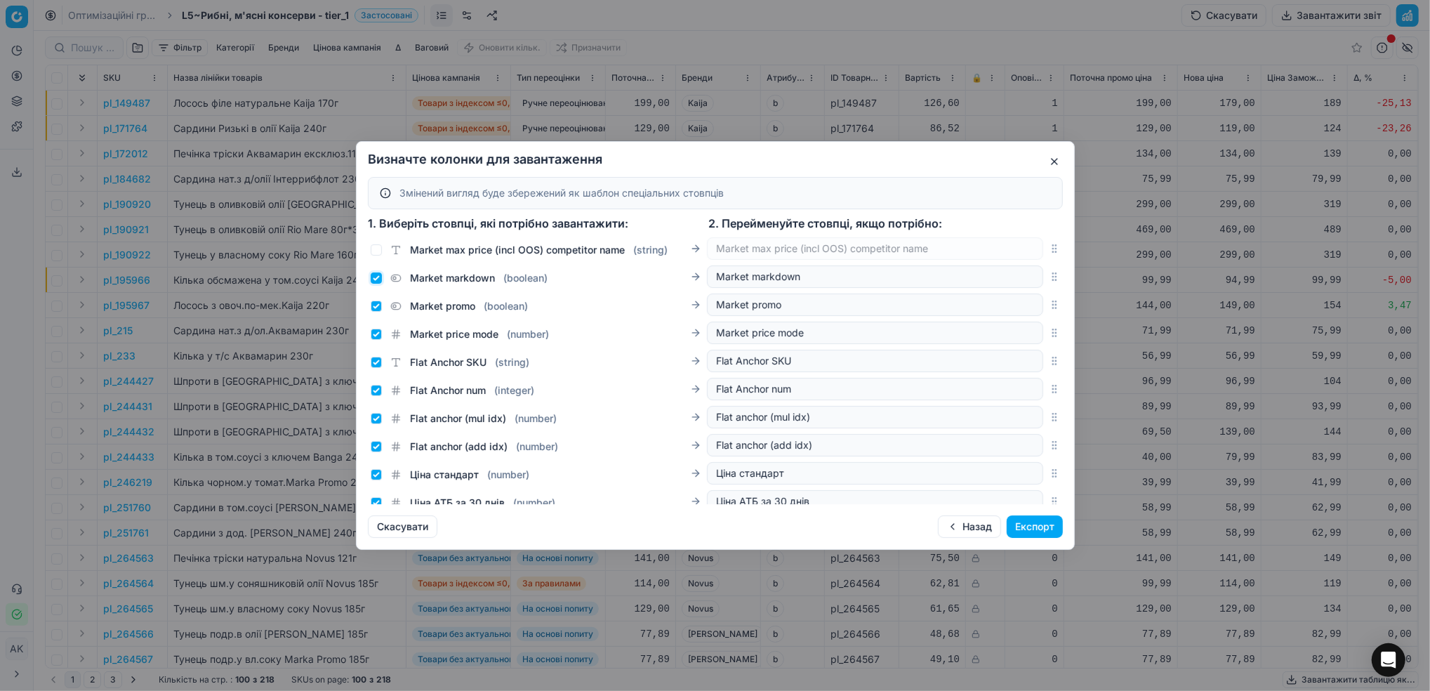
click at [374, 279] on input "Market markdown ( boolean )" at bounding box center [376, 277] width 11 height 11
checkbox input "false"
click at [376, 296] on div "Market promo ( boolean )" at bounding box center [539, 303] width 336 height 20
click at [375, 308] on input "Market promo ( boolean )" at bounding box center [376, 305] width 11 height 11
checkbox input "false"
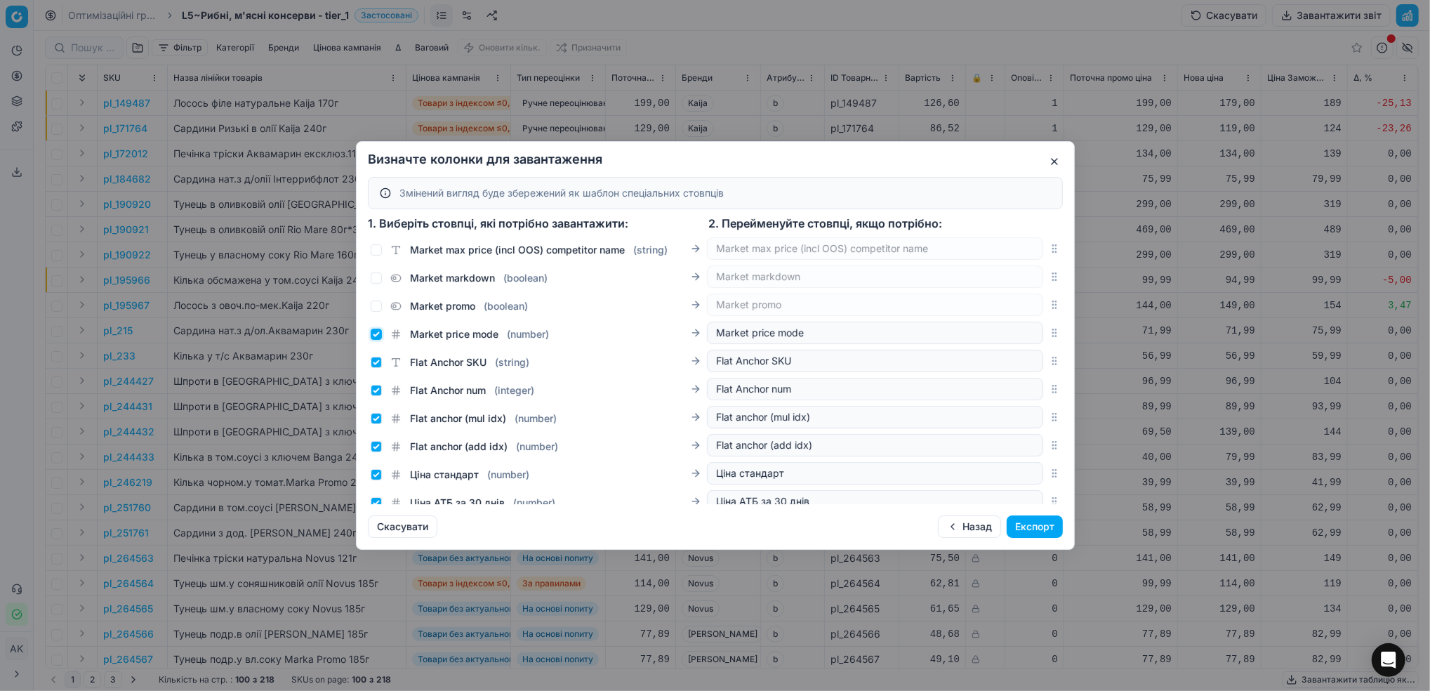
click at [375, 330] on input "Market price mode ( number )" at bounding box center [376, 334] width 11 height 11
checkbox input "false"
click at [373, 363] on input "Flat Anchor SKU ( string )" at bounding box center [376, 362] width 11 height 11
checkbox input "false"
click at [374, 394] on input "Flat Anchor num ( integer )" at bounding box center [376, 390] width 11 height 11
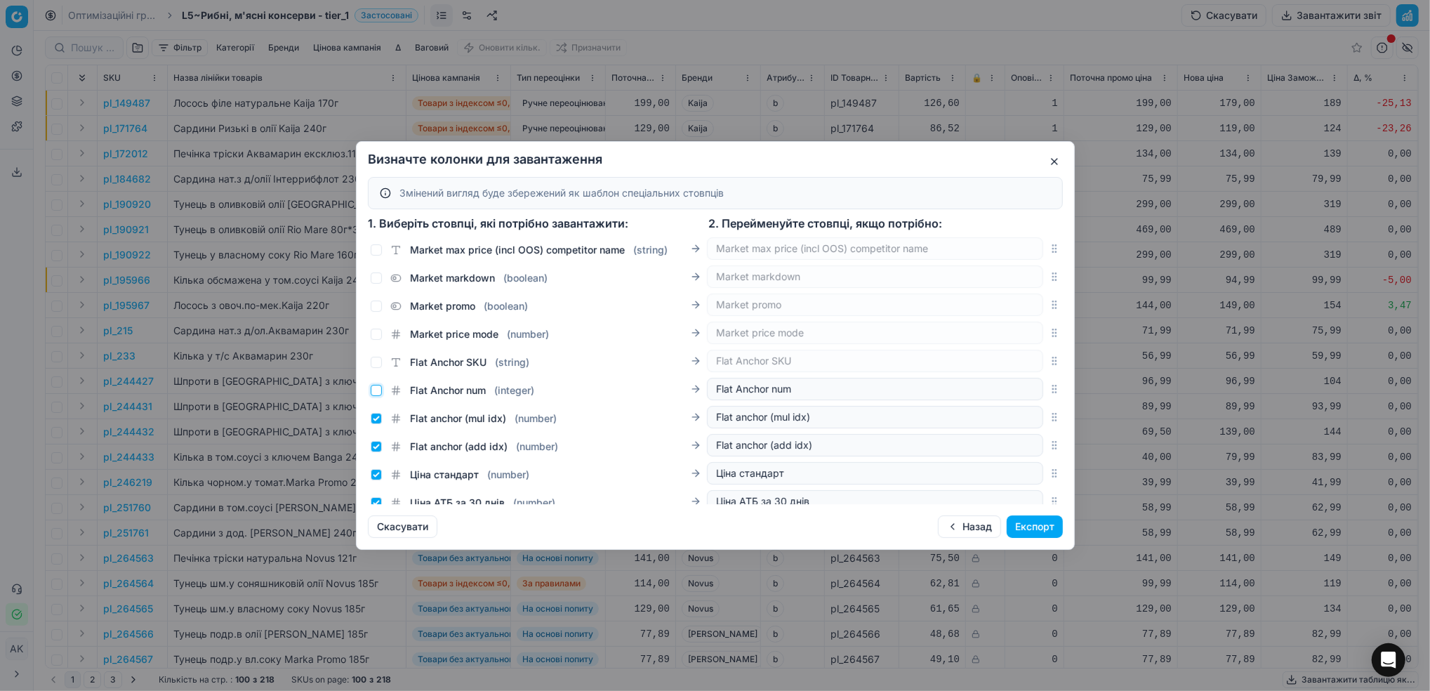
checkbox input "false"
click at [375, 420] on input "Flat anchor (mul idx) ( number )" at bounding box center [376, 418] width 11 height 11
checkbox input "false"
click at [374, 453] on div "Flat anchor (add idx) ( number )" at bounding box center [464, 447] width 187 height 14
click at [375, 447] on input "Flat anchor (add idx) ( number )" at bounding box center [376, 446] width 11 height 11
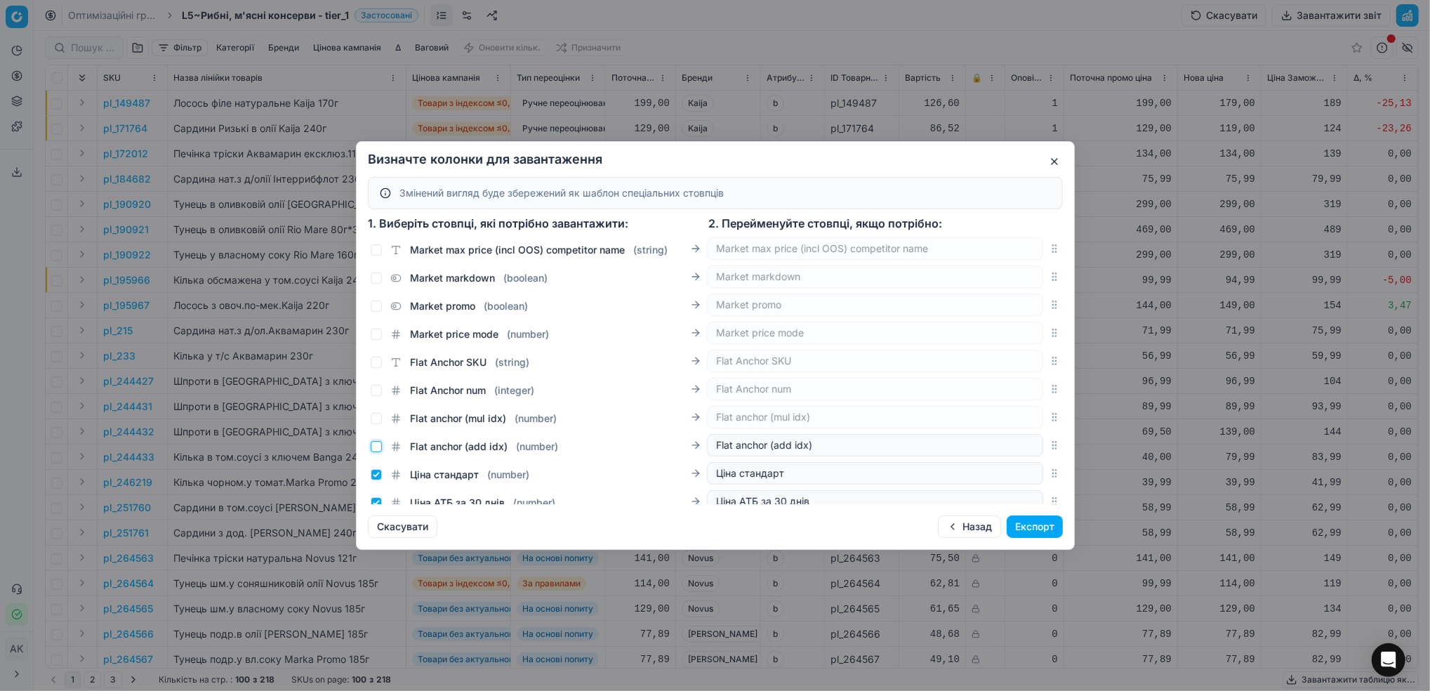
checkbox input "false"
click at [377, 475] on input "Ціна стандарт ( number )" at bounding box center [376, 474] width 11 height 11
checkbox input "false"
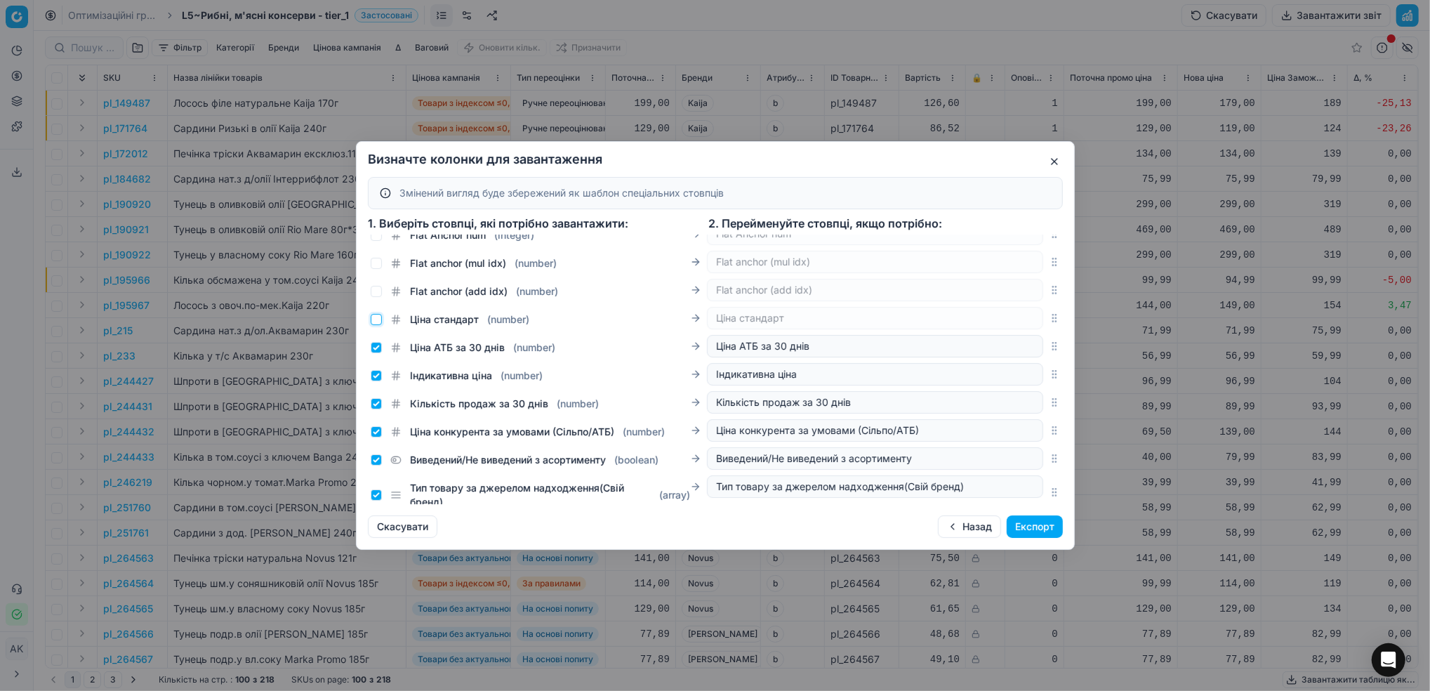
scroll to position [1732, 0]
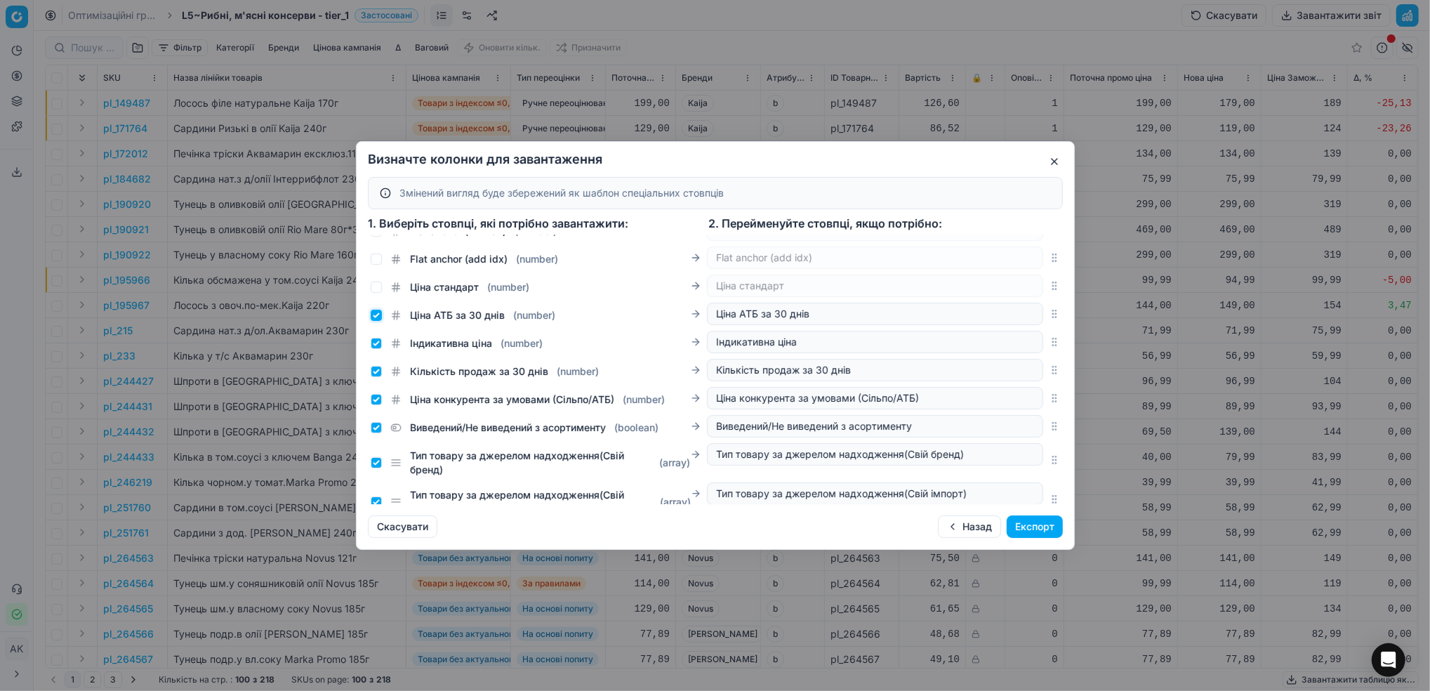
click at [376, 315] on input "Ціна АТБ за 30 днів ( number )" at bounding box center [376, 315] width 11 height 11
checkbox input "false"
click at [376, 343] on input "Індикативна ціна ( number )" at bounding box center [376, 343] width 11 height 11
checkbox input "false"
click at [379, 369] on input "Кількість продаж за 30 днів ( number )" at bounding box center [376, 371] width 11 height 11
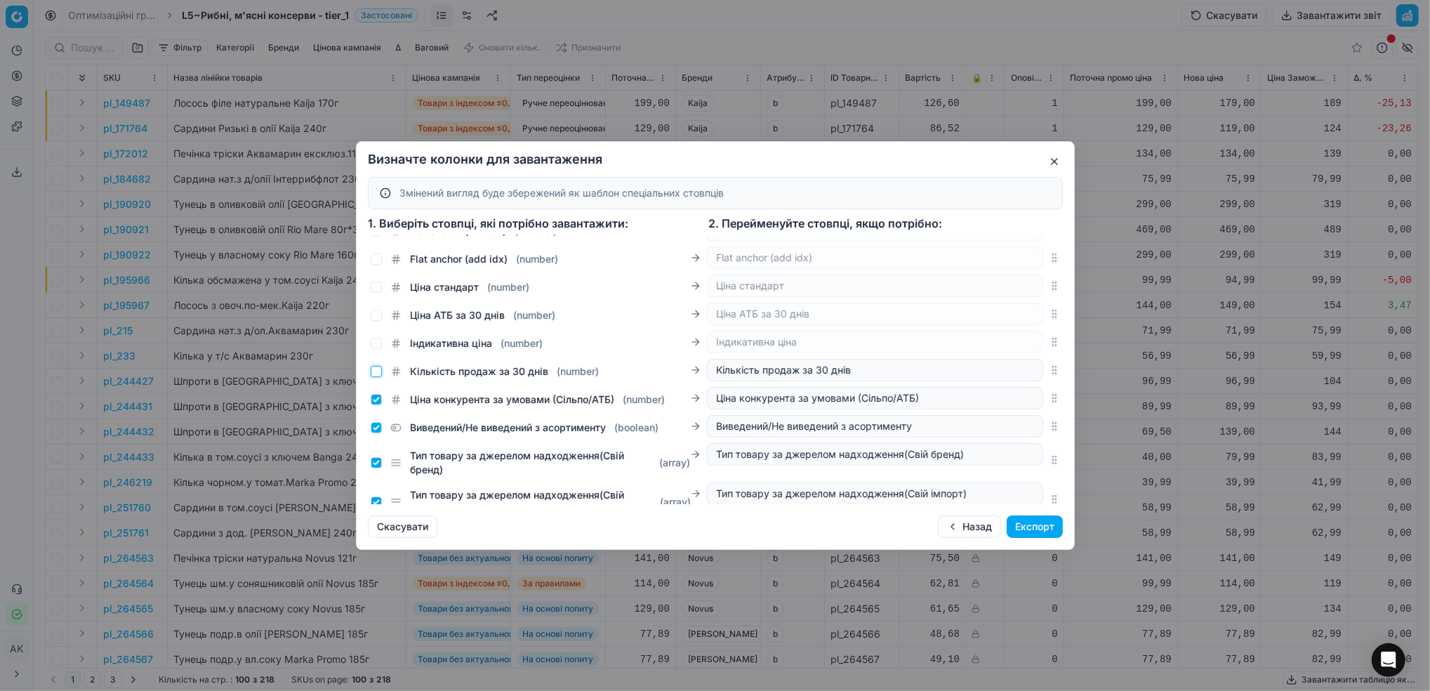
checkbox input "false"
click at [378, 399] on input "Ціна конкурента за умовами (Сільпо/АТБ) ( number )" at bounding box center [376, 399] width 11 height 11
checkbox input "false"
click at [377, 426] on input "Виведений/Не виведений з асортименту ( boolean )" at bounding box center [376, 427] width 11 height 11
checkbox input "false"
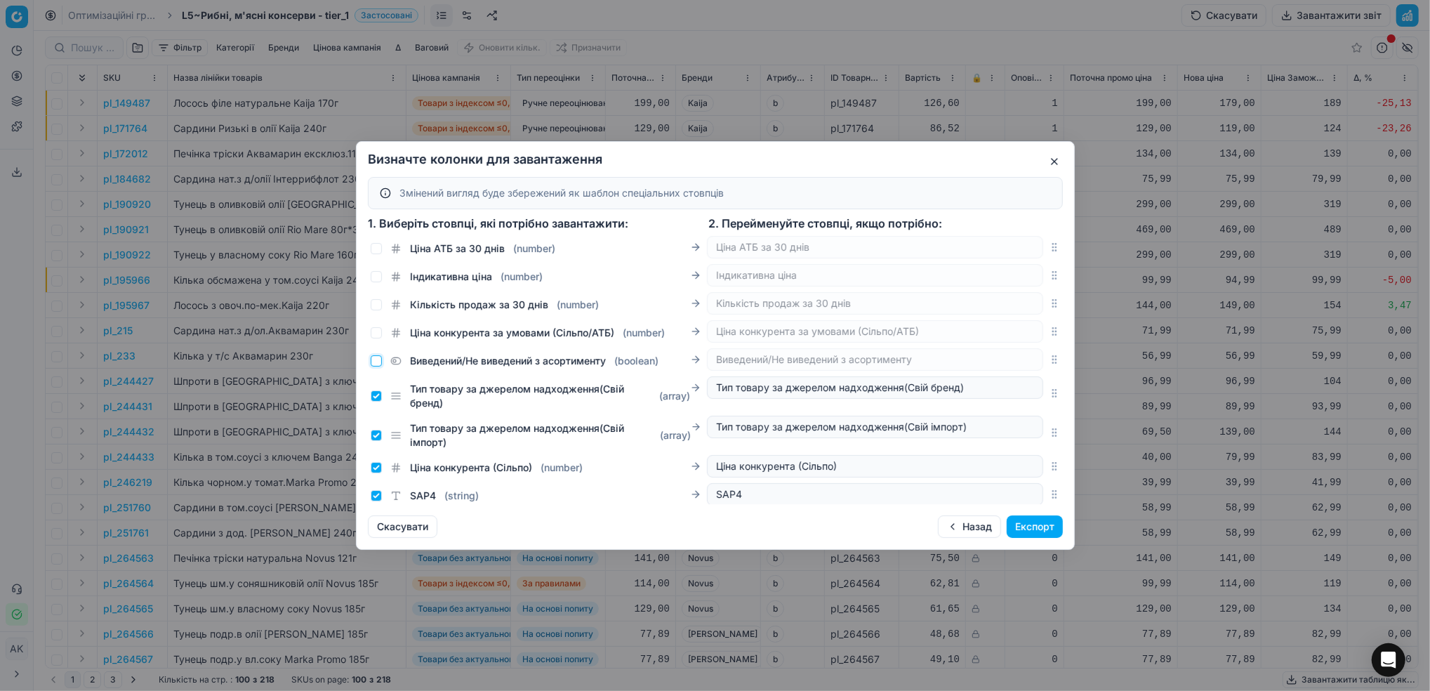
scroll to position [1825, 0]
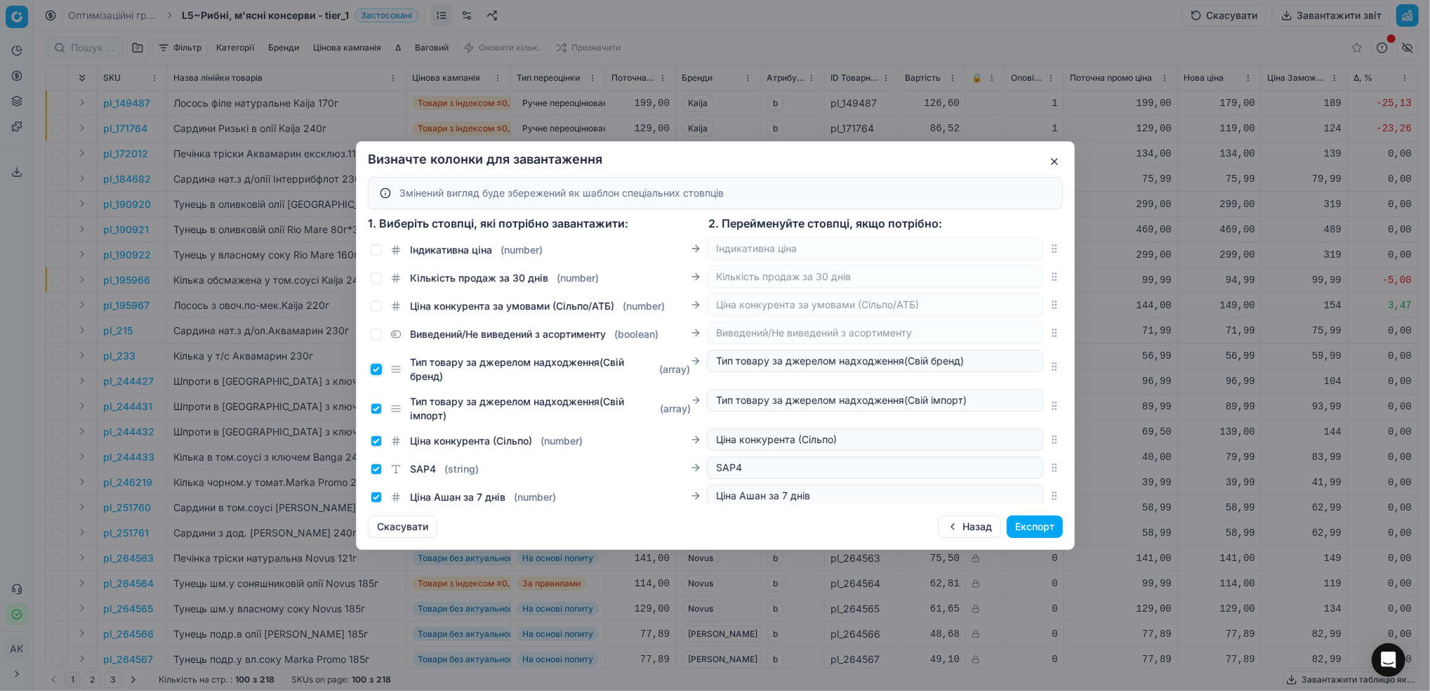
click at [379, 369] on input "Тип товару за джерелом надходження(Свій бренд) ( array )" at bounding box center [376, 369] width 11 height 11
checkbox input "false"
click at [374, 409] on input "Тип товару за джерелом надходження(Свій імпорт) ( array )" at bounding box center [376, 408] width 11 height 11
checkbox input "false"
click at [378, 444] on input "Ціна конкурента (Сільпо) ( number )" at bounding box center [376, 440] width 11 height 11
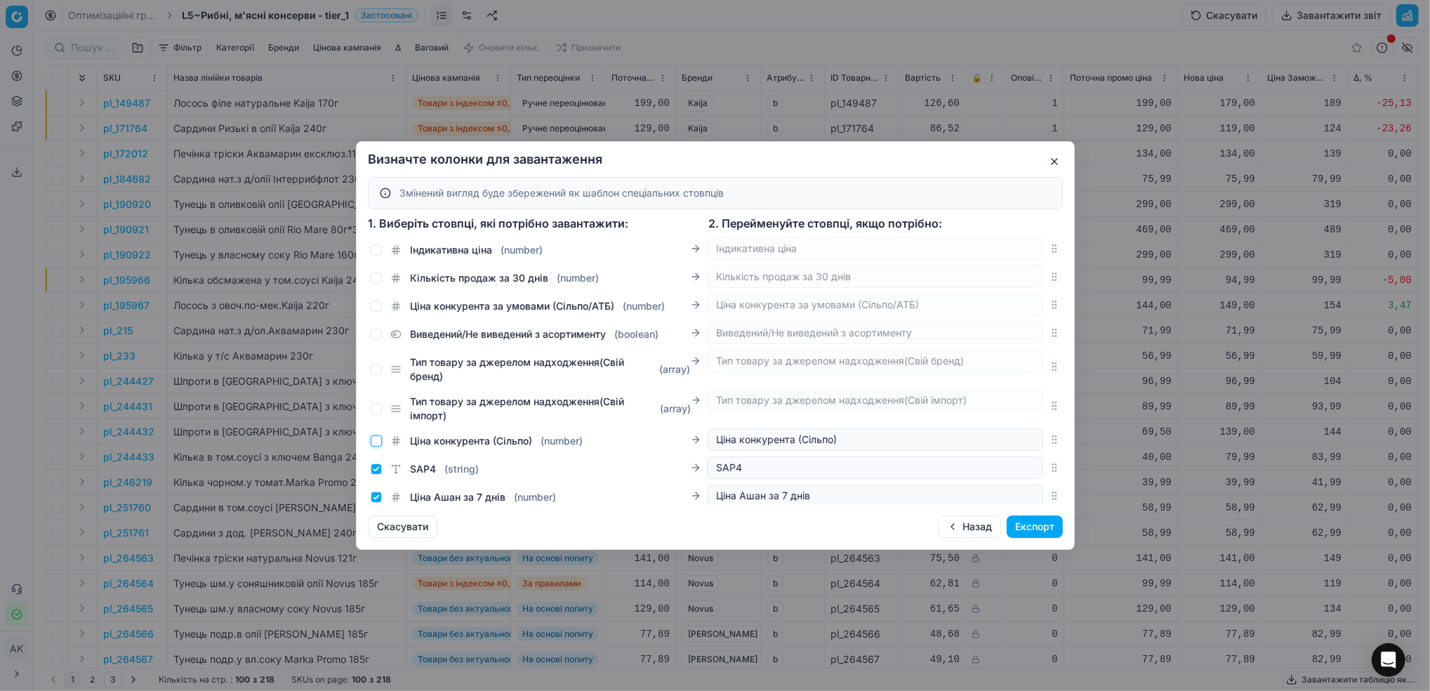
checkbox input "false"
click at [374, 470] on input "SAP4 ( string )" at bounding box center [376, 468] width 11 height 11
checkbox input "false"
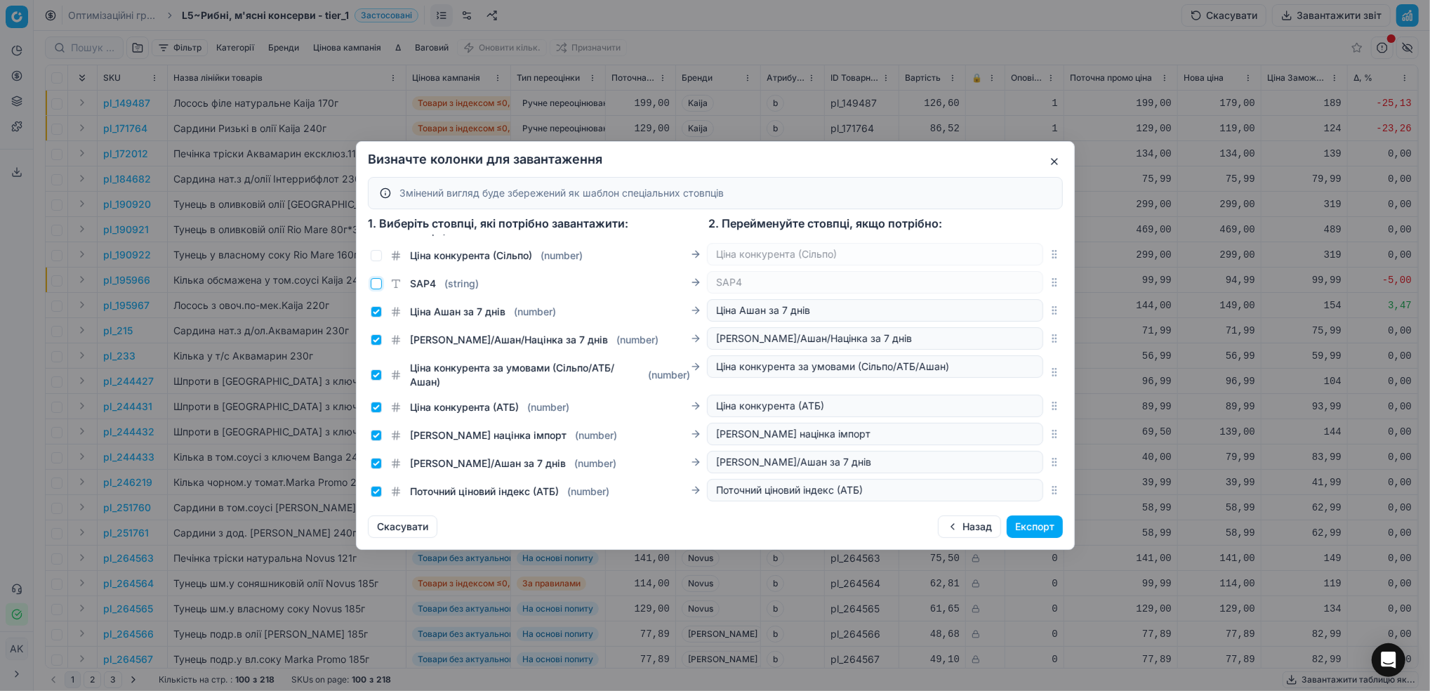
scroll to position [2013, 0]
click at [371, 310] on input "Ціна Ашан за 7 днів ( number )" at bounding box center [376, 309] width 11 height 11
checkbox input "false"
click at [375, 338] on input "[PERSON_NAME]/Ашан/Націнка за 7 днів ( number )" at bounding box center [376, 337] width 11 height 11
checkbox input "false"
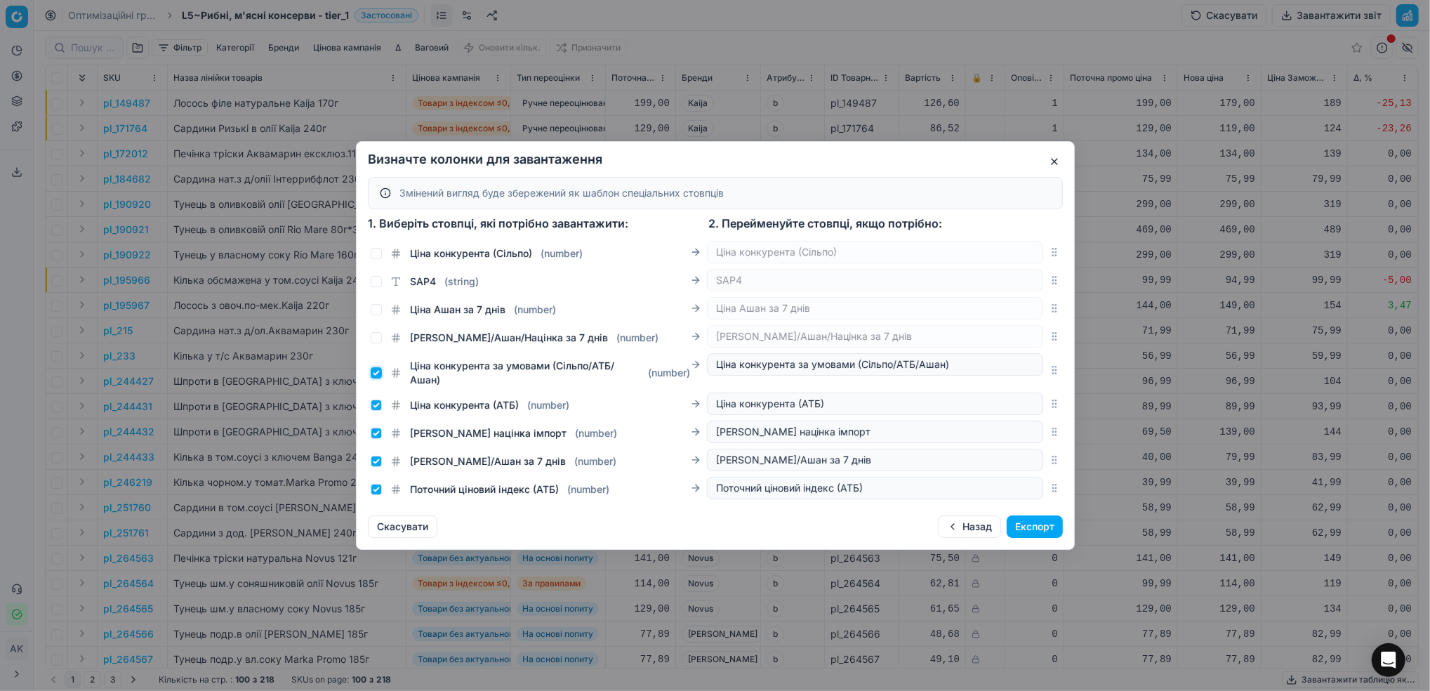
click at [378, 370] on input "Ціна конкурента за умовами (Сільпо/АТБ/Ашан) ( number )" at bounding box center [376, 372] width 11 height 11
checkbox input "false"
click at [373, 397] on div "Ціна конкурента (АТБ) ( number )" at bounding box center [539, 402] width 336 height 20
click at [374, 424] on div "[PERSON_NAME] націнка імпорт ( number )" at bounding box center [539, 431] width 336 height 20
click at [377, 404] on input "Ціна конкурента (АТБ) ( number )" at bounding box center [376, 404] width 11 height 11
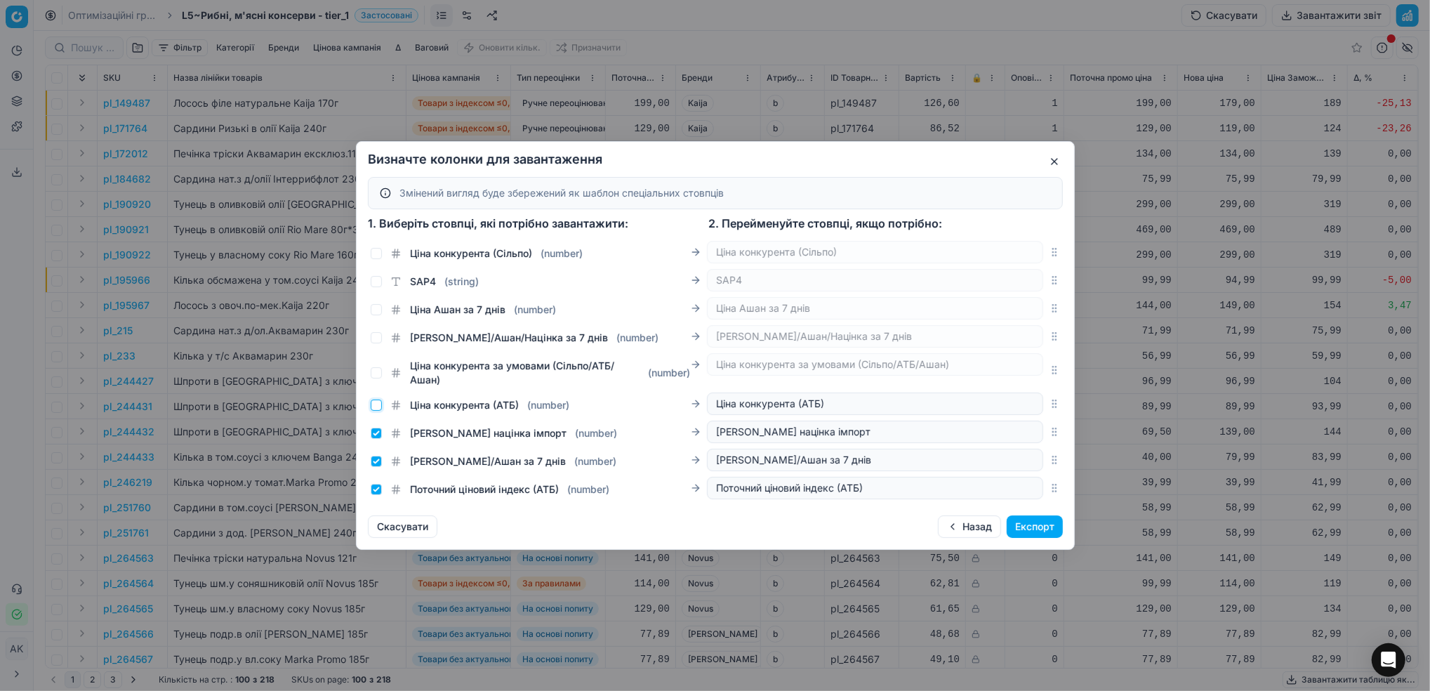
checkbox input "false"
click at [375, 434] on input "[PERSON_NAME] націнка імпорт ( number )" at bounding box center [376, 433] width 11 height 11
checkbox input "false"
click at [376, 463] on input "[PERSON_NAME]/Ашан за 7 днів ( number )" at bounding box center [376, 461] width 11 height 11
checkbox input "false"
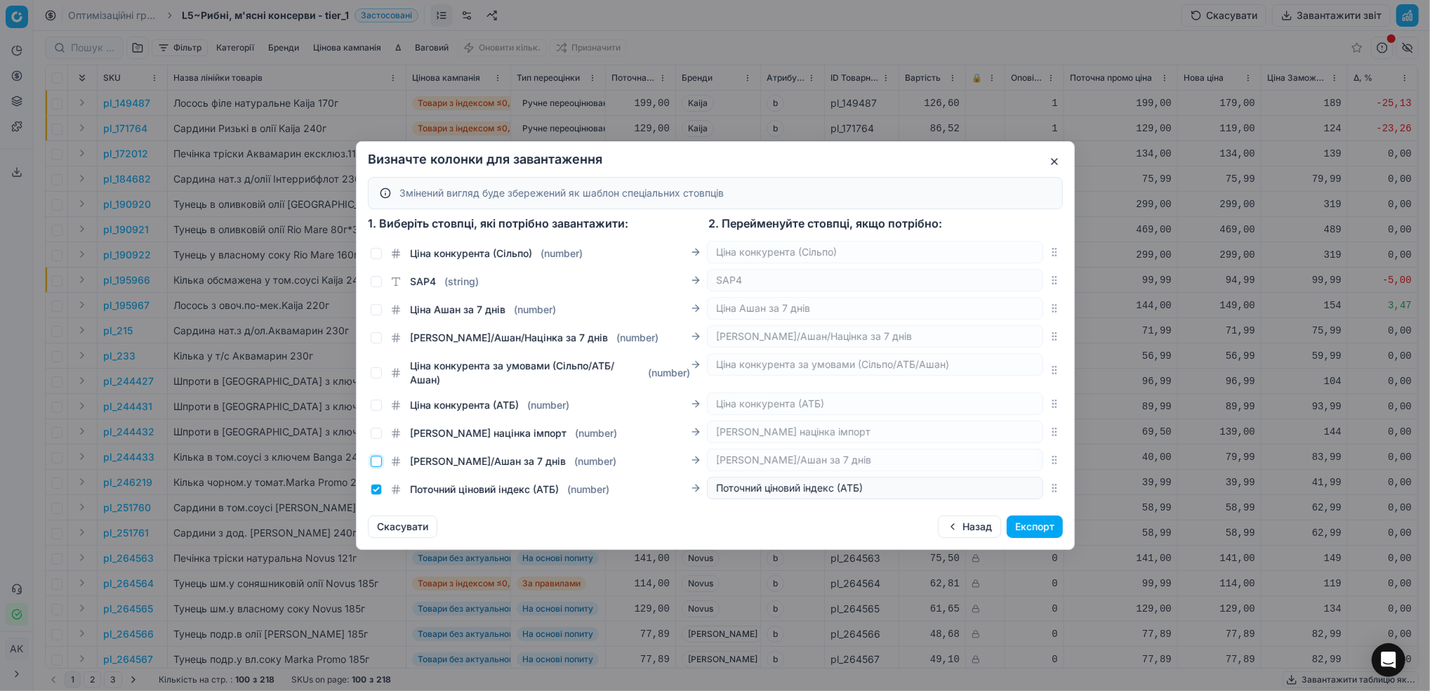
scroll to position [2106, 0]
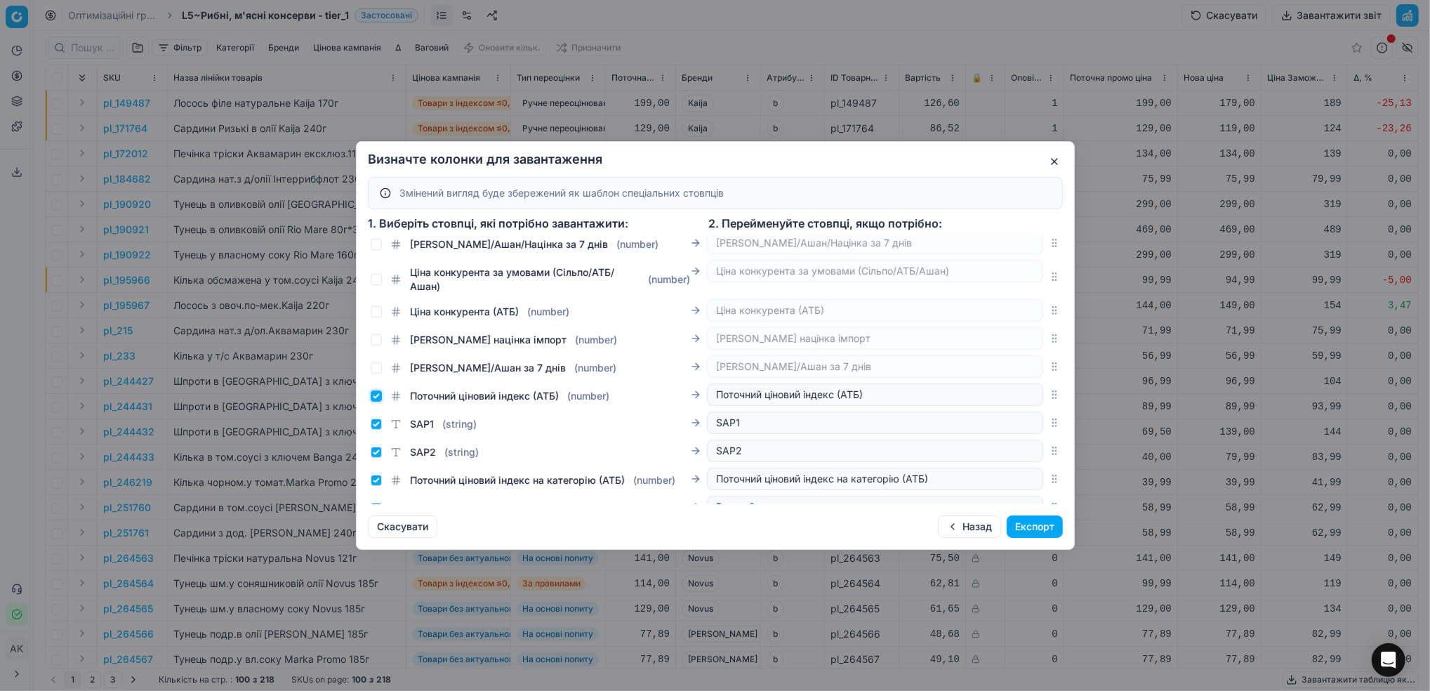
click at [373, 397] on input "Поточний ціновий індекс (АТБ) ( number )" at bounding box center [376, 395] width 11 height 11
checkbox input "false"
click at [377, 417] on div "SAP1 ( string )" at bounding box center [424, 424] width 106 height 14
click at [378, 426] on input "SAP1 ( string )" at bounding box center [376, 423] width 11 height 11
checkbox input "false"
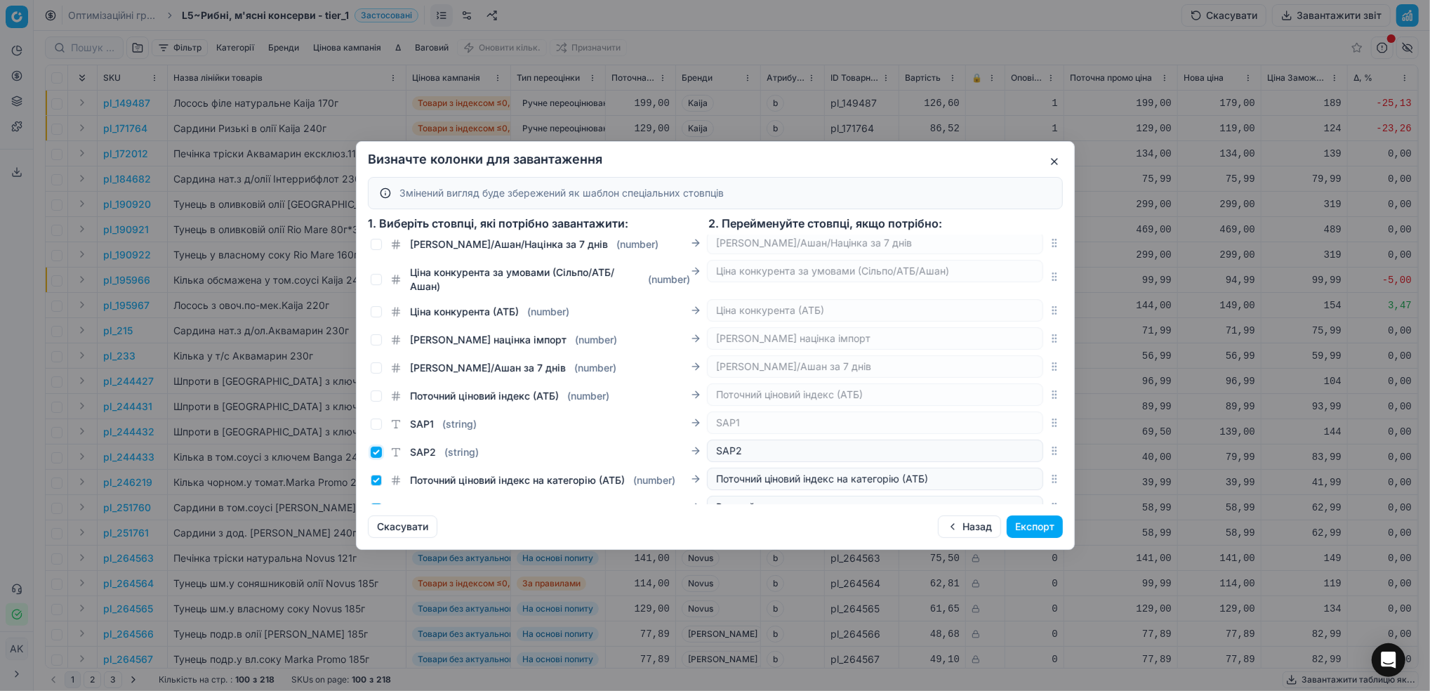
click at [377, 450] on input "SAP2 ( string )" at bounding box center [376, 452] width 11 height 11
checkbox input "false"
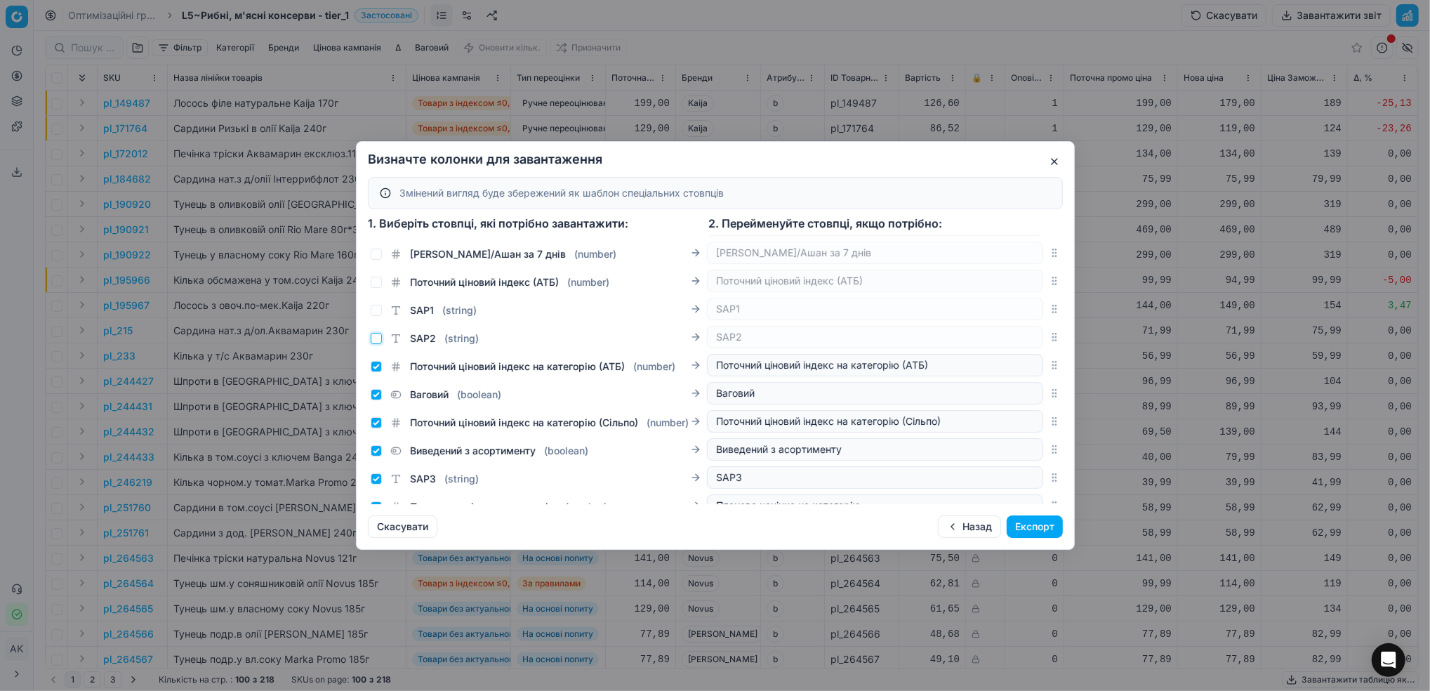
scroll to position [2294, 0]
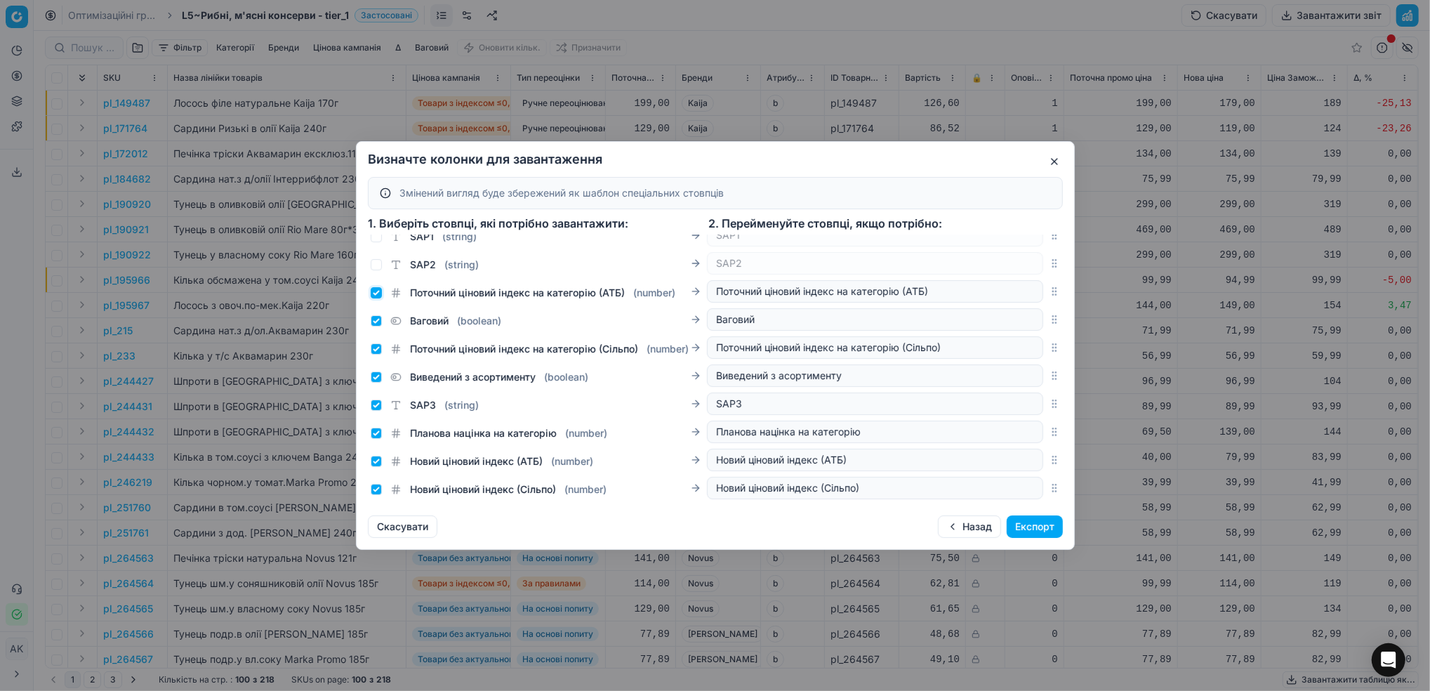
click at [378, 298] on input "Поточний ціновий індекс на категорію (АТБ) ( number )" at bounding box center [376, 292] width 11 height 11
checkbox input "false"
click at [371, 311] on div "Ваговий ( boolean )" at bounding box center [539, 318] width 336 height 20
click at [377, 326] on input "Ваговий ( boolean )" at bounding box center [376, 320] width 11 height 11
checkbox input "false"
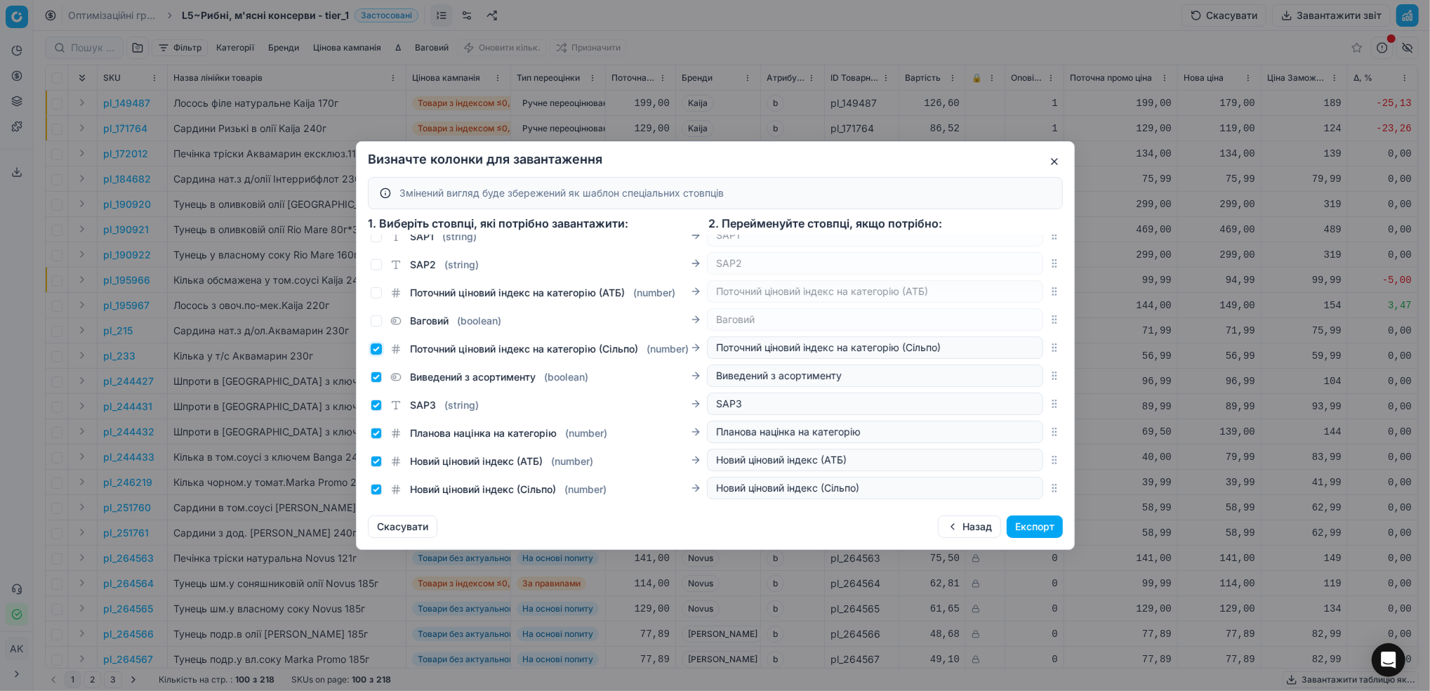
click at [379, 355] on input "Поточний ціновий індекс на категорію (Сільпо) ( number )" at bounding box center [376, 348] width 11 height 11
checkbox input "false"
click at [376, 383] on input "Виведений з асортименту ( boolean )" at bounding box center [376, 376] width 11 height 11
checkbox input "false"
click at [376, 411] on input "SAP3 ( string )" at bounding box center [376, 404] width 11 height 11
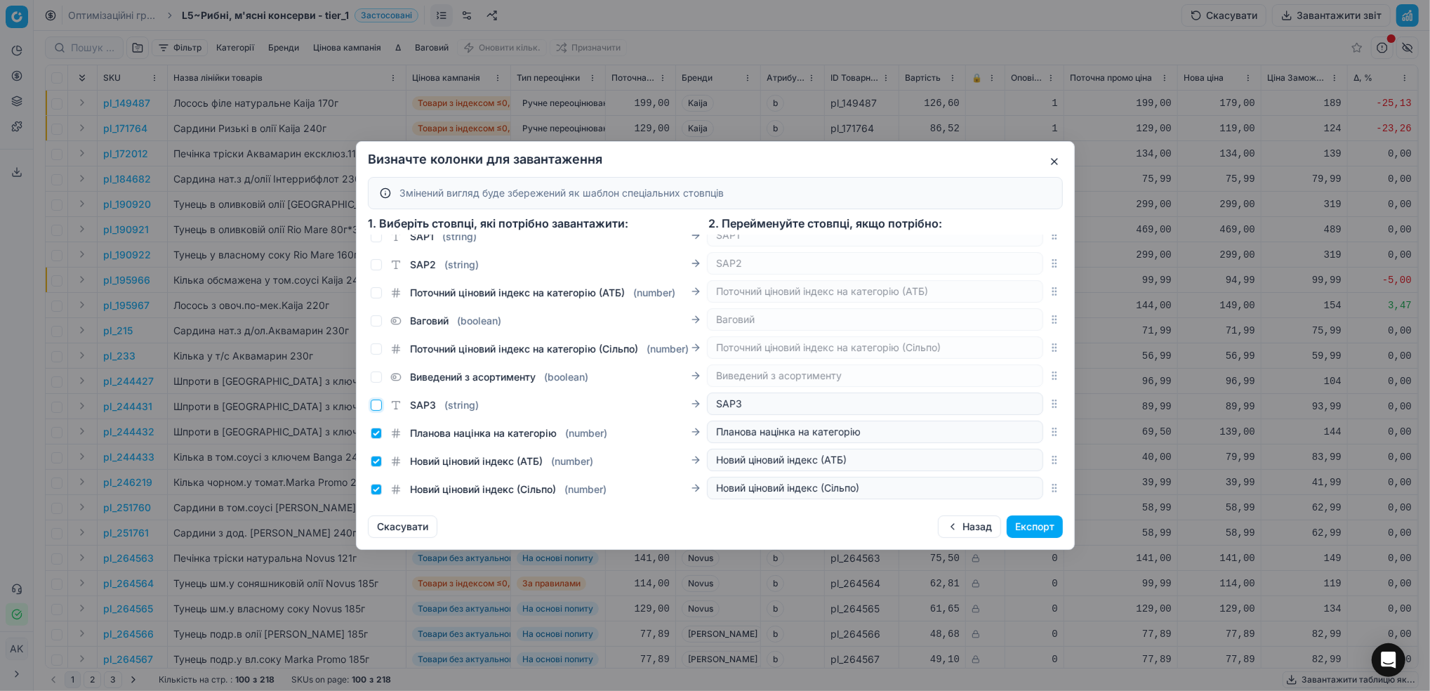
checkbox input "false"
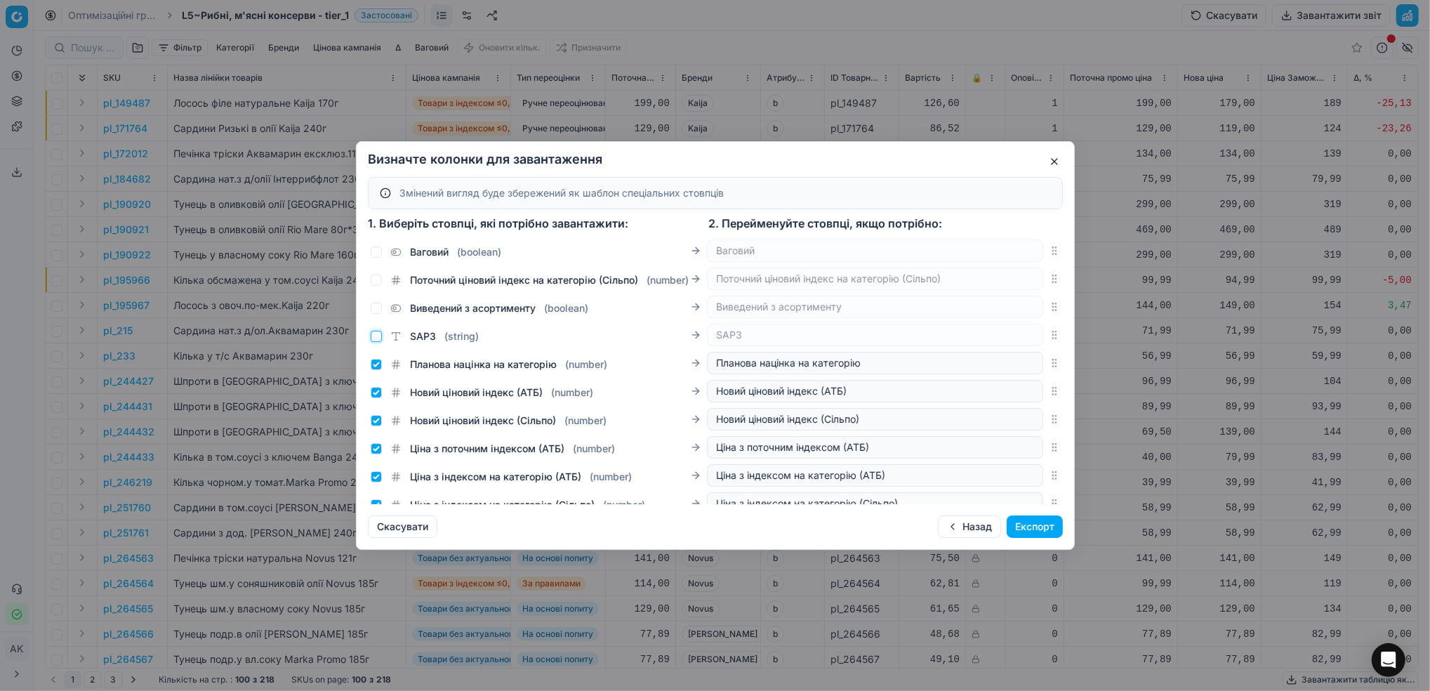
scroll to position [2387, 0]
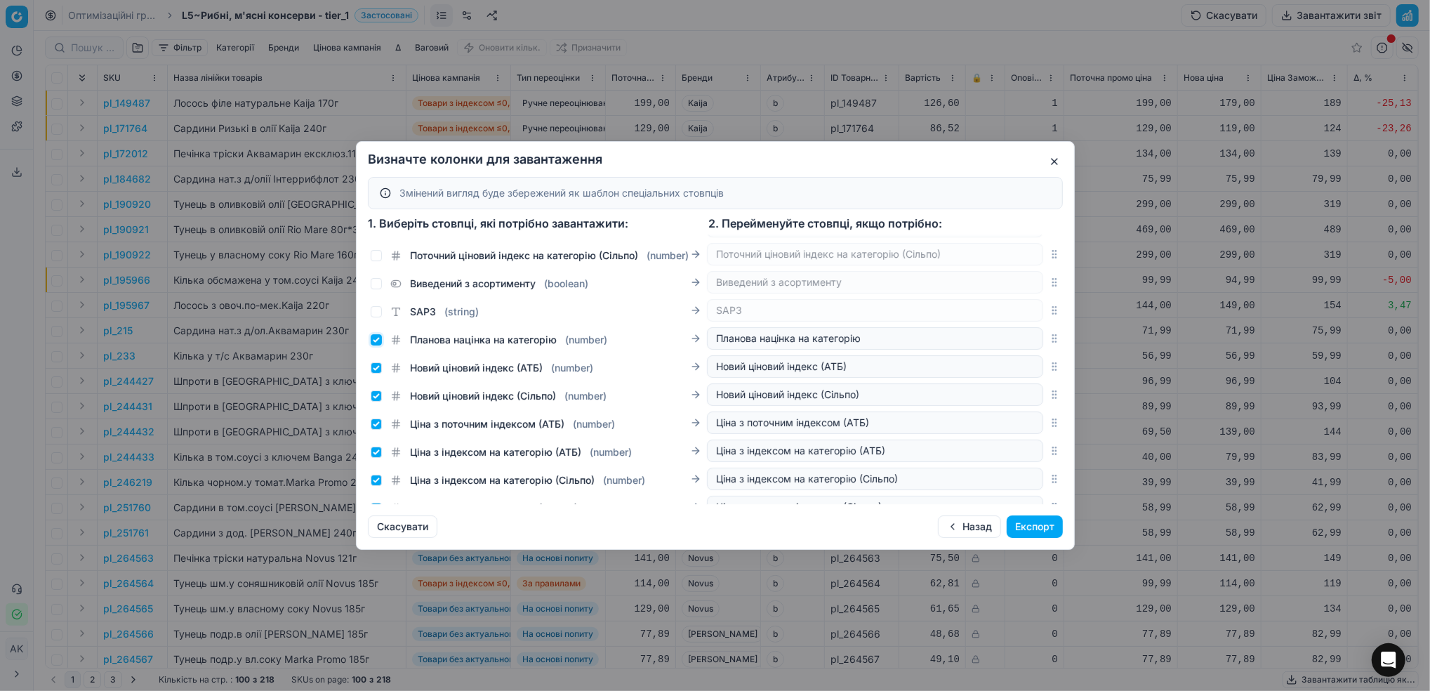
click at [376, 345] on input "Планова націнка на категорію ( number )" at bounding box center [376, 339] width 11 height 11
checkbox input "false"
drag, startPoint x: 371, startPoint y: 384, endPoint x: 385, endPoint y: 399, distance: 19.9
click at [374, 374] on input "Новий ціновий індекс (АТБ) ( number )" at bounding box center [376, 367] width 11 height 11
checkbox input "false"
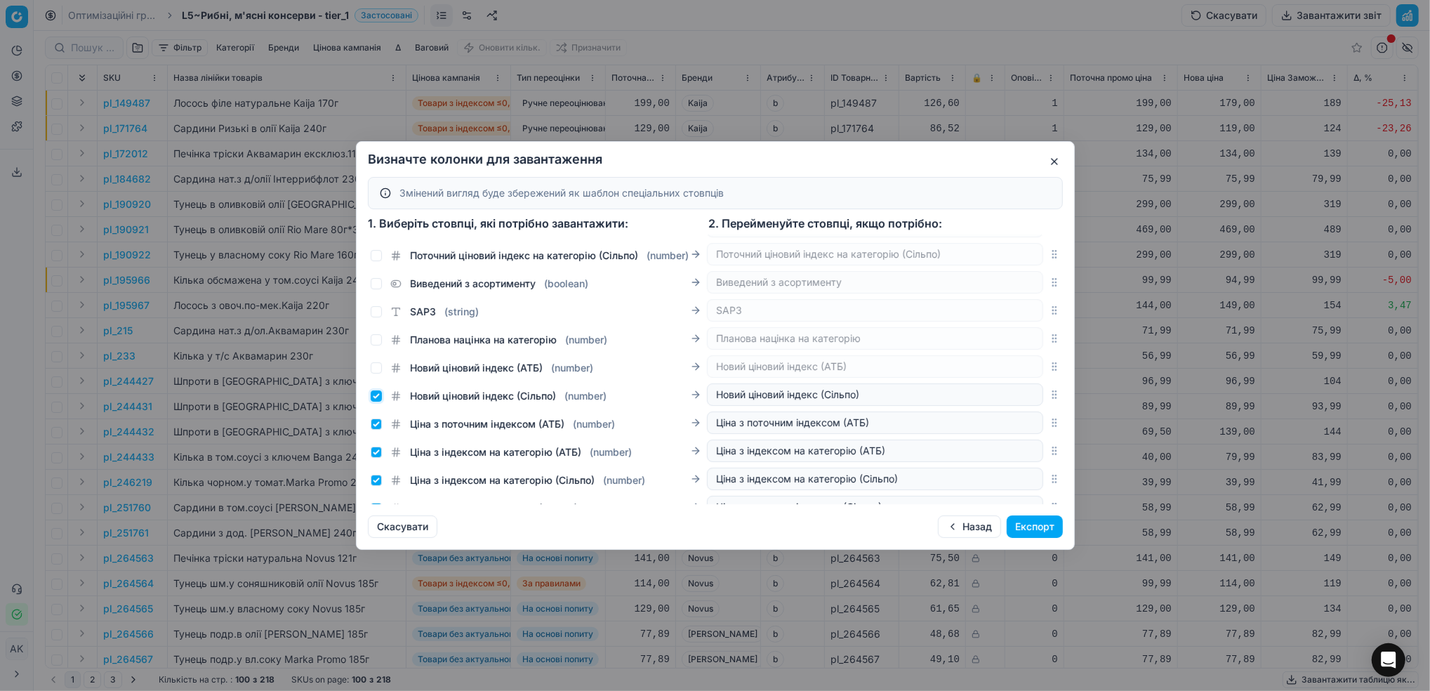
click at [374, 402] on input "Новий ціновий індекс (Сільпо) ( number )" at bounding box center [376, 395] width 11 height 11
checkbox input "false"
click at [383, 431] on div "Ціна з поточним індексом (АТБ) ( number )" at bounding box center [493, 424] width 244 height 14
click at [374, 431] on div "Ціна з поточним індексом (АТБ) ( number )" at bounding box center [493, 424] width 244 height 14
click at [371, 458] on input "Ціна з індексом на категорію (АТБ) ( number )" at bounding box center [376, 452] width 11 height 11
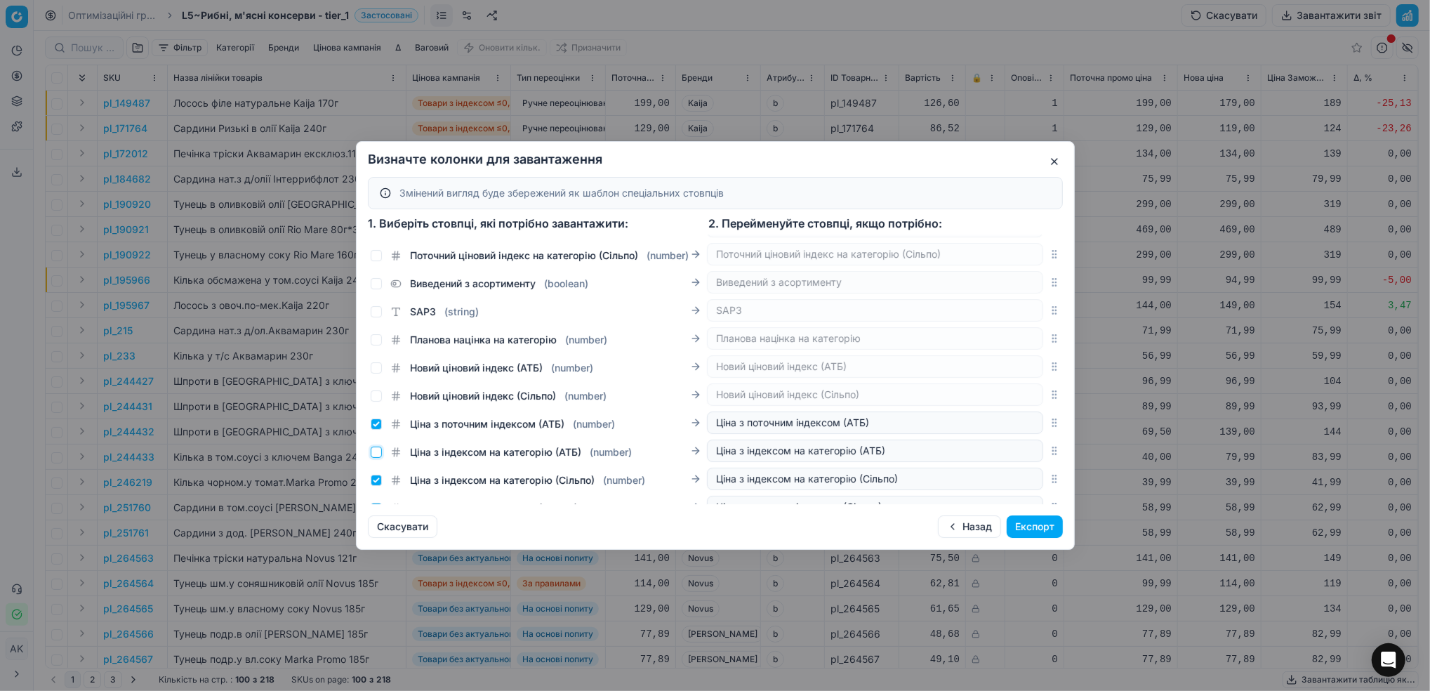
checkbox input "false"
click at [374, 430] on input "Ціна з поточним індексом (АТБ) ( number )" at bounding box center [376, 423] width 11 height 11
checkbox input "false"
click at [371, 486] on input "Ціна з індексом на категорію (Сільпо) ( number )" at bounding box center [376, 480] width 11 height 11
checkbox input "false"
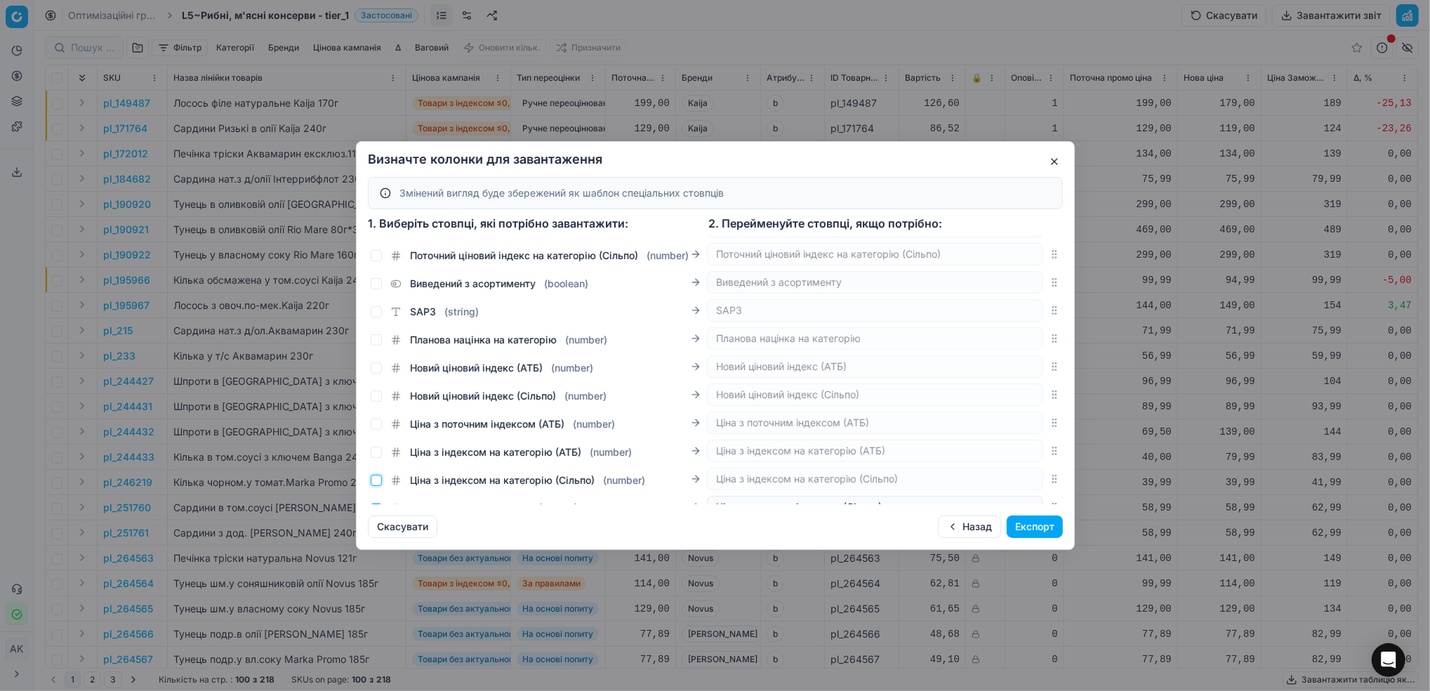
scroll to position [2575, 0]
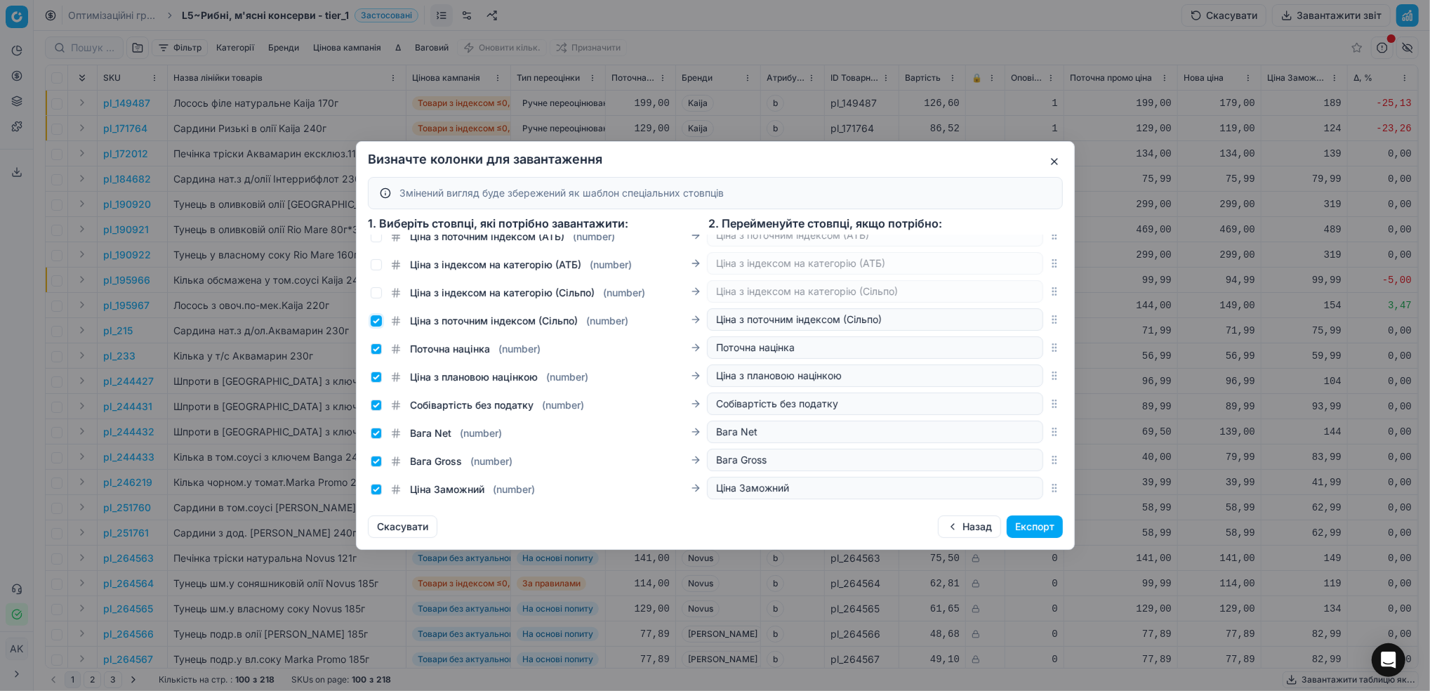
click at [371, 326] on input "Ціна з поточним індексом (Сільпо) ( number )" at bounding box center [376, 320] width 11 height 11
checkbox input "false"
click at [374, 355] on input "Поточна націнка ( number )" at bounding box center [376, 348] width 11 height 11
checkbox input "false"
click at [374, 383] on input "Ціна з плановою націнкою ( number )" at bounding box center [376, 376] width 11 height 11
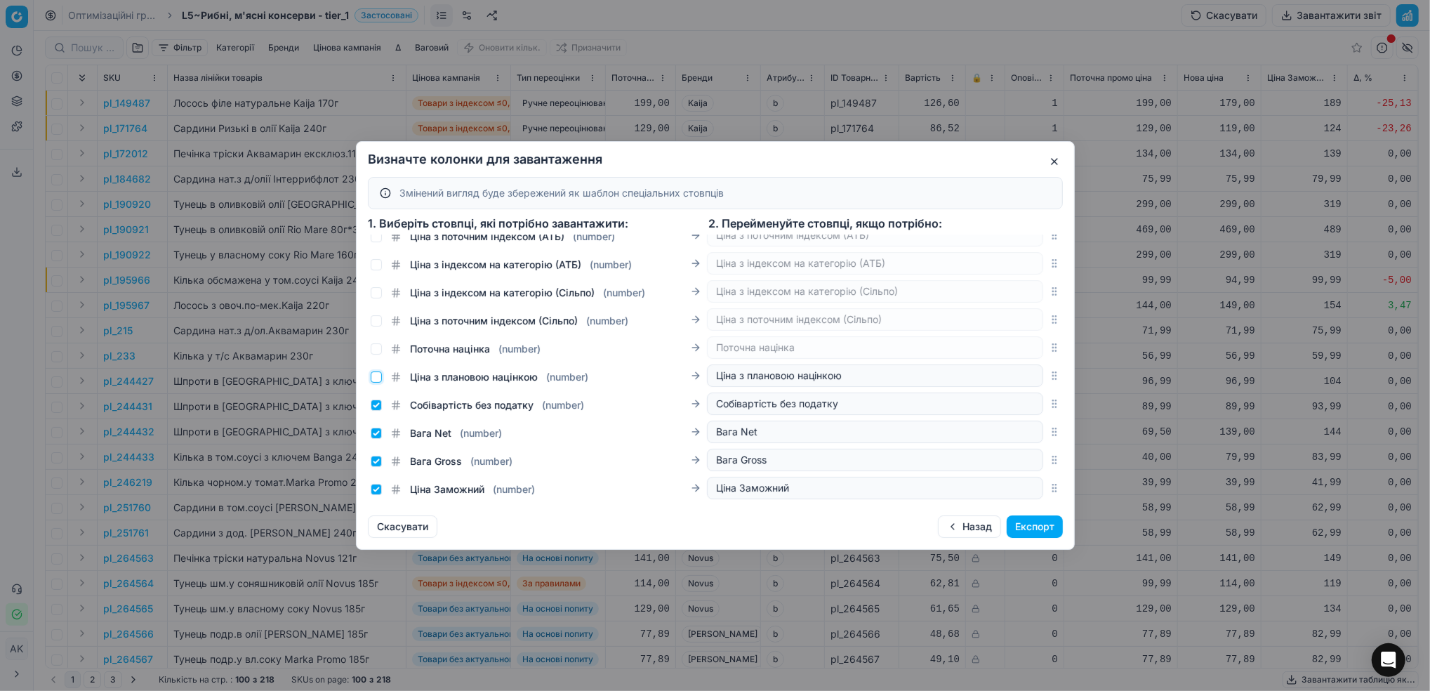
checkbox input "false"
click at [376, 411] on input "Собівартість без податку ( number )" at bounding box center [376, 404] width 11 height 11
checkbox input "false"
click at [374, 439] on input "Вага Net ( number )" at bounding box center [376, 433] width 11 height 11
checkbox input "false"
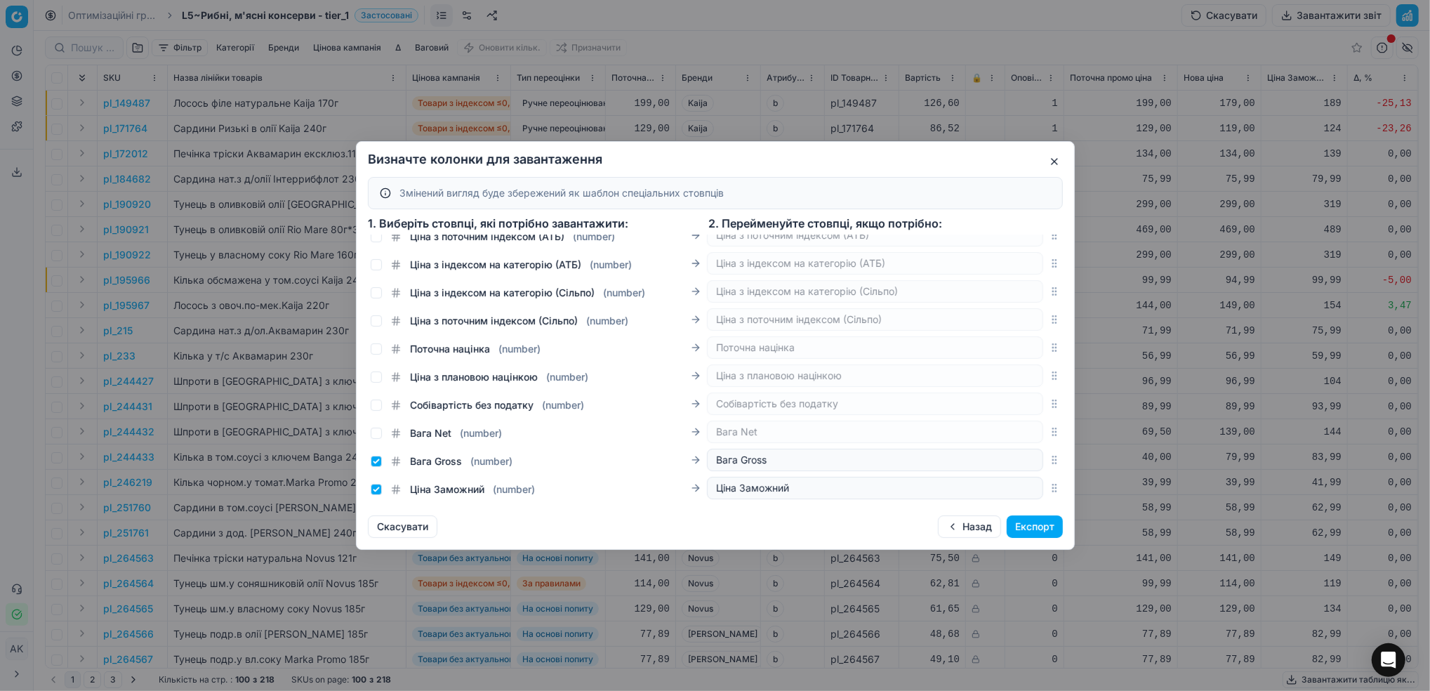
click at [380, 468] on div "Вага Gross ( number )" at bounding box center [442, 461] width 142 height 14
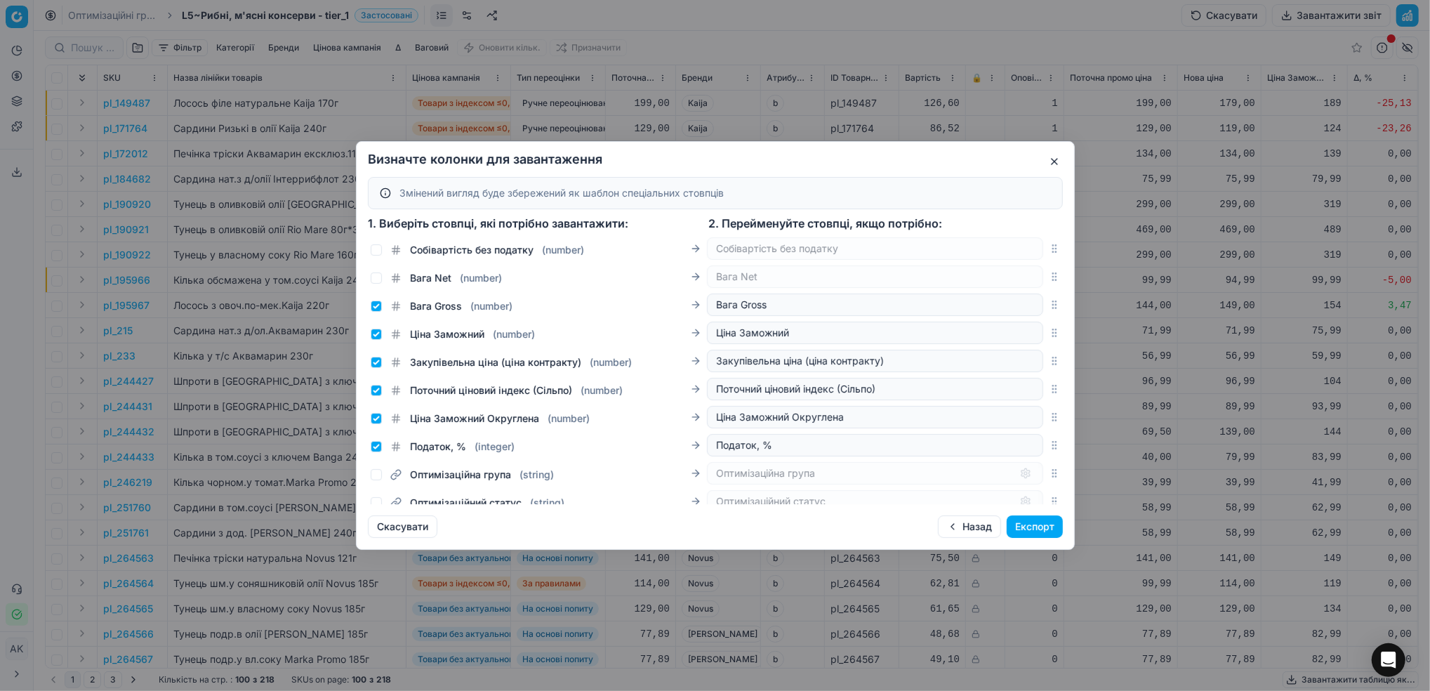
scroll to position [2761, 0]
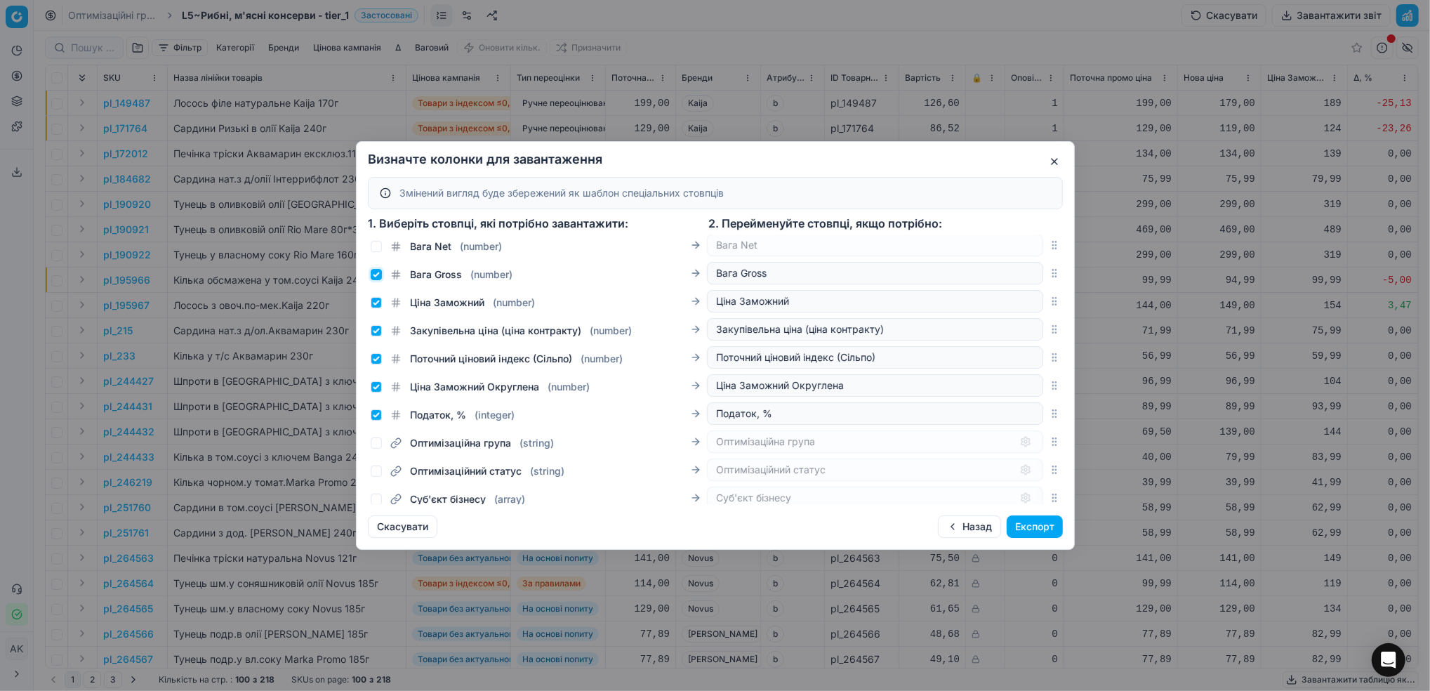
click at [376, 280] on input "Вага Gross ( number )" at bounding box center [376, 274] width 11 height 11
checkbox input "false"
click at [376, 308] on input "Ціна Заможний ( number )" at bounding box center [376, 302] width 11 height 11
checkbox input "false"
click at [374, 336] on input "Закупівельна ціна (ціна контракту) ( number )" at bounding box center [376, 330] width 11 height 11
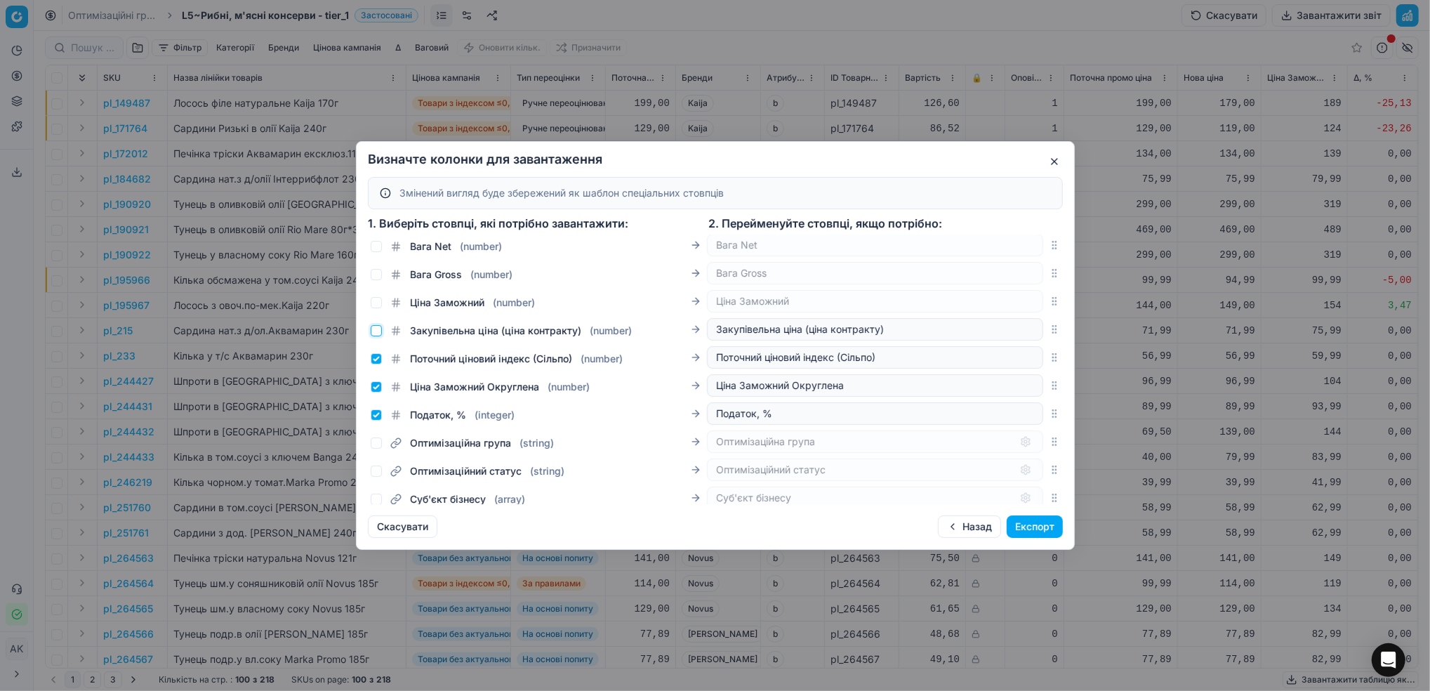
checkbox input "false"
click at [373, 366] on div "Поточний ціновий індекс (Сільпо) ( number )" at bounding box center [497, 359] width 252 height 14
click at [375, 392] on input "Ціна Заможний Округлена ( number )" at bounding box center [376, 386] width 11 height 11
checkbox input "false"
click at [375, 364] on input "Поточний ціновий індекс (Сільпо) ( number )" at bounding box center [376, 358] width 11 height 11
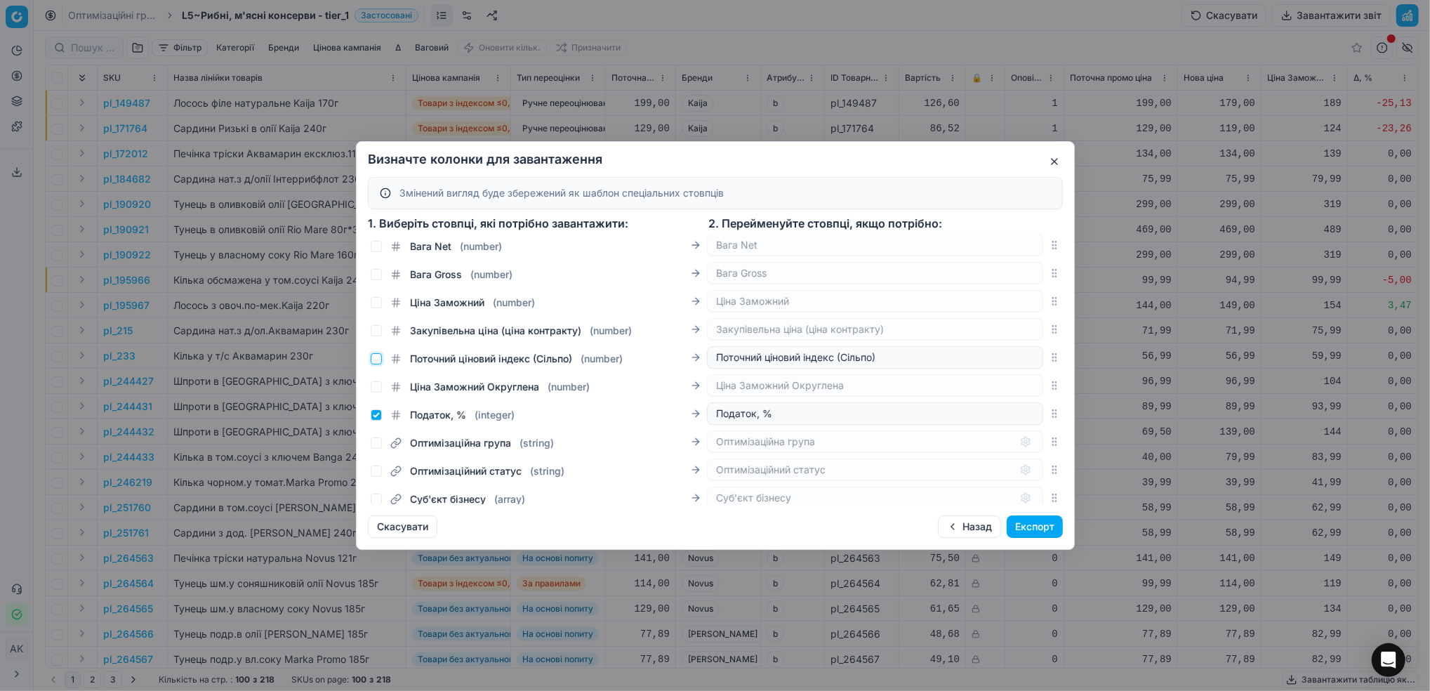
checkbox input "false"
click at [376, 421] on input "Податок, % ( integer )" at bounding box center [376, 414] width 11 height 11
checkbox input "false"
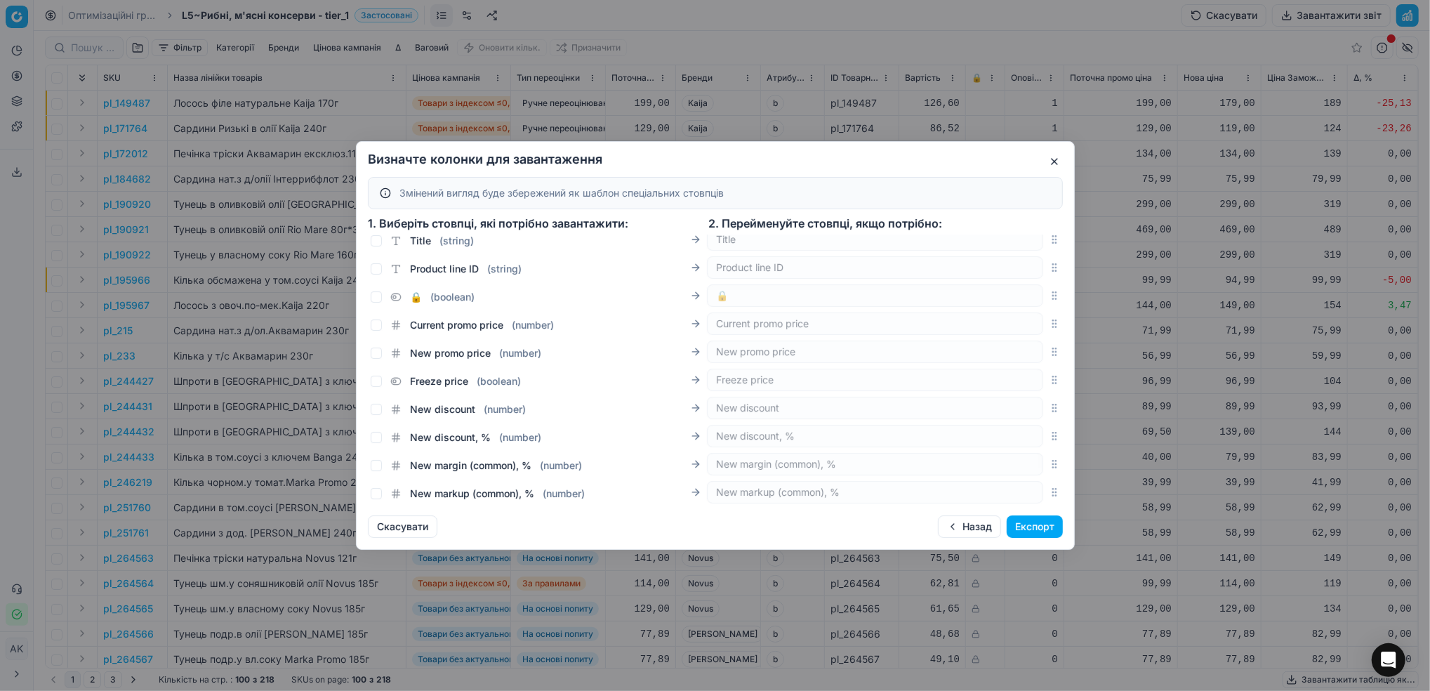
scroll to position [0, 0]
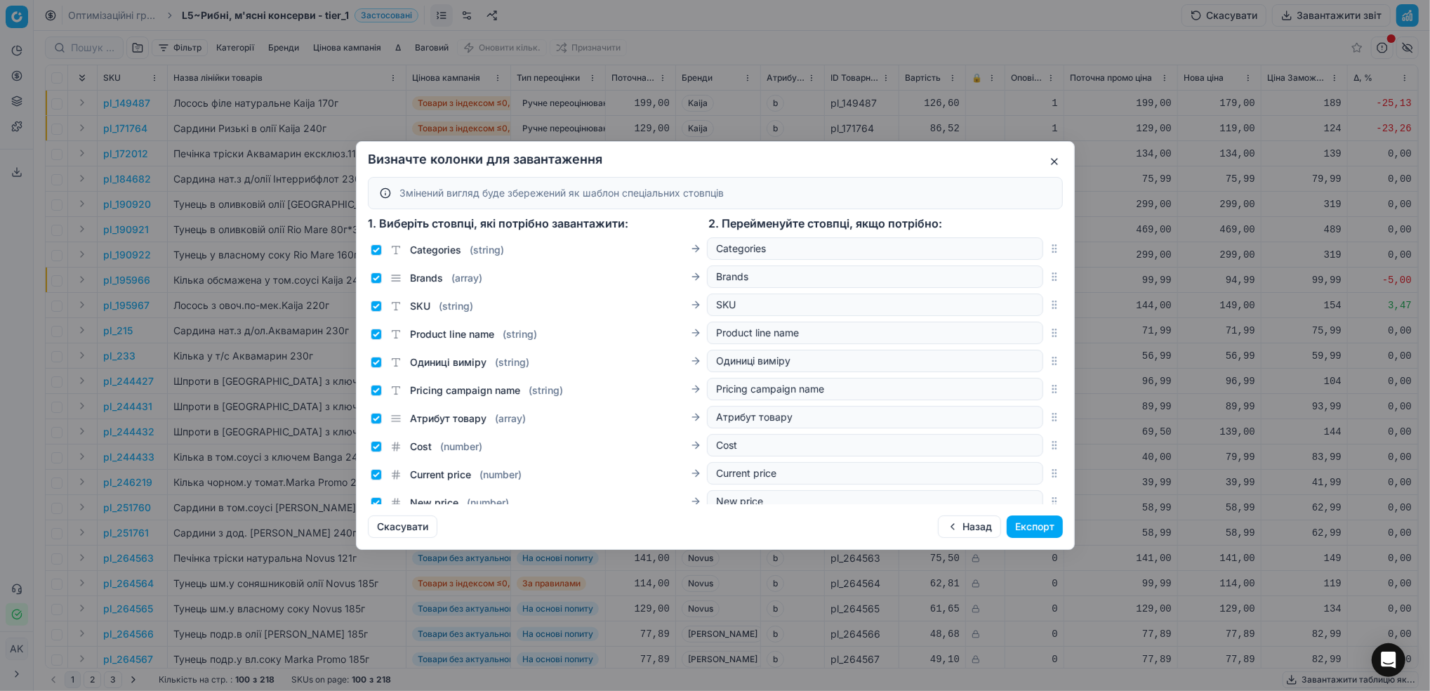
click at [1028, 525] on button "Експорт" at bounding box center [1035, 526] width 56 height 22
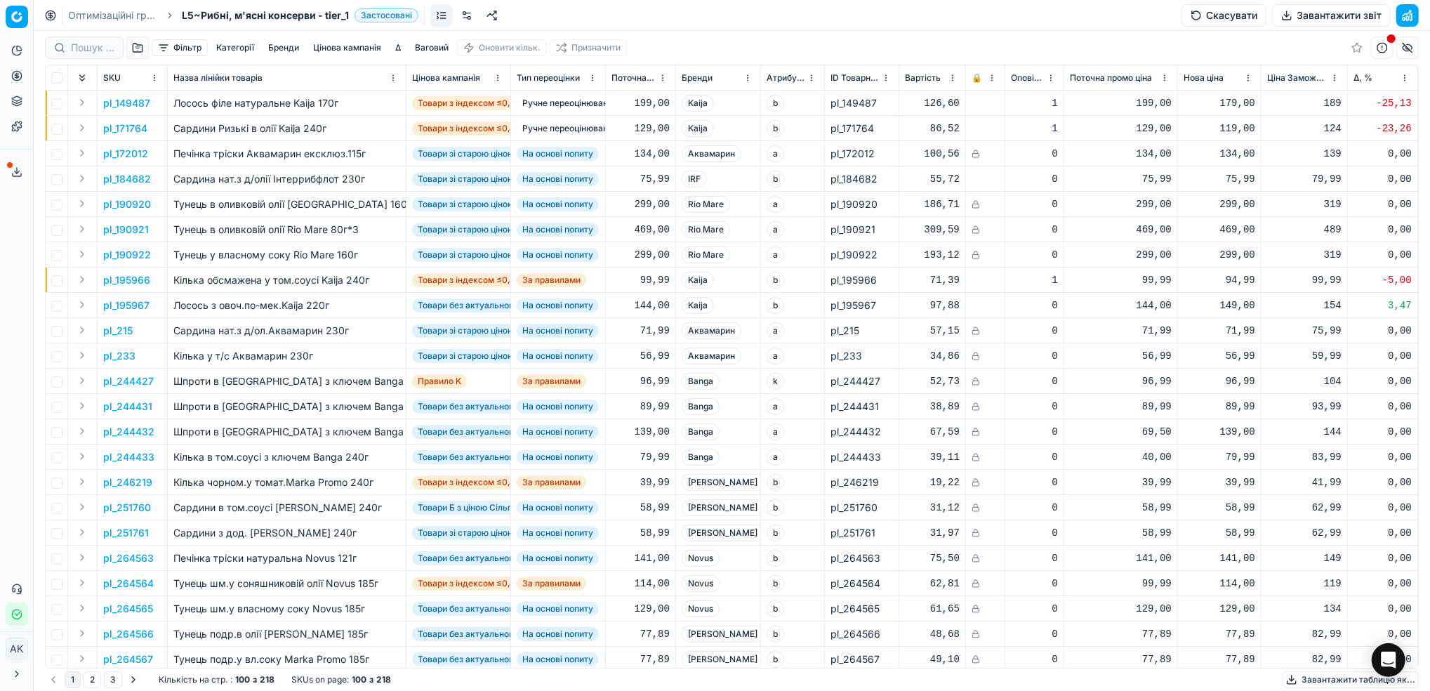
click at [11, 166] on span at bounding box center [10, 165] width 6 height 6
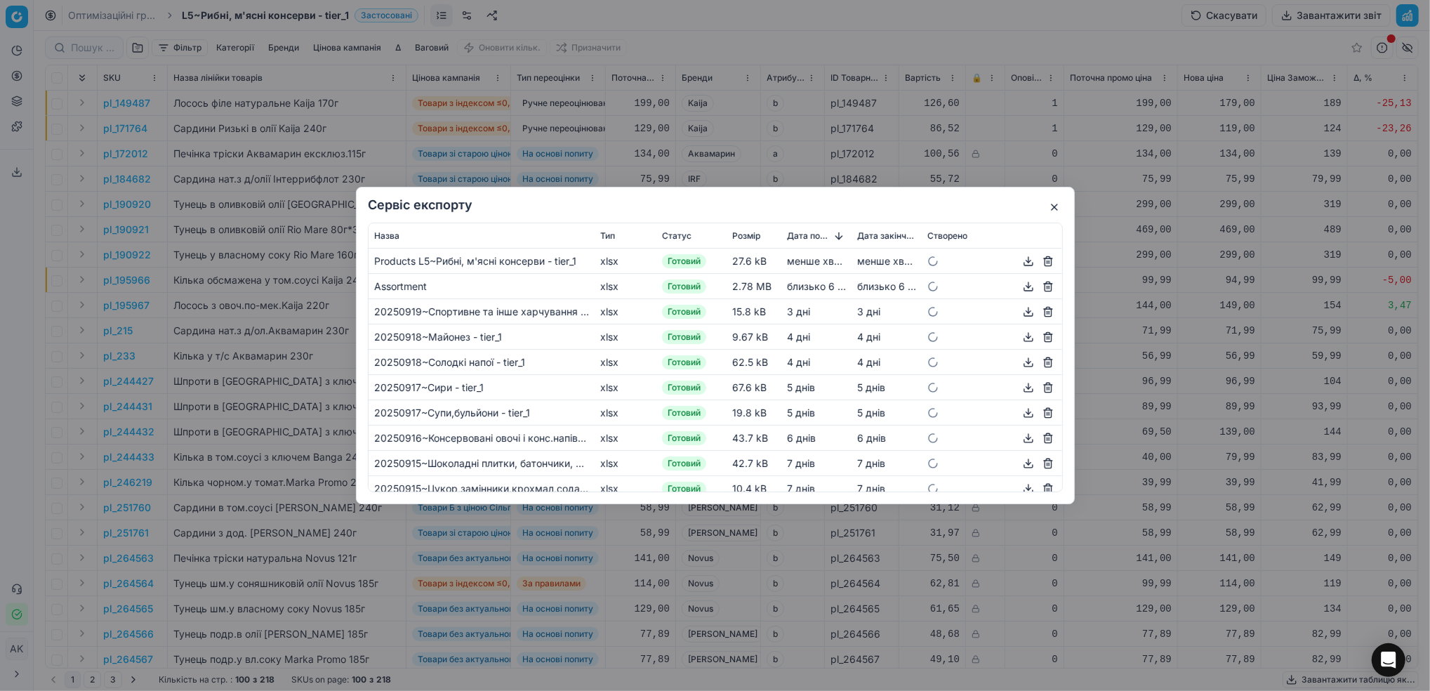
click at [1020, 263] on button "button" at bounding box center [1028, 261] width 17 height 17
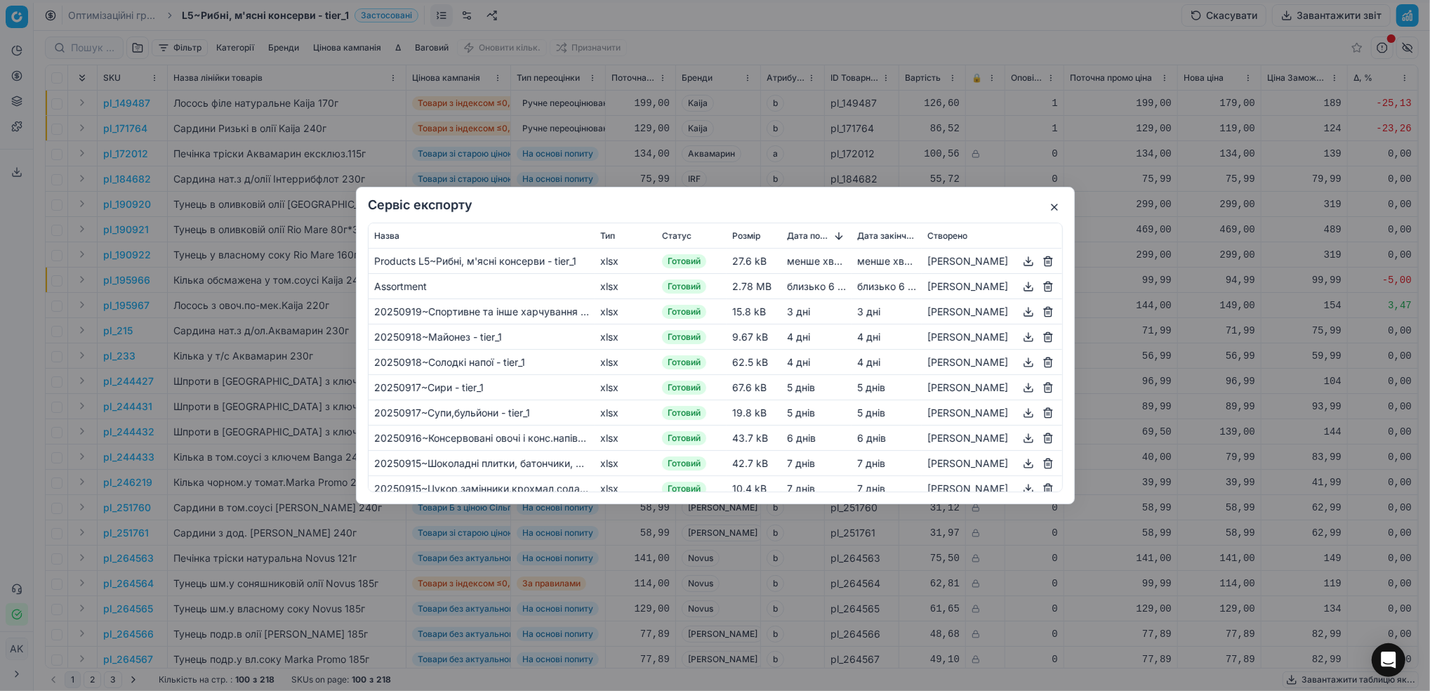
click at [1057, 212] on button "button" at bounding box center [1054, 207] width 17 height 17
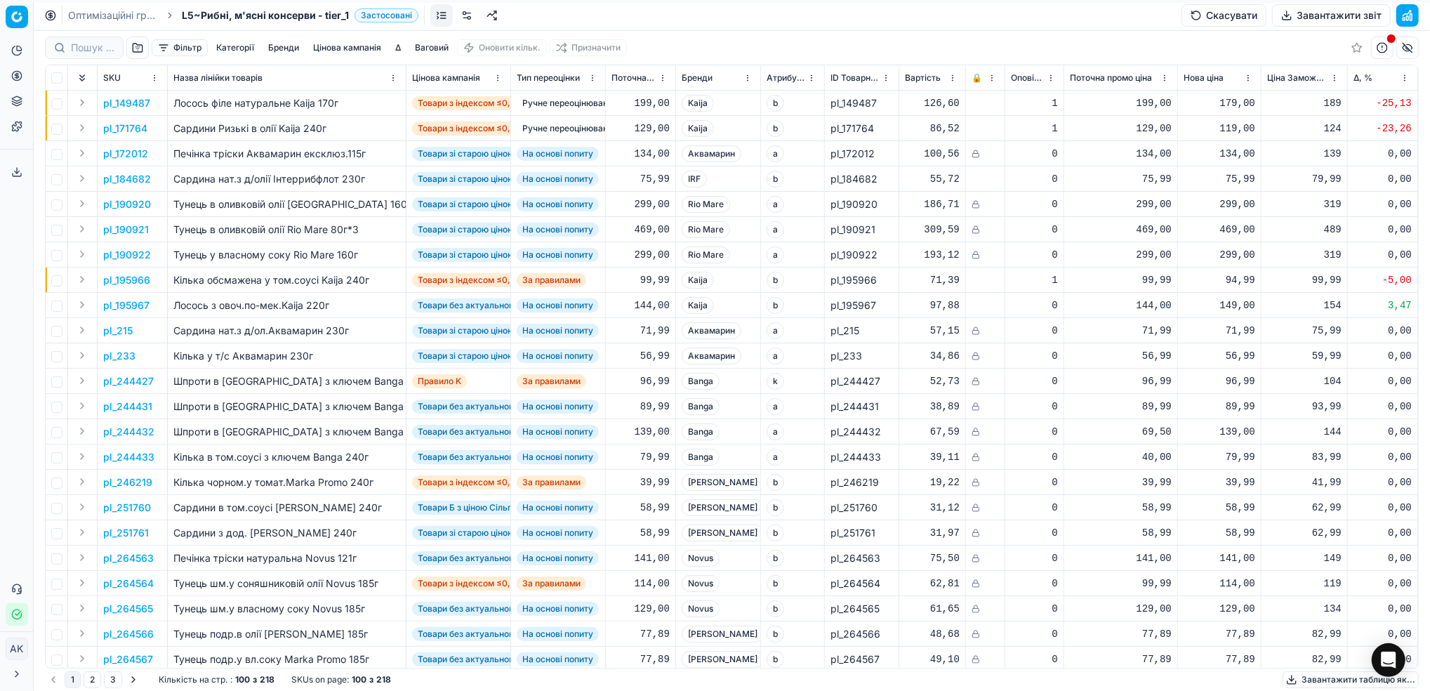
click at [83, 11] on link "Оптимізаційні групи" at bounding box center [113, 15] width 90 height 14
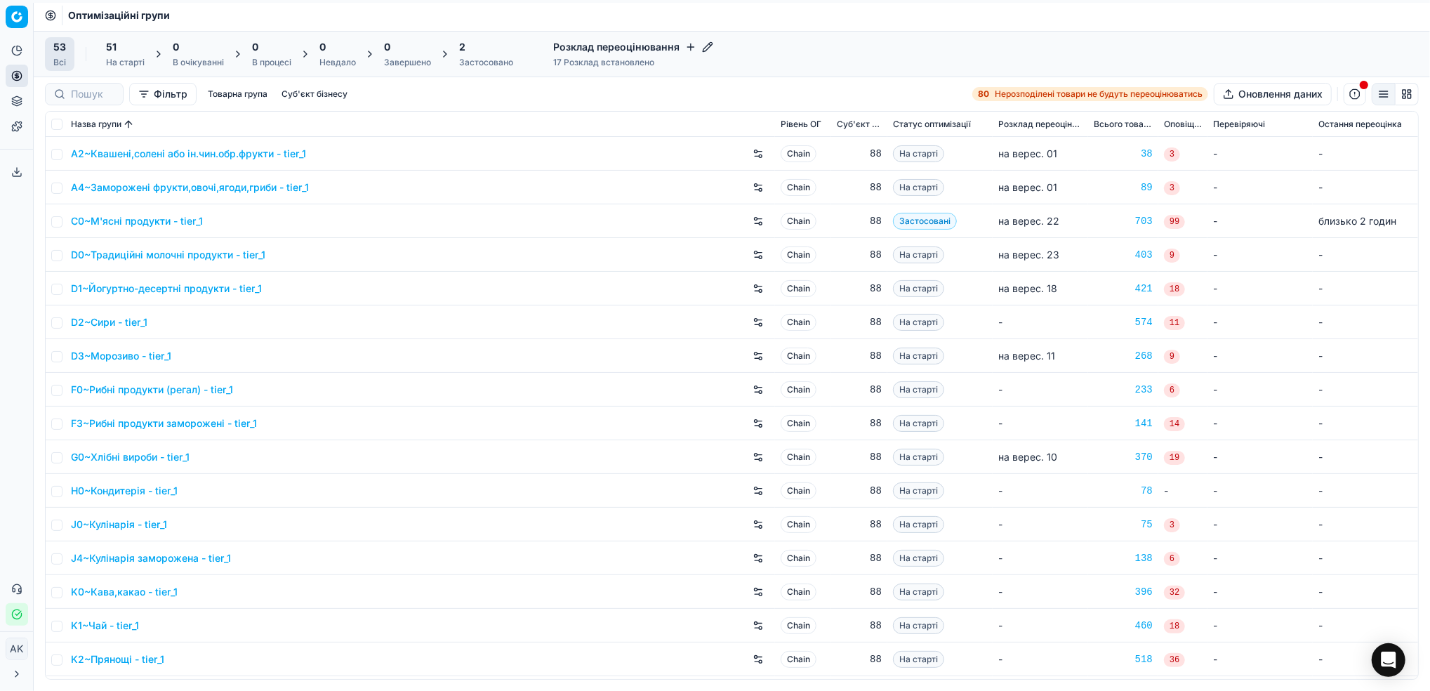
click at [475, 53] on div "2" at bounding box center [486, 47] width 54 height 14
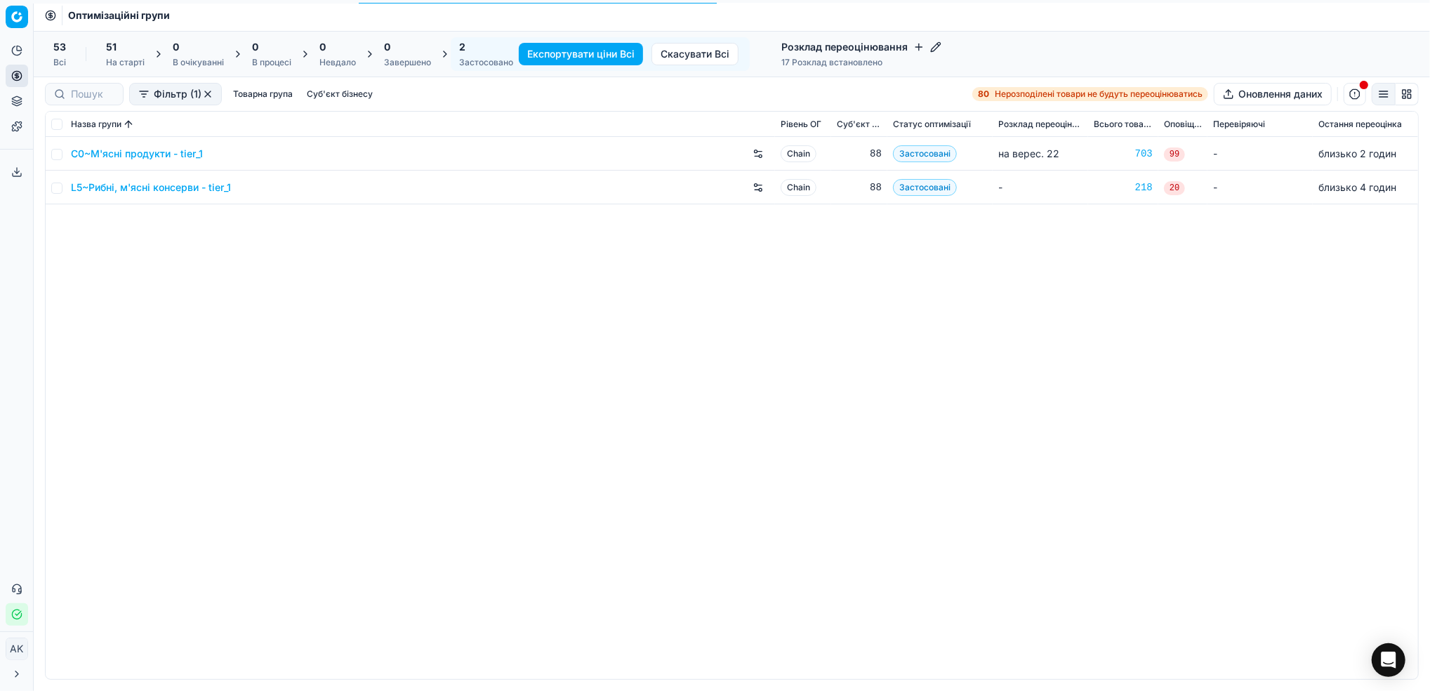
click at [121, 184] on link "L5~Рибні, м'ясні консерви - tier_1" at bounding box center [151, 187] width 160 height 14
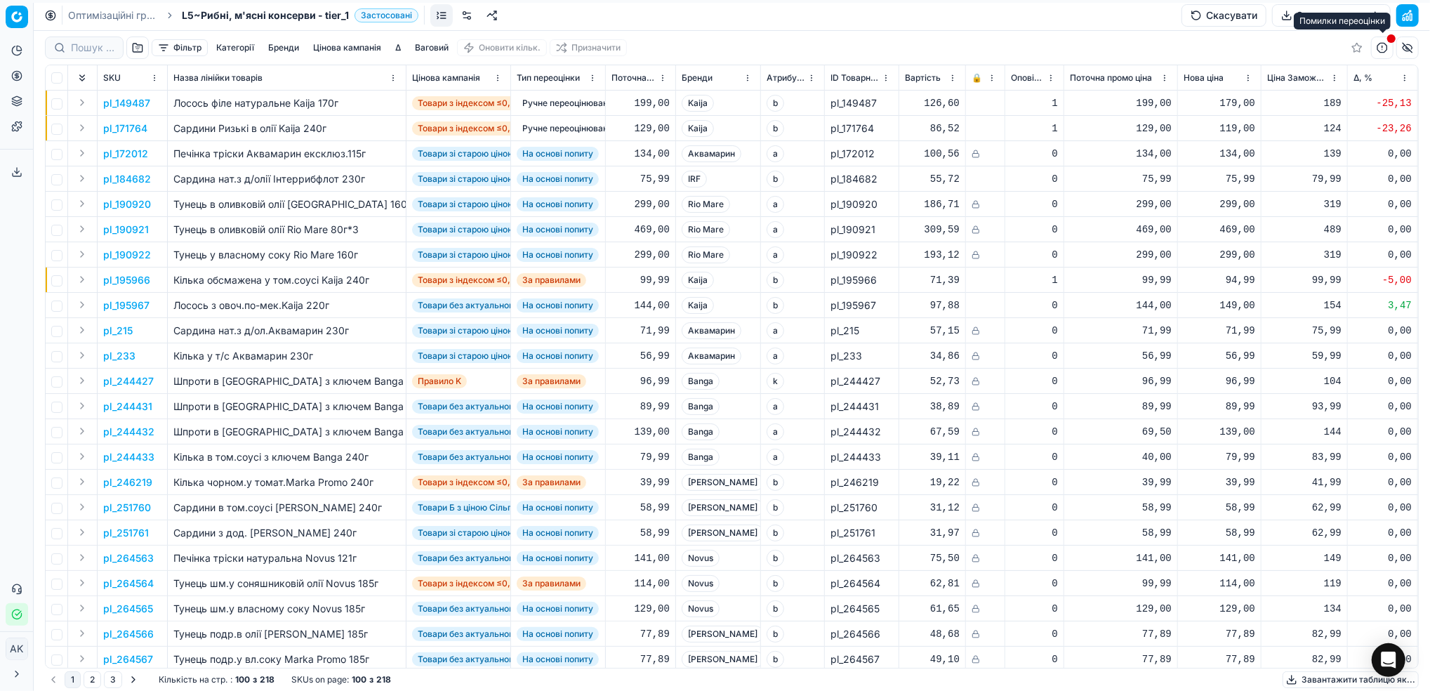
click at [1319, 20] on div "Помилки переоцінки" at bounding box center [1342, 21] width 97 height 17
click at [1298, 15] on button "Завантажити звіт" at bounding box center [1331, 15] width 119 height 22
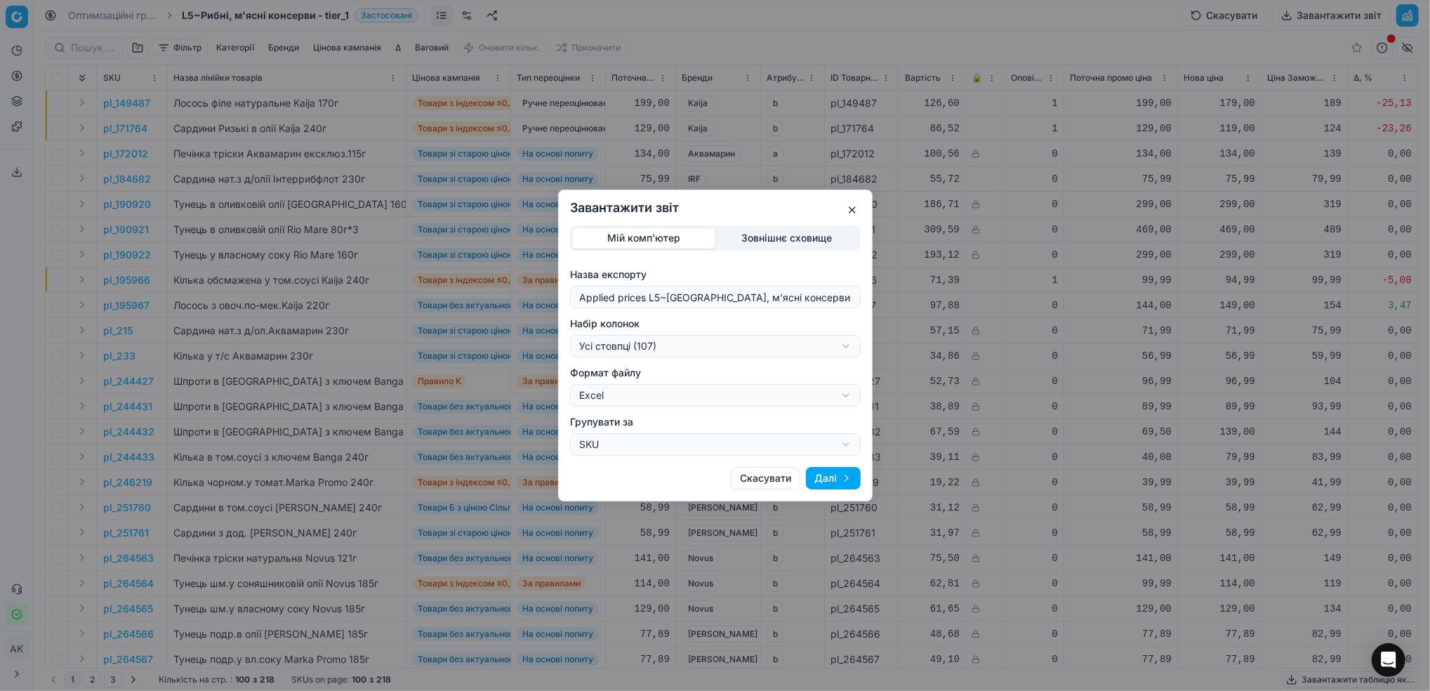
click at [850, 347] on div "Завантажити звіт Мій комп'ютер Зовнішнє сховище Назва експорту Applied prices L…" at bounding box center [715, 345] width 1430 height 691
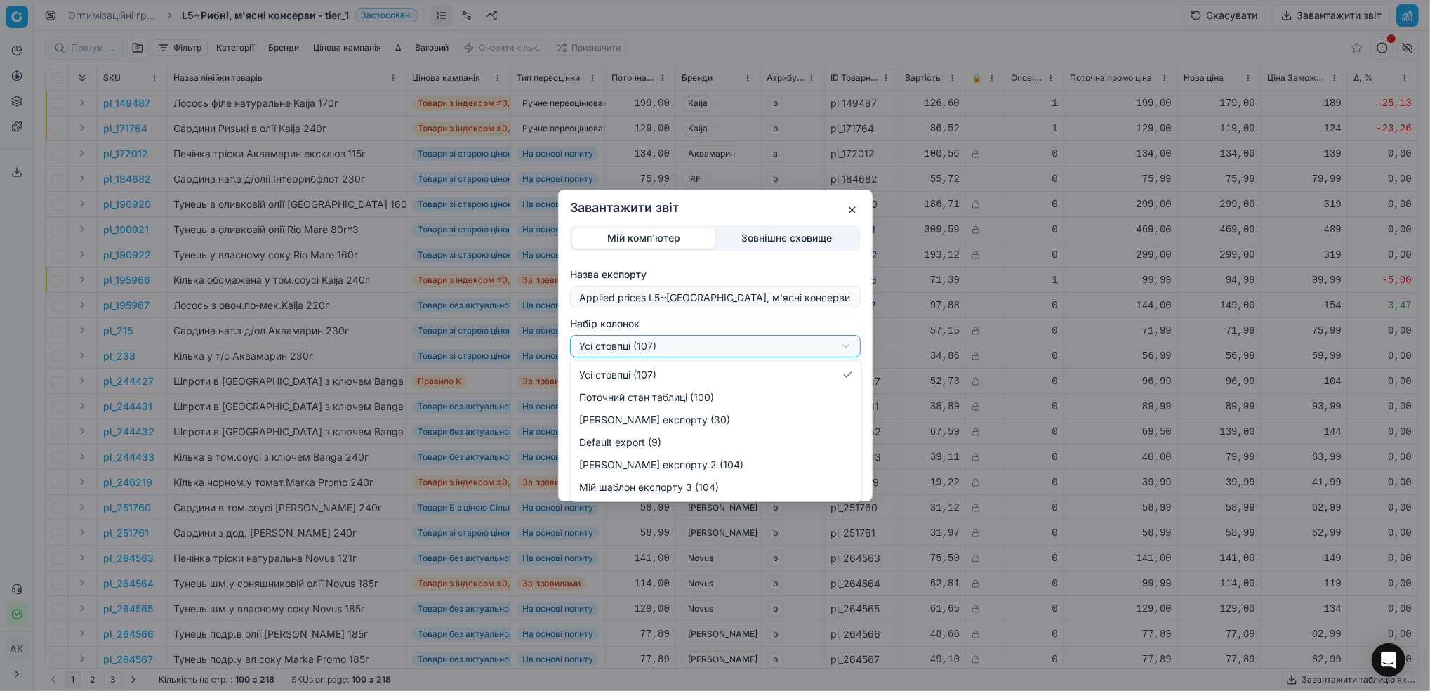
select select "bc72122b-30a3-4b32-8b32-eb62ec05a251"
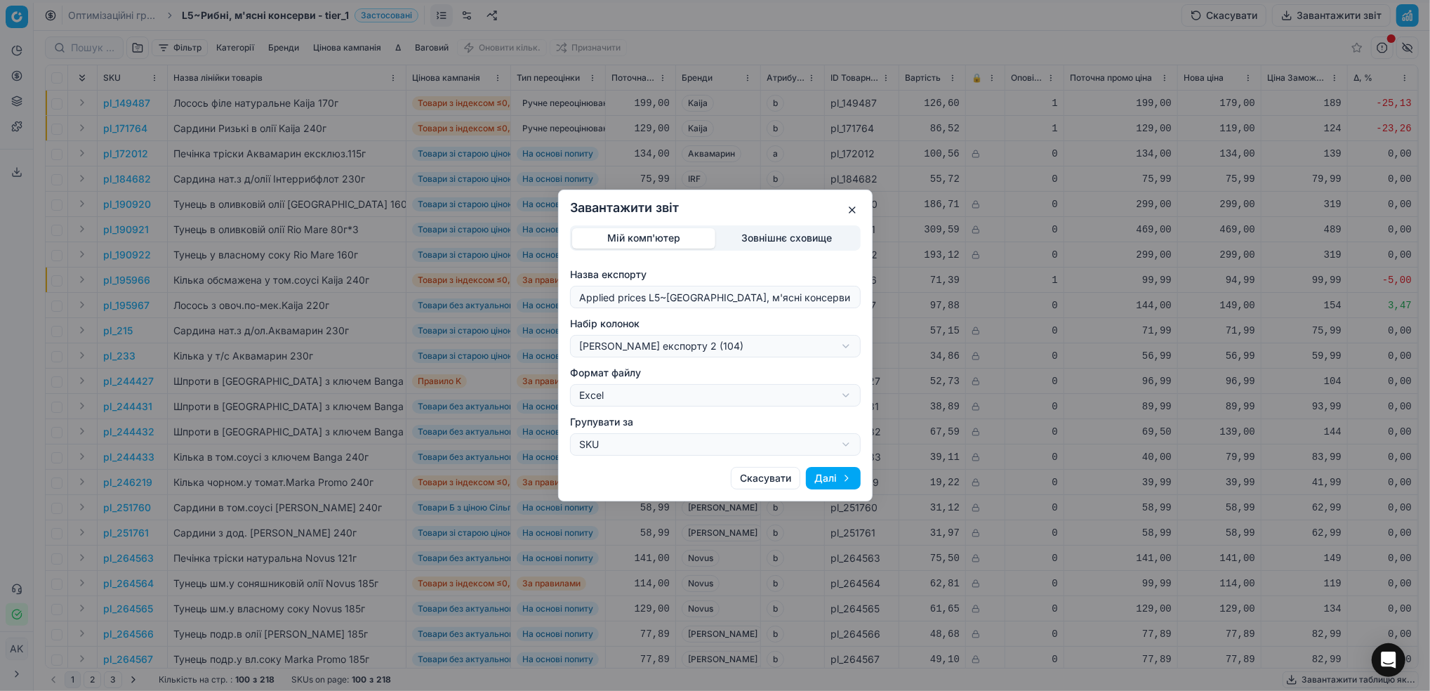
click at [850, 347] on div "Завантажити звіт Мій комп'ютер Зовнішнє сховище Назва експорту Applied prices L…" at bounding box center [715, 345] width 1430 height 691
click at [781, 479] on button "Скасувати" at bounding box center [766, 478] width 70 height 22
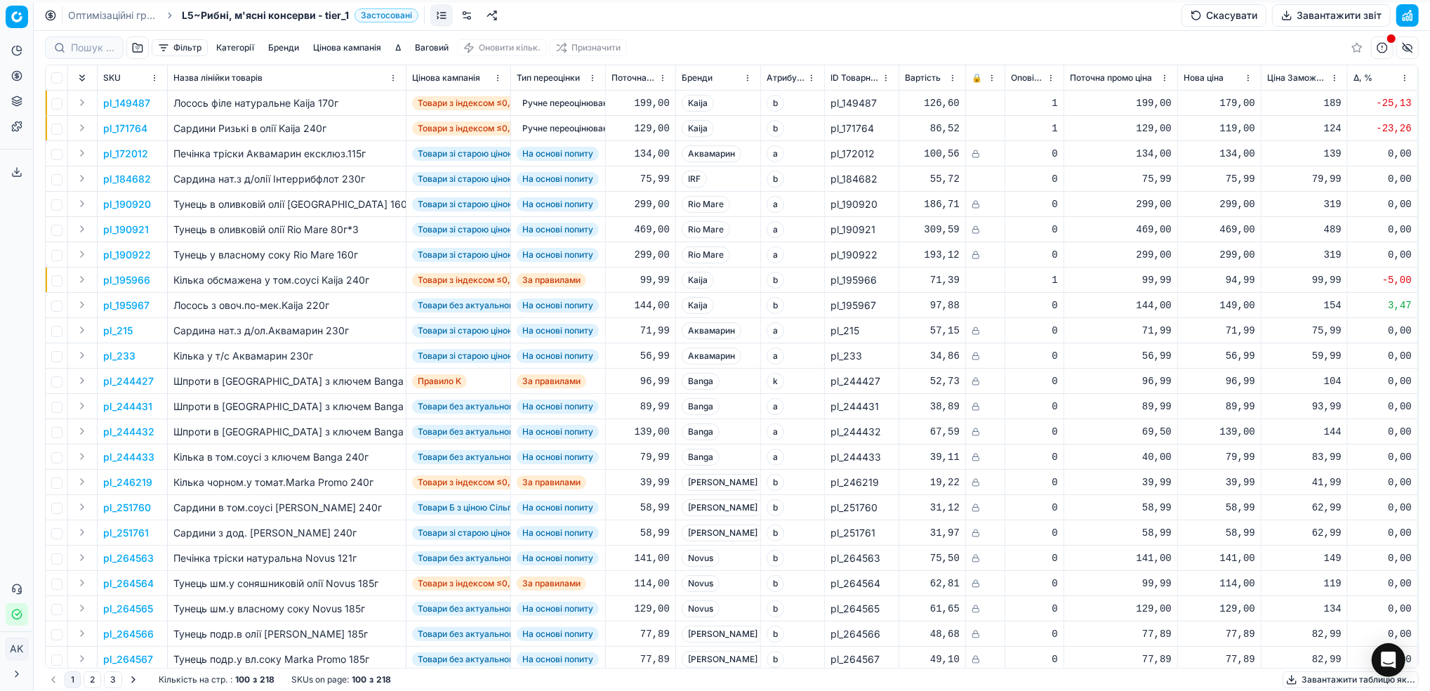
click at [1310, 682] on button "Завантажити таблицю як..." at bounding box center [1351, 679] width 136 height 17
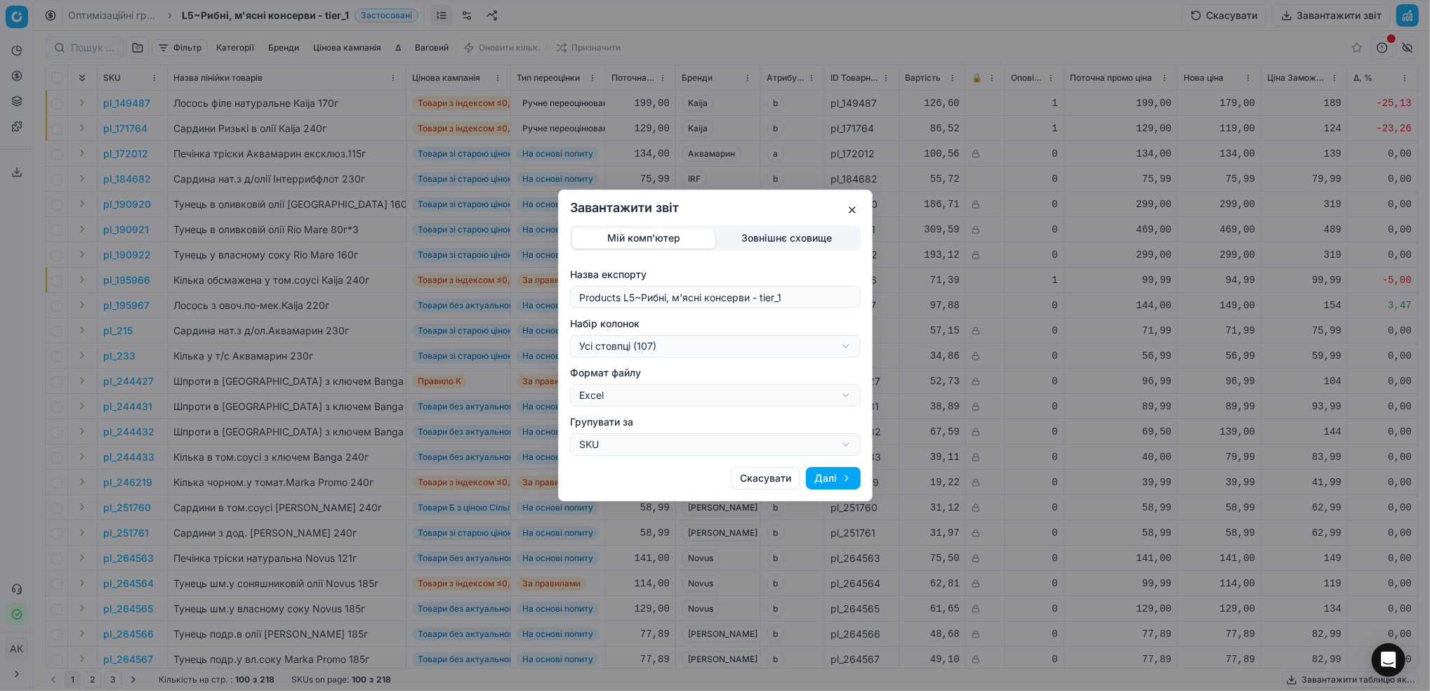
click at [839, 339] on div "Завантажити звіт Мій комп'ютер Зовнішнє сховище Назва експорту Products L5~[GEO…" at bounding box center [715, 345] width 1430 height 691
click at [972, 447] on div "Завантажити звіт Мій комп'ютер Зовнішнє сховище Назва експорту Products L5~[GEO…" at bounding box center [715, 345] width 1430 height 691
click at [860, 204] on div "Завантажити звіт Мій комп'ютер Зовнішнє сховище Назва експорту Products L5~[GEO…" at bounding box center [715, 346] width 315 height 312
click at [850, 213] on button "button" at bounding box center [852, 209] width 17 height 17
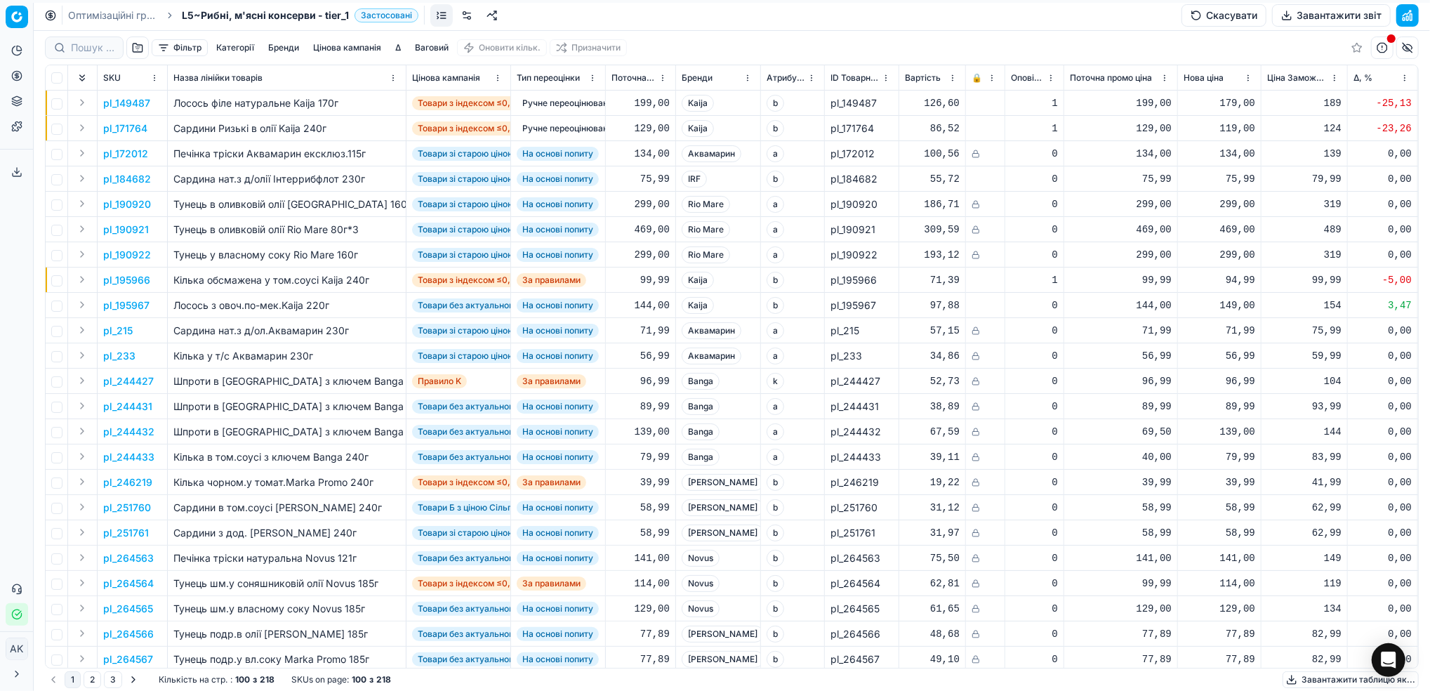
drag, startPoint x: 93, startPoint y: 12, endPoint x: 223, endPoint y: 97, distance: 155.2
click at [93, 11] on link "Оптимізаційні групи" at bounding box center [113, 15] width 90 height 14
